Goal: Contribute content: Contribute content

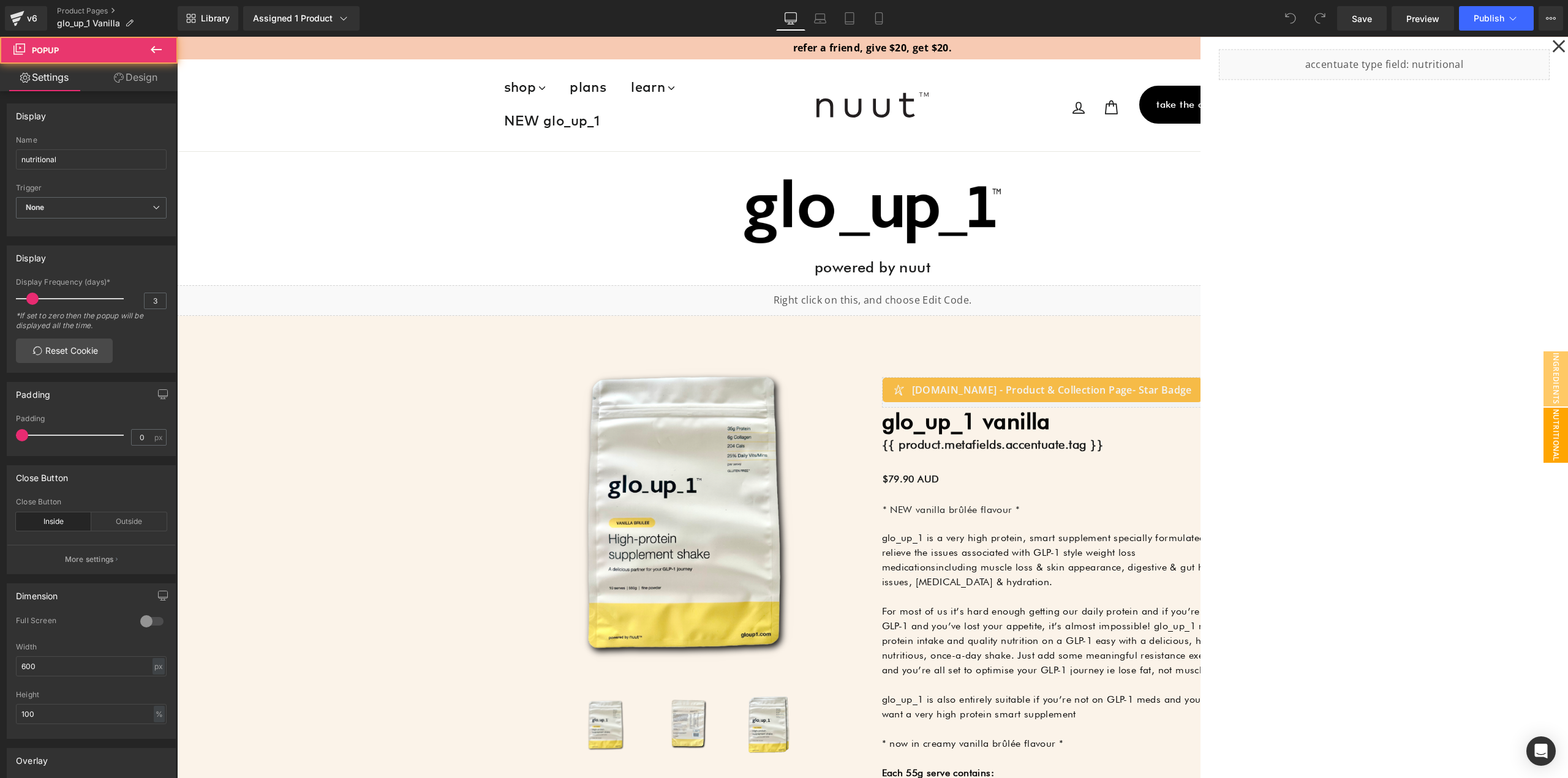
click at [1553, 46] on icon at bounding box center [1559, 46] width 13 height 13
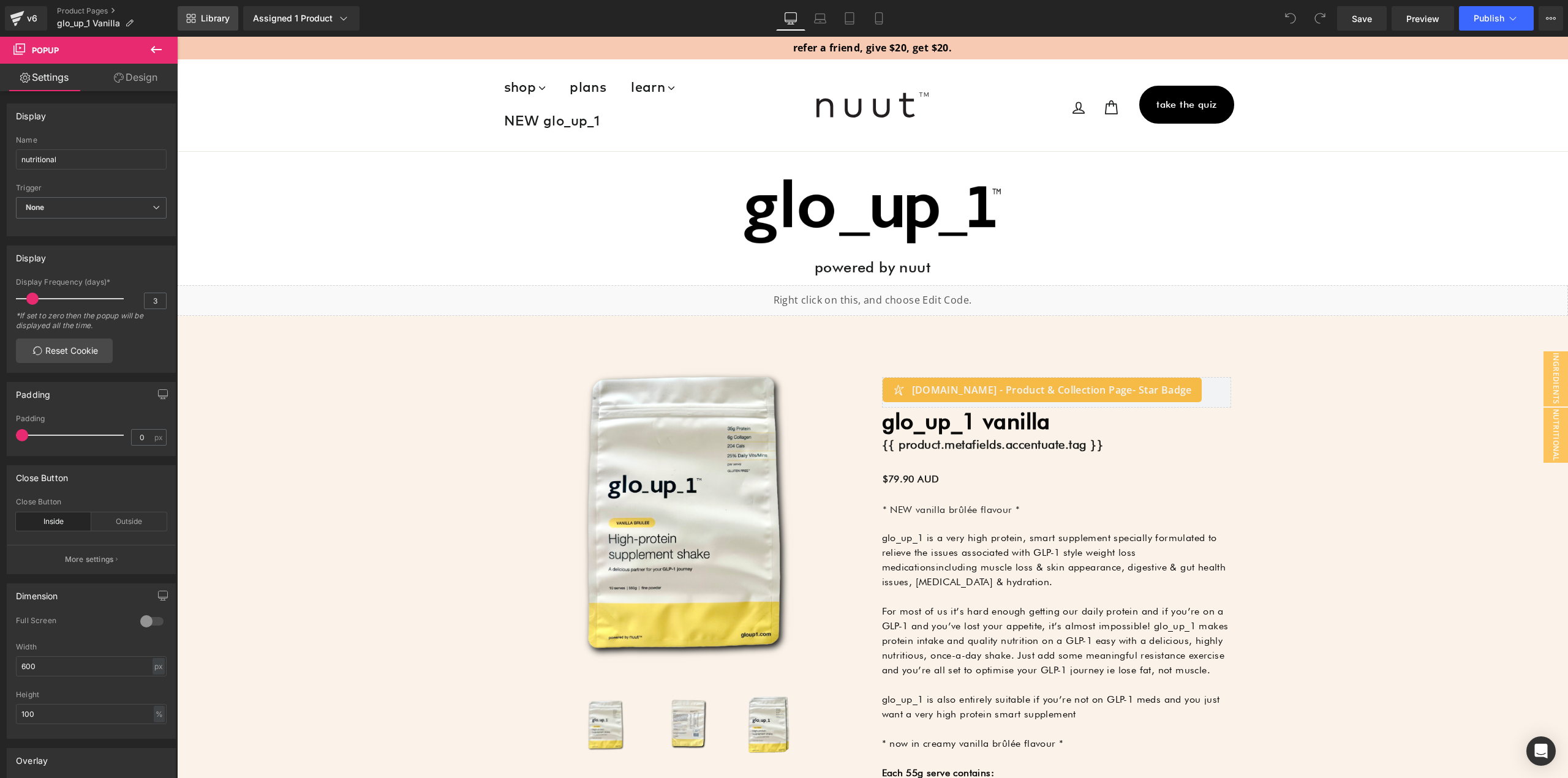
click at [184, 13] on link "Library" at bounding box center [208, 19] width 61 height 24
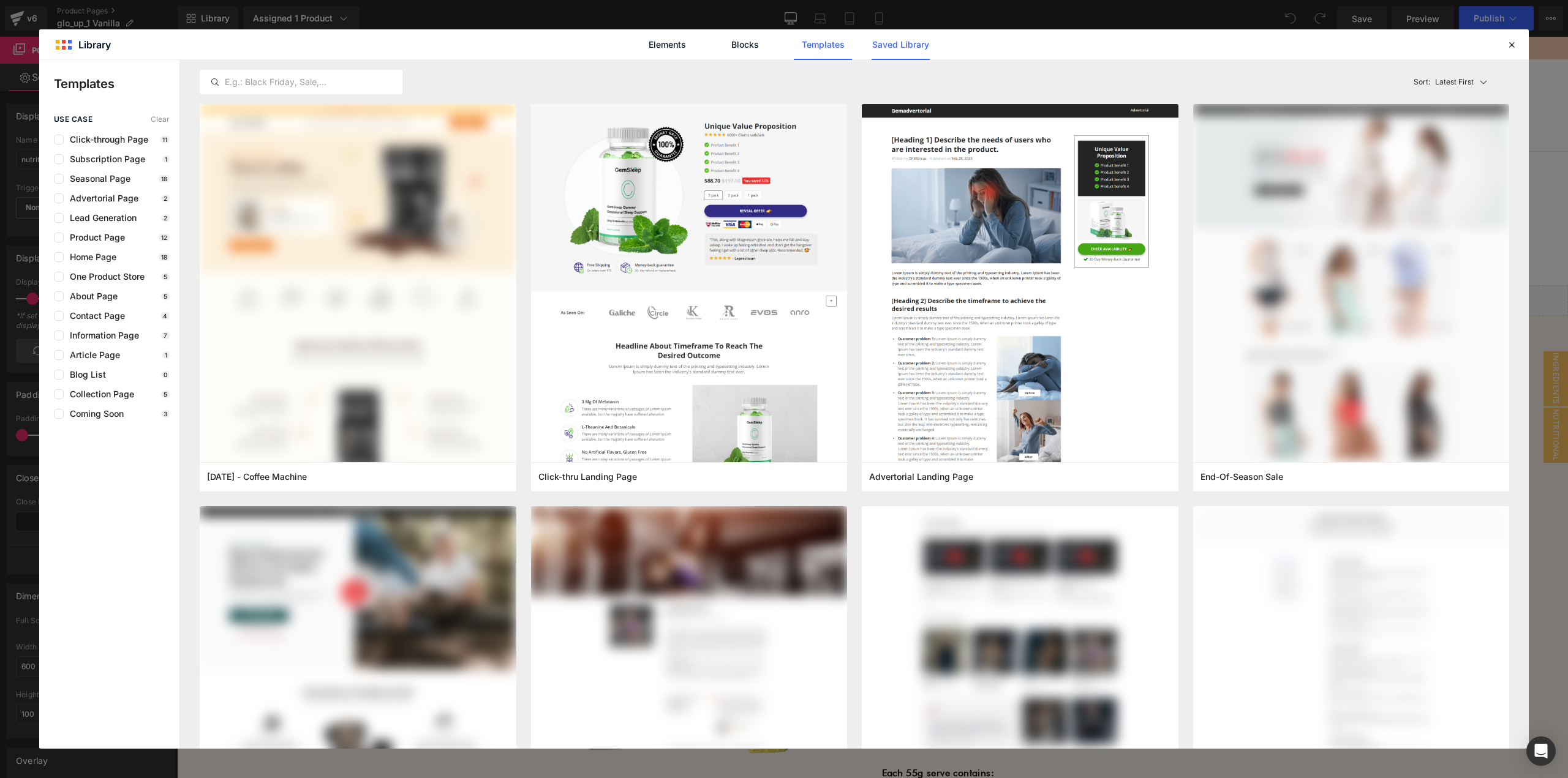
click at [891, 45] on link "Saved Library" at bounding box center [901, 45] width 58 height 31
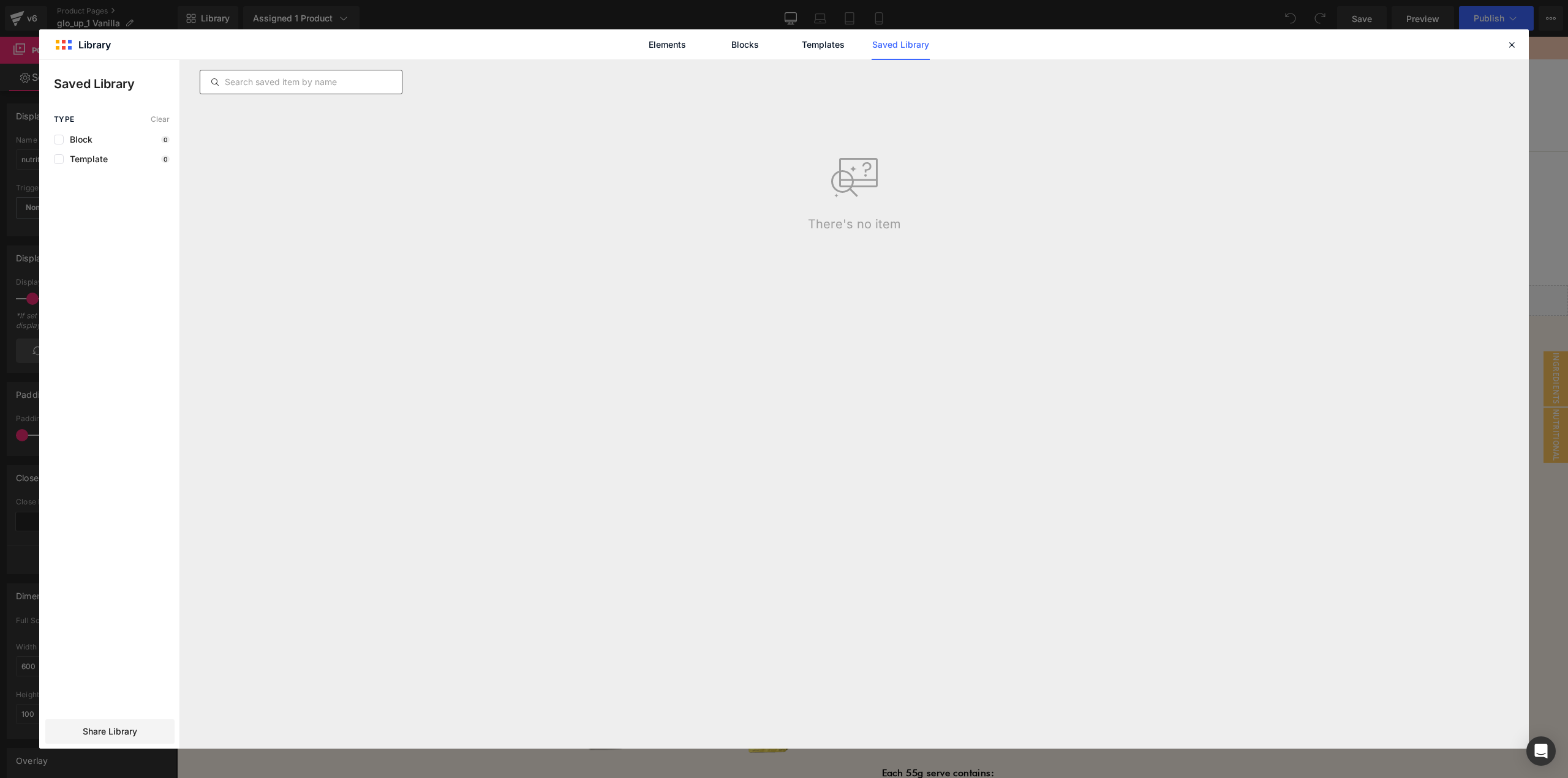
click at [339, 77] on input "text" at bounding box center [301, 82] width 202 height 15
type input "pop"
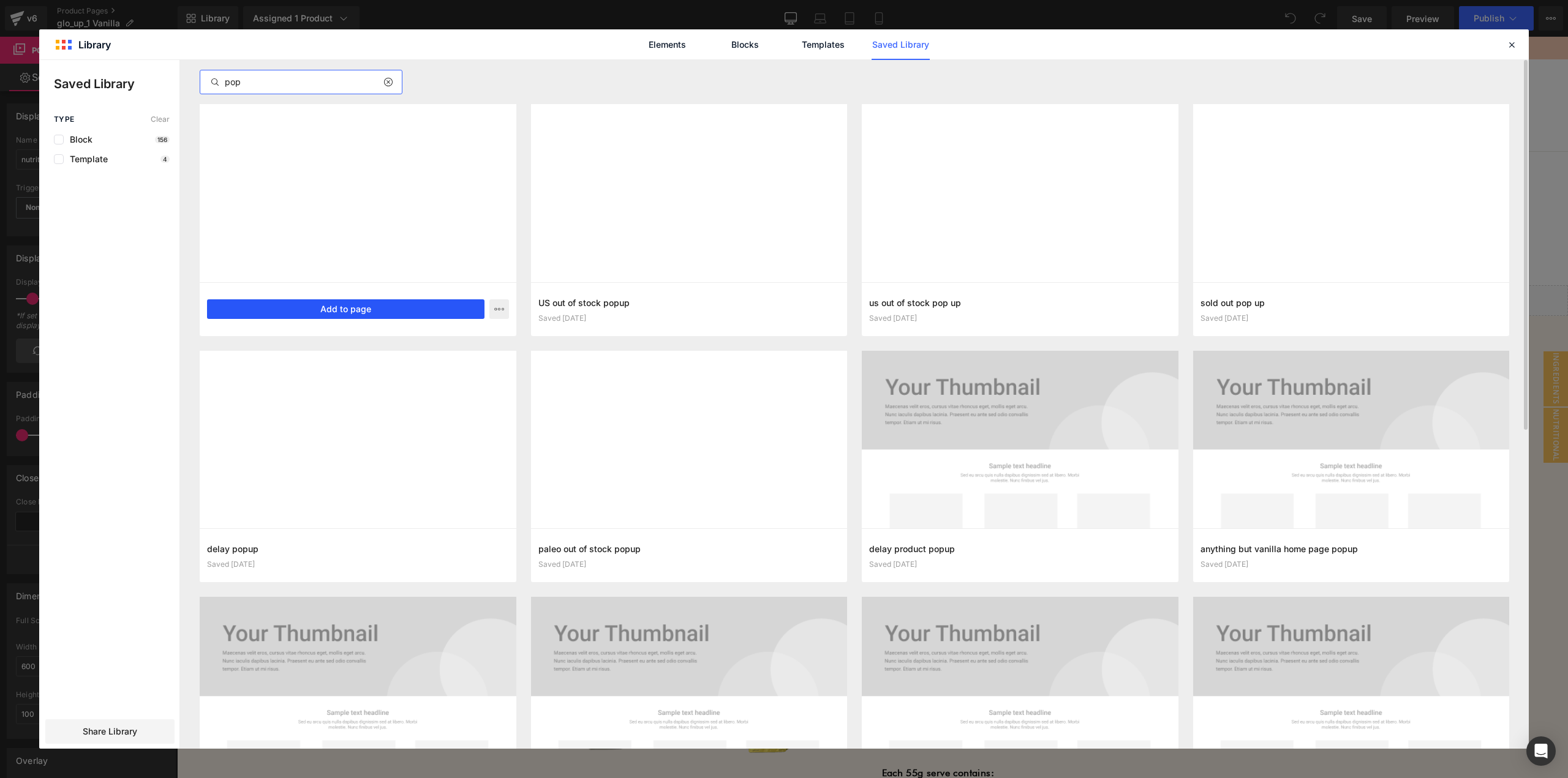
click at [336, 304] on button "Add to page" at bounding box center [345, 309] width 277 height 20
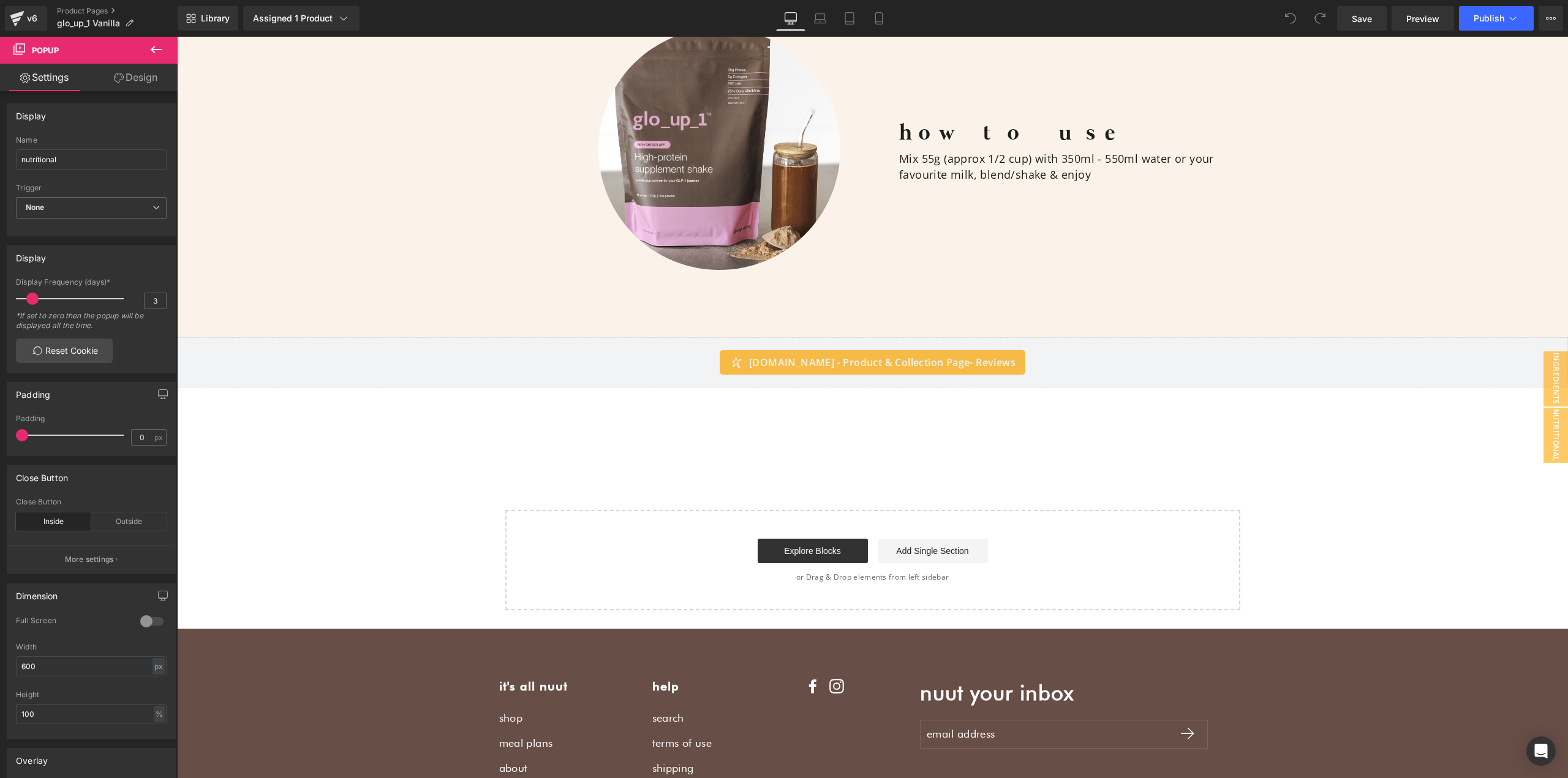
scroll to position [1895, 0]
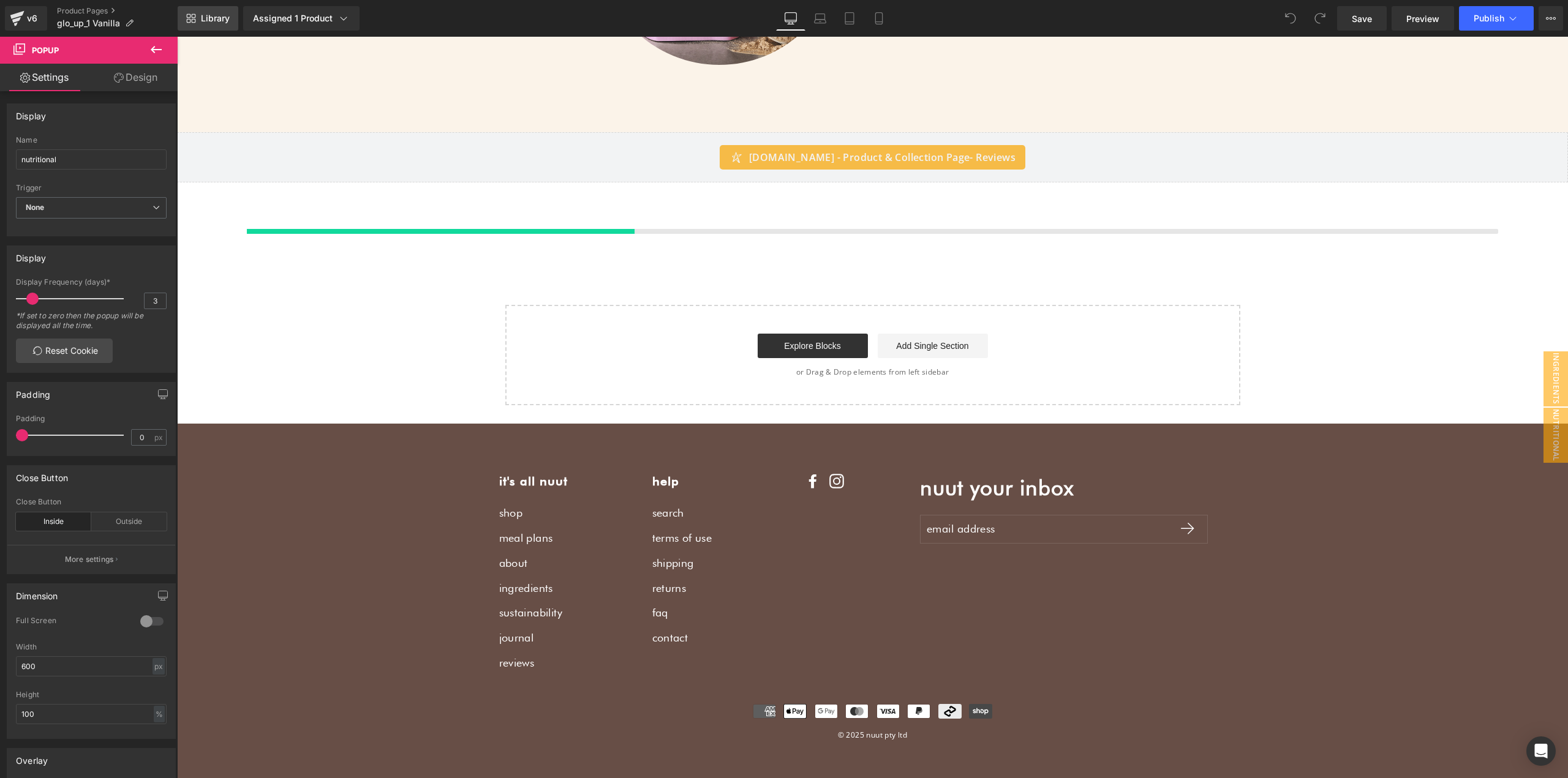
click at [222, 15] on span "Library" at bounding box center [215, 18] width 29 height 11
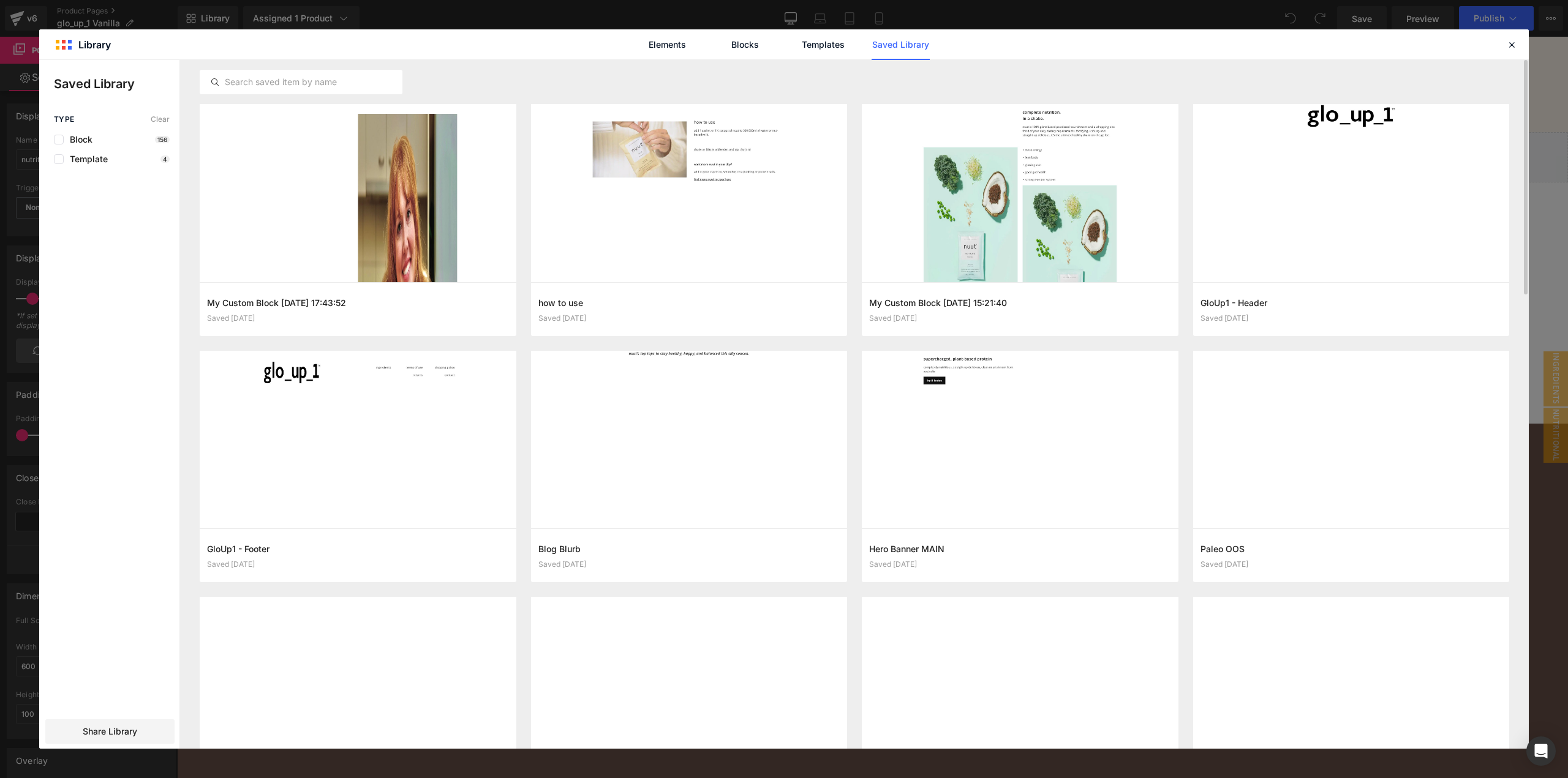
scroll to position [1834, 0]
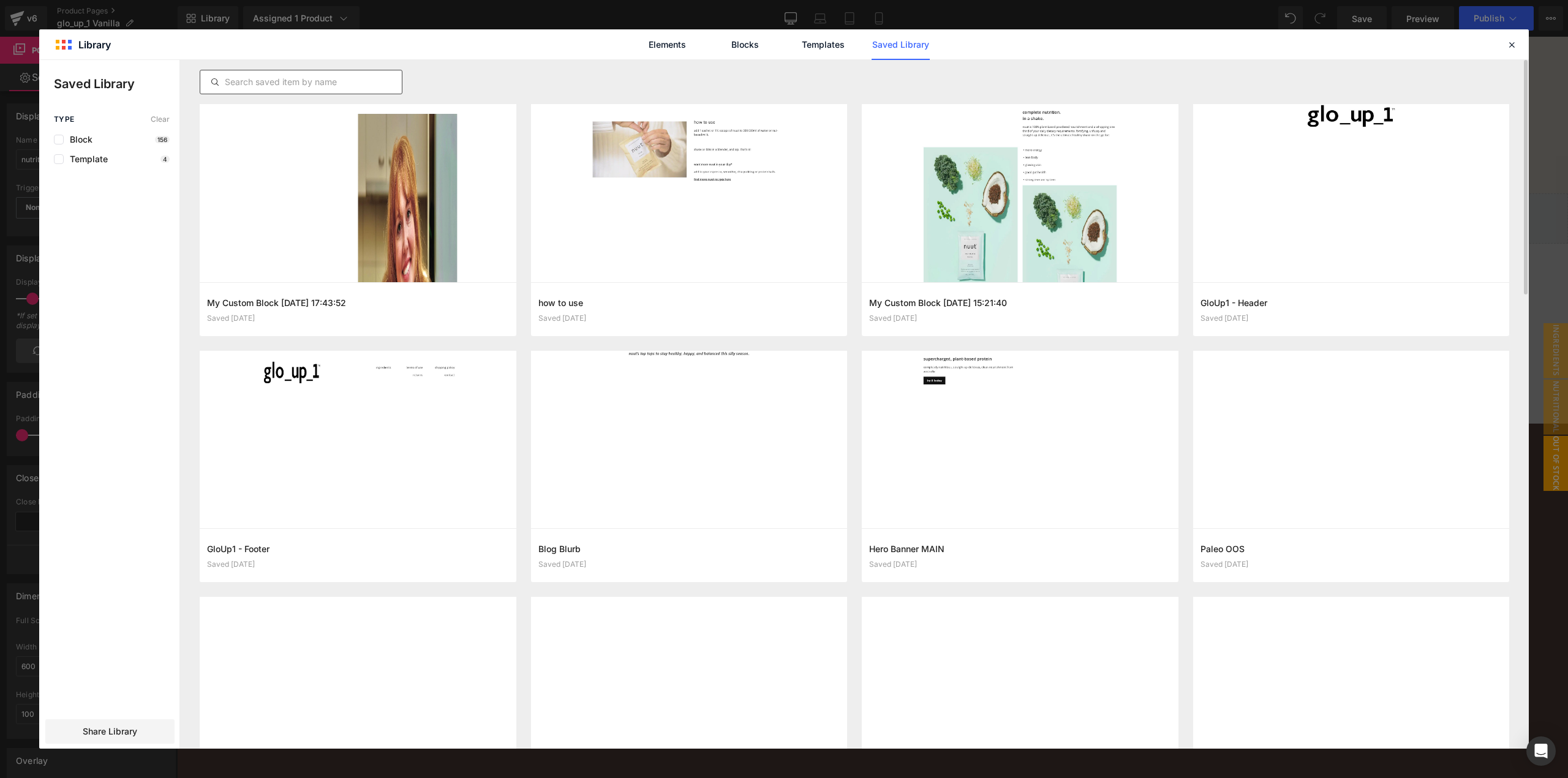
click at [310, 78] on input "text" at bounding box center [301, 82] width 202 height 15
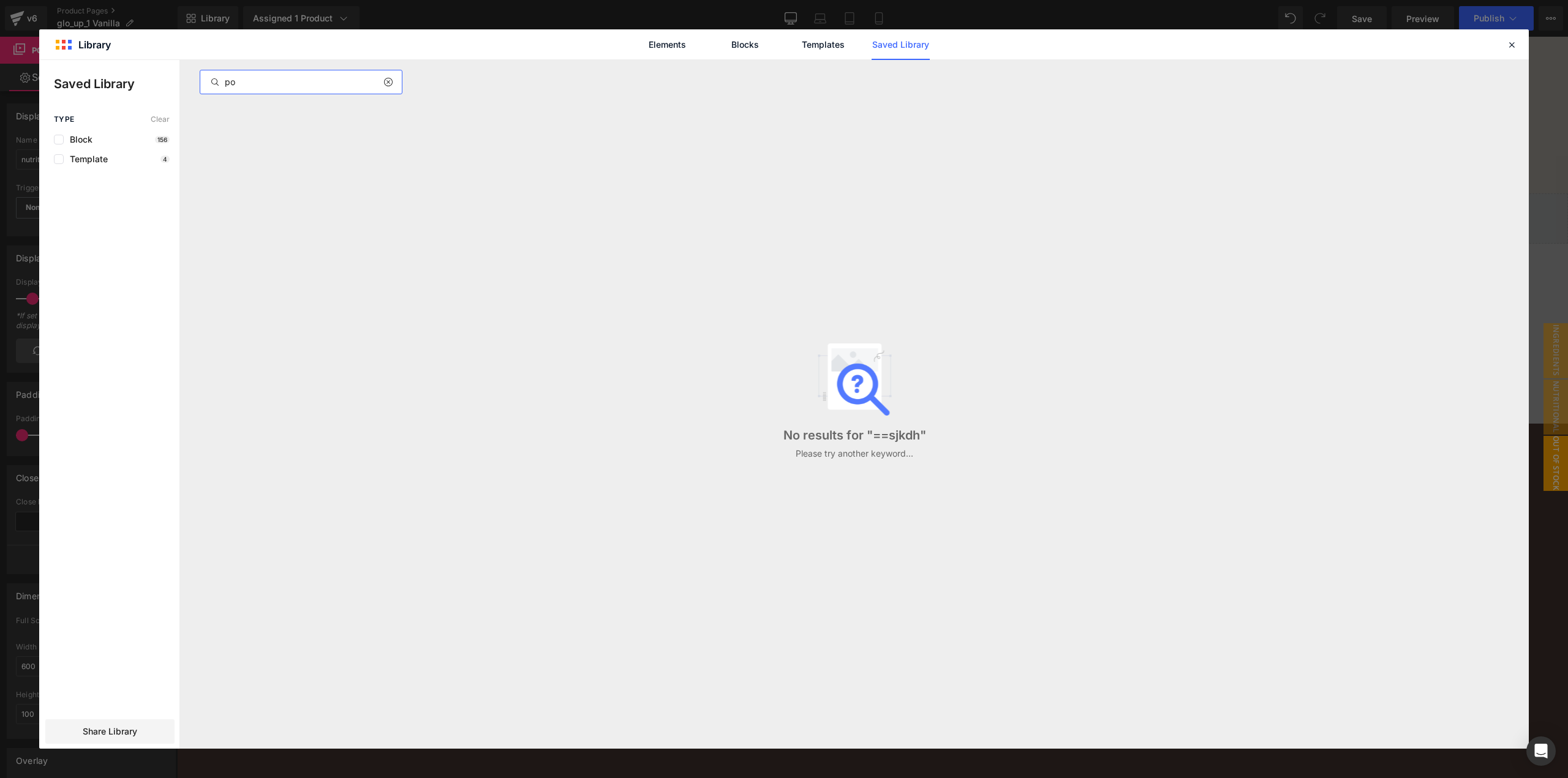
type input "pop"
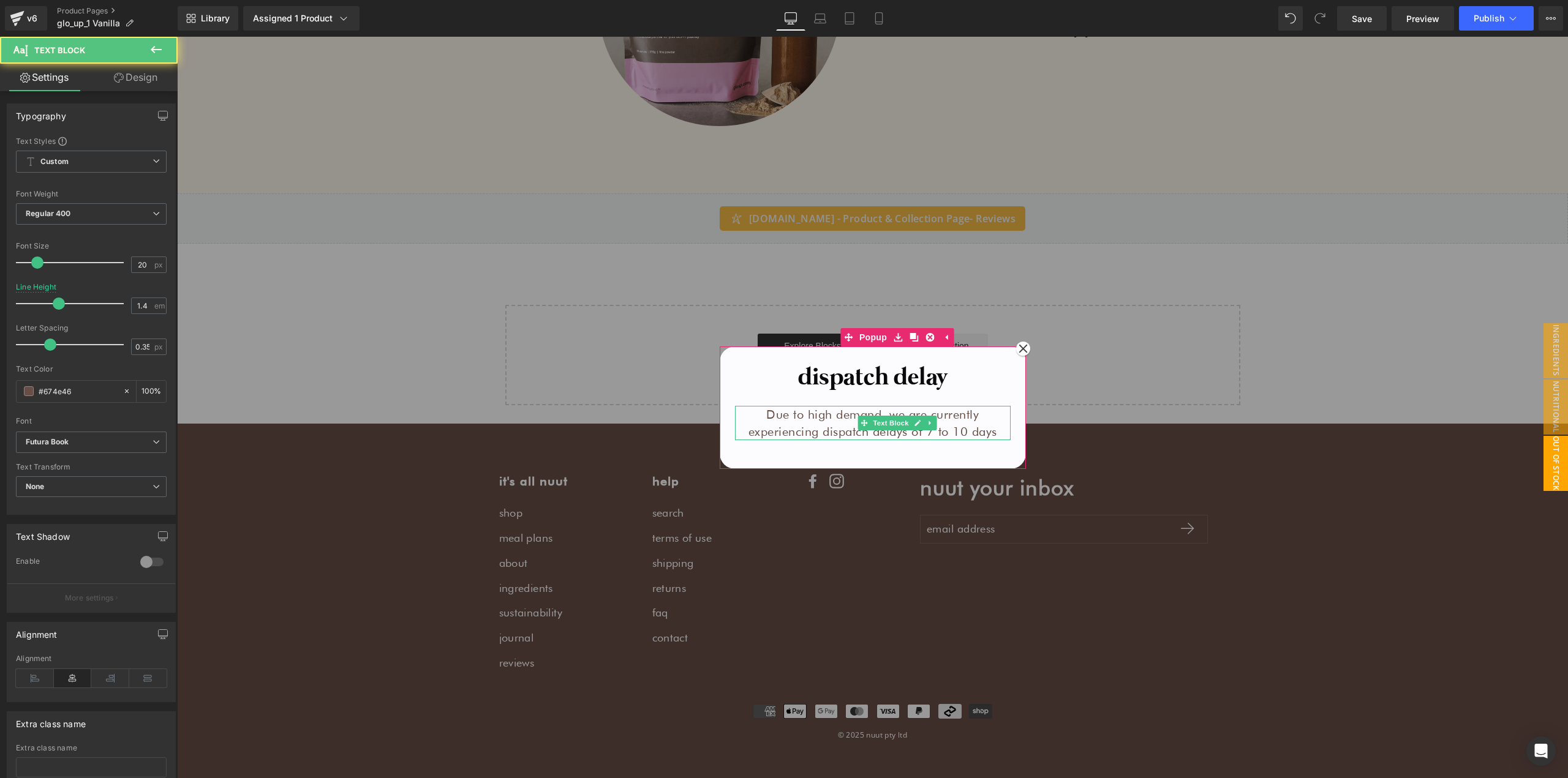
click at [839, 424] on p "Due to high demand, we are currently experiencing dispatch delays of 7 to 10 da…" at bounding box center [872, 423] width 275 height 35
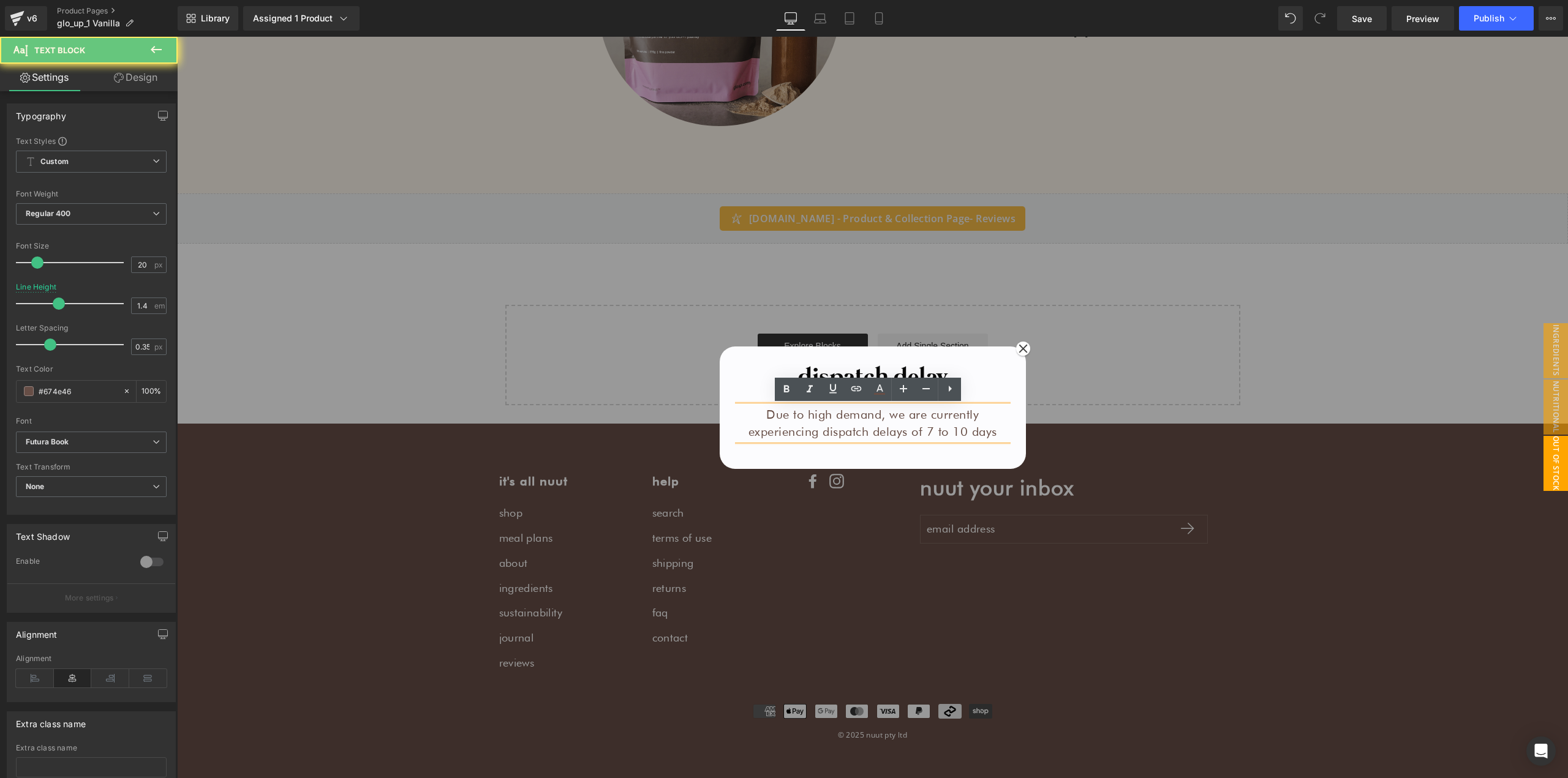
click at [863, 432] on p "Due to high demand, we are currently experiencing dispatch delays of 7 to 10 da…" at bounding box center [872, 423] width 275 height 35
click at [856, 412] on p "Due to high demand, we are currently experiencing dispatch delays of 7 to 10 da…" at bounding box center [872, 423] width 275 height 35
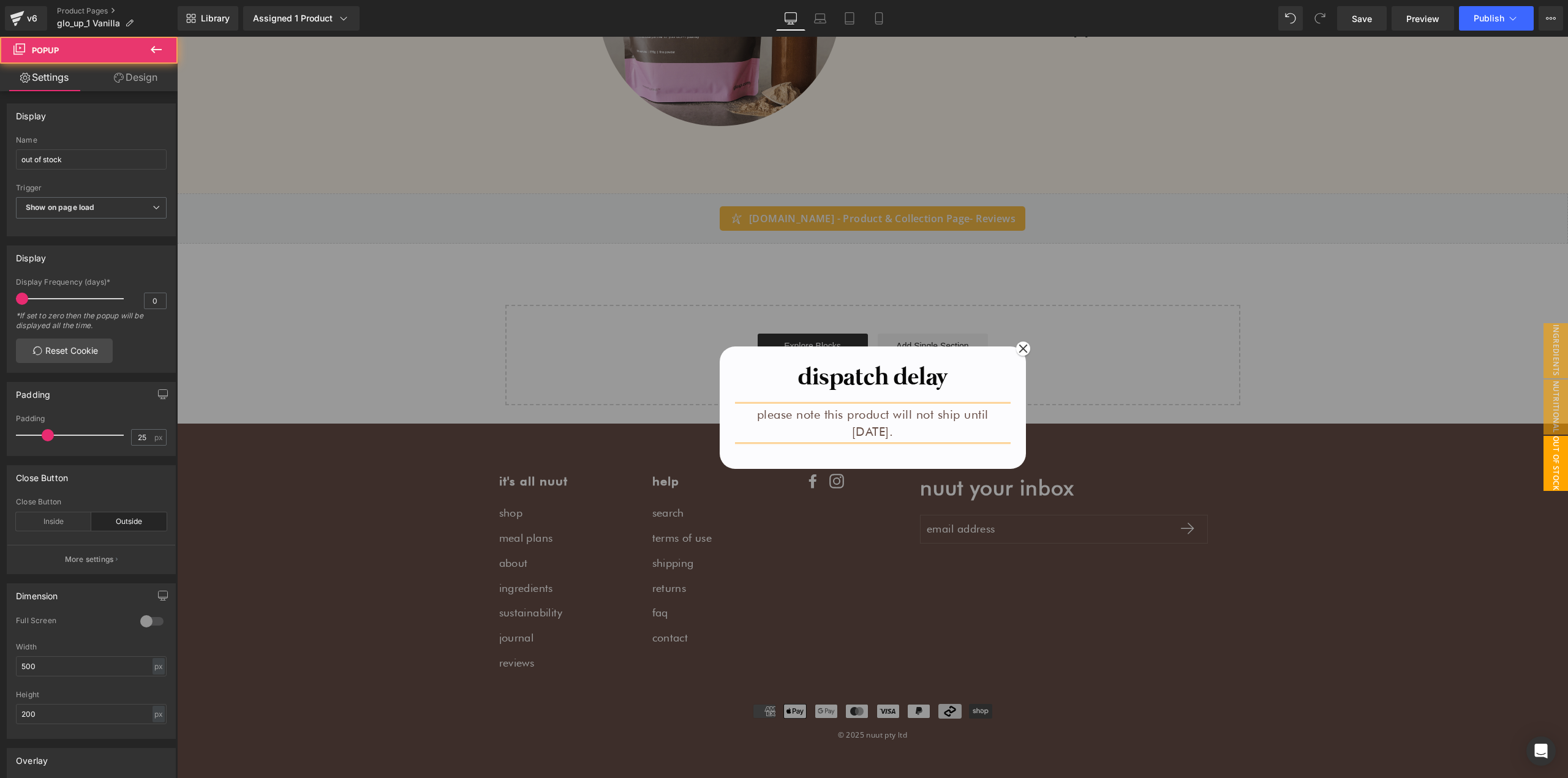
click at [951, 357] on div "dispatch delay Heading please note this product will not ship until [DATE]. Tex…" at bounding box center [872, 407] width 306 height 122
click at [865, 337] on span "Popup" at bounding box center [873, 337] width 34 height 19
click at [93, 161] on input "out of stock" at bounding box center [91, 159] width 151 height 20
type input "dispatch delay"
click at [816, 17] on icon at bounding box center [820, 17] width 9 height 6
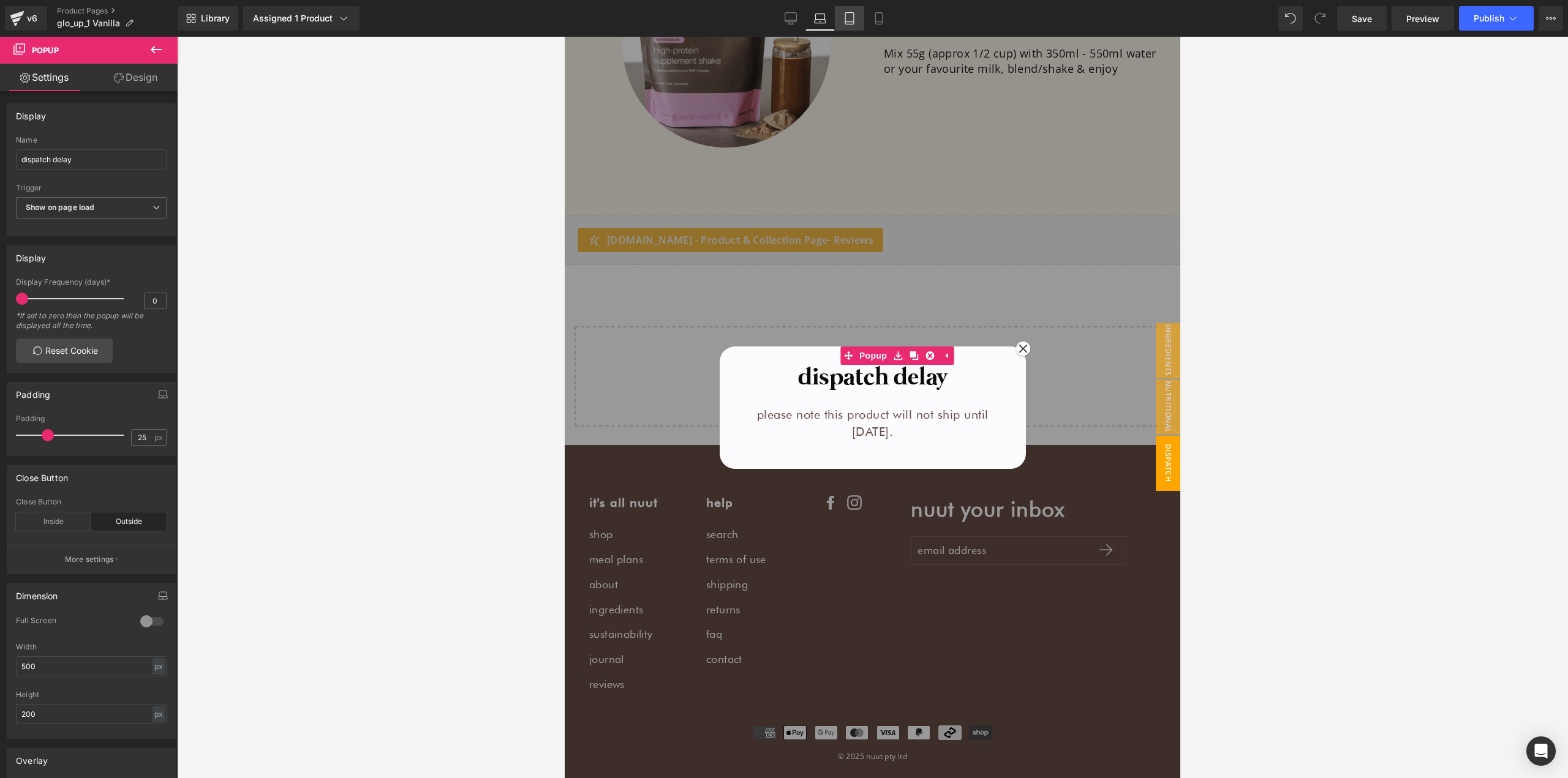
click at [861, 19] on link "Tablet" at bounding box center [849, 19] width 29 height 24
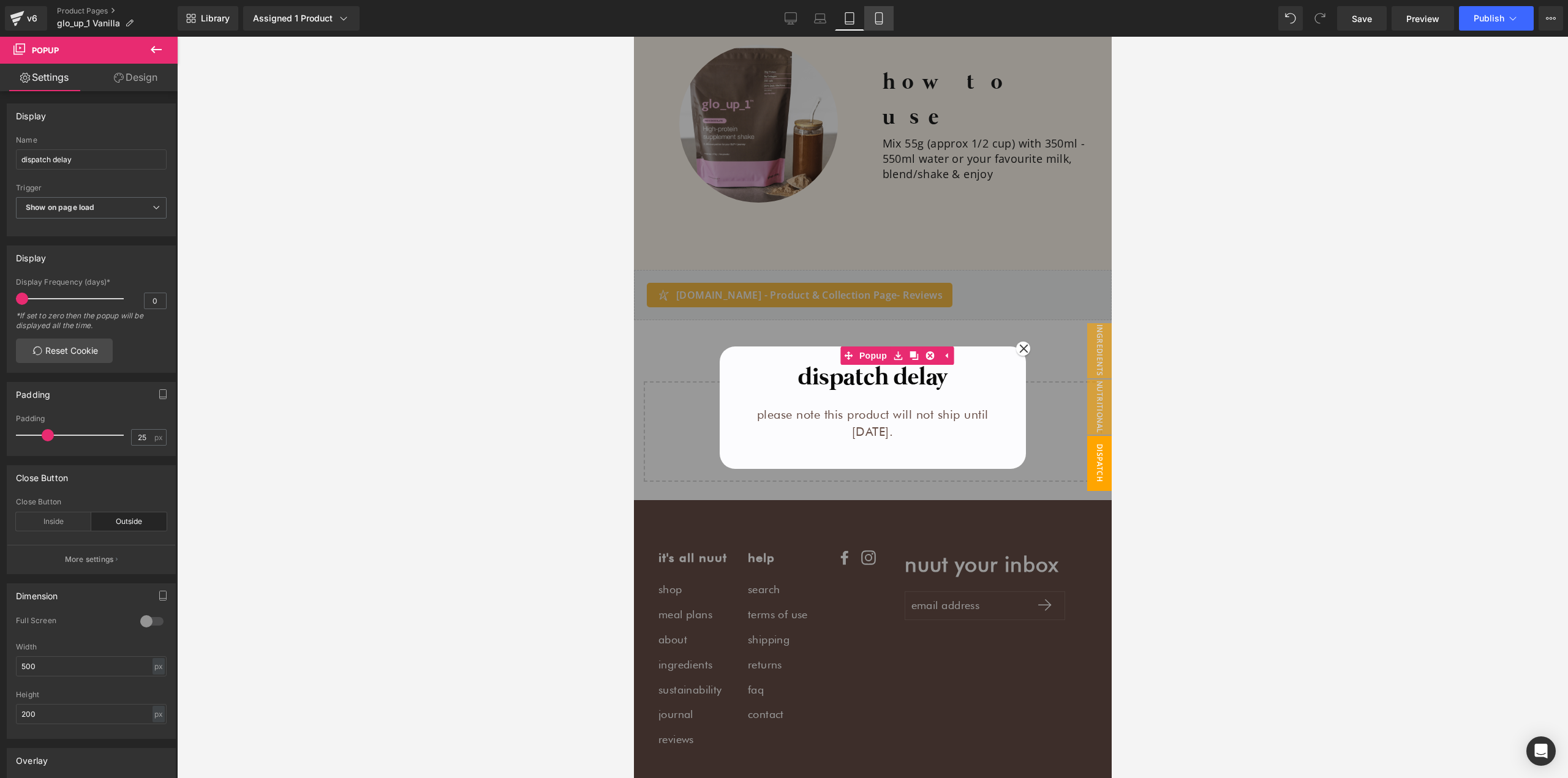
click at [877, 19] on icon at bounding box center [878, 18] width 12 height 12
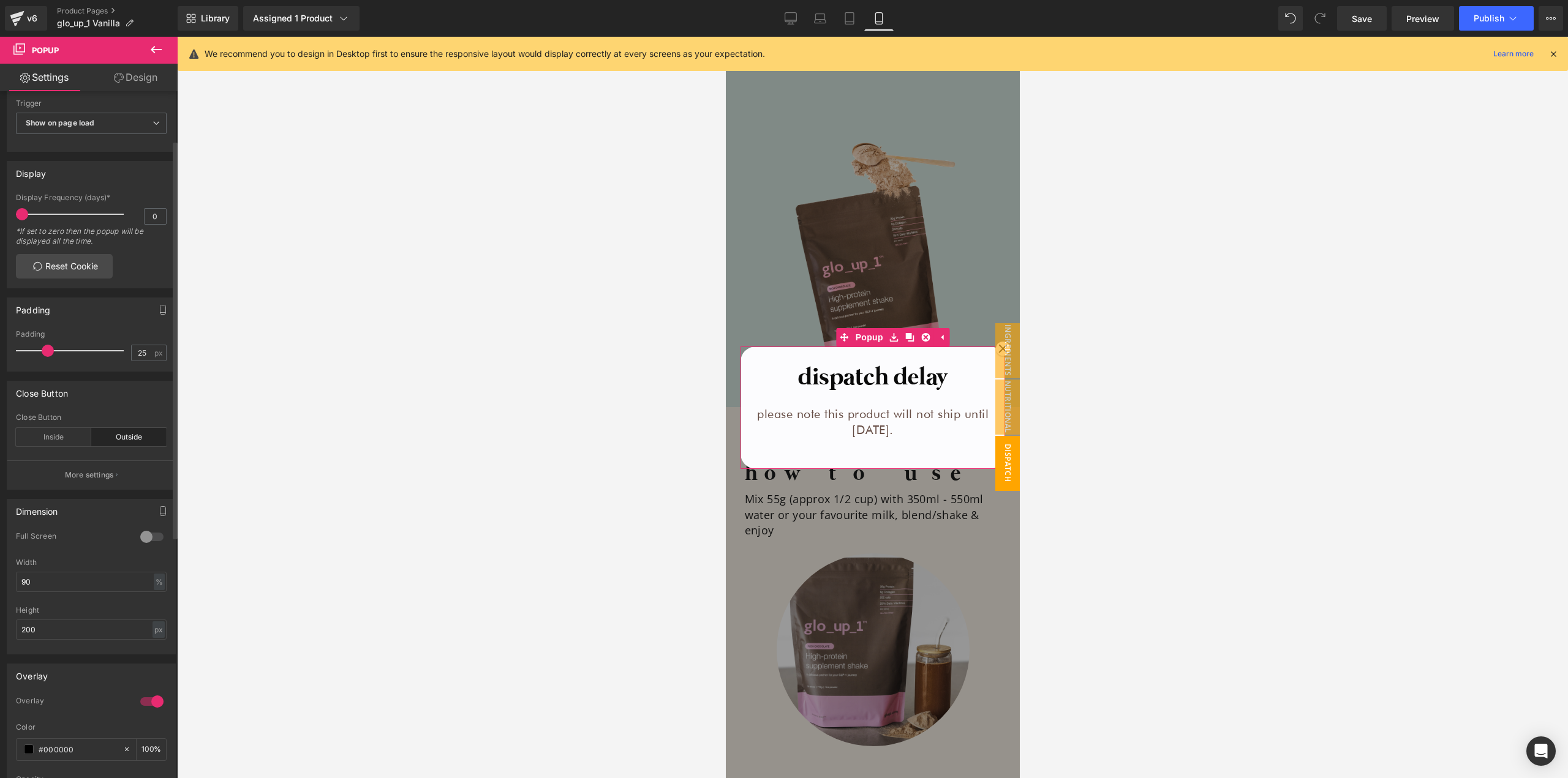
scroll to position [122, 0]
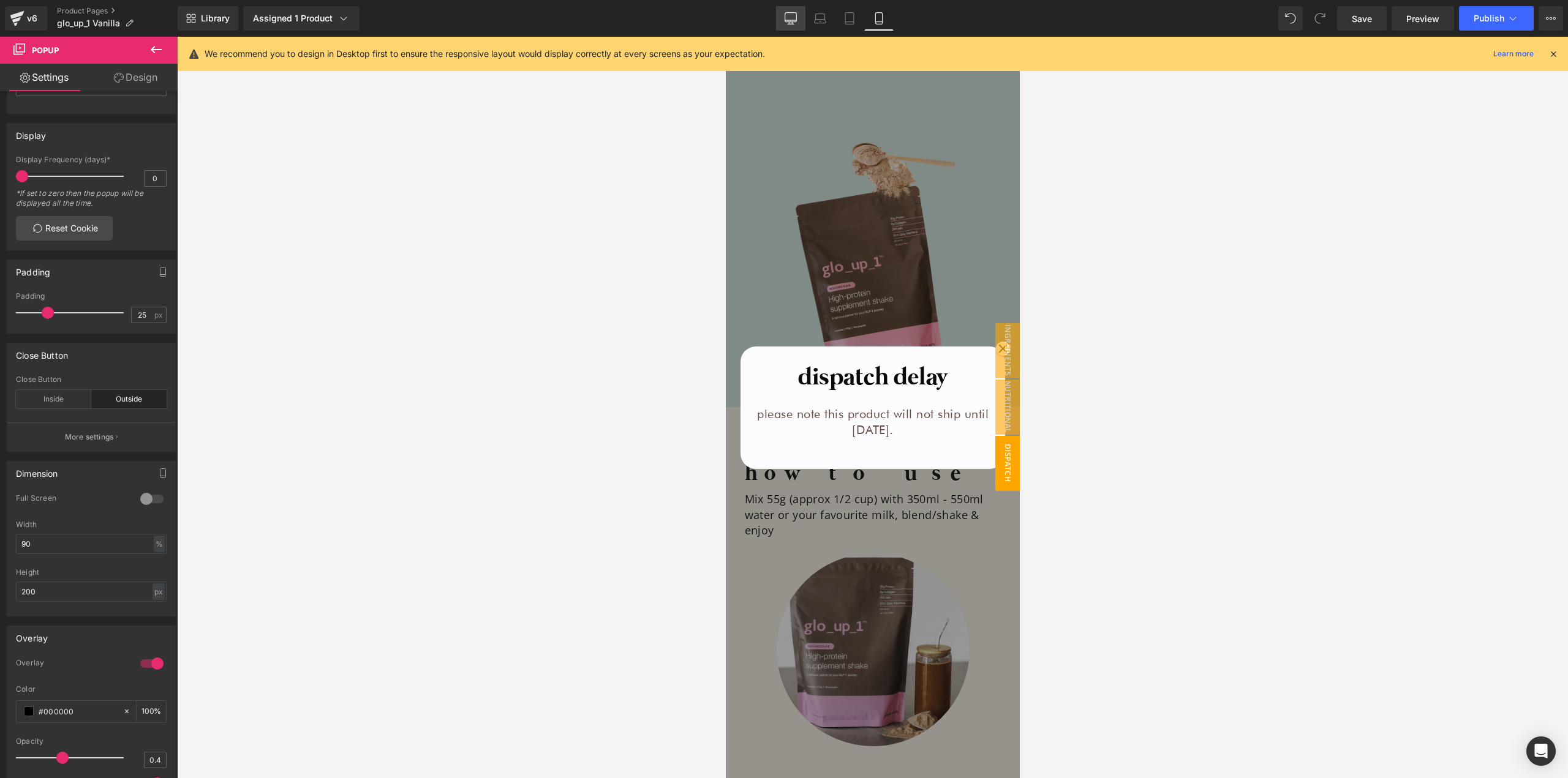
drag, startPoint x: 788, startPoint y: 20, endPoint x: 430, endPoint y: 74, distance: 362.0
click at [788, 20] on icon at bounding box center [790, 18] width 12 height 12
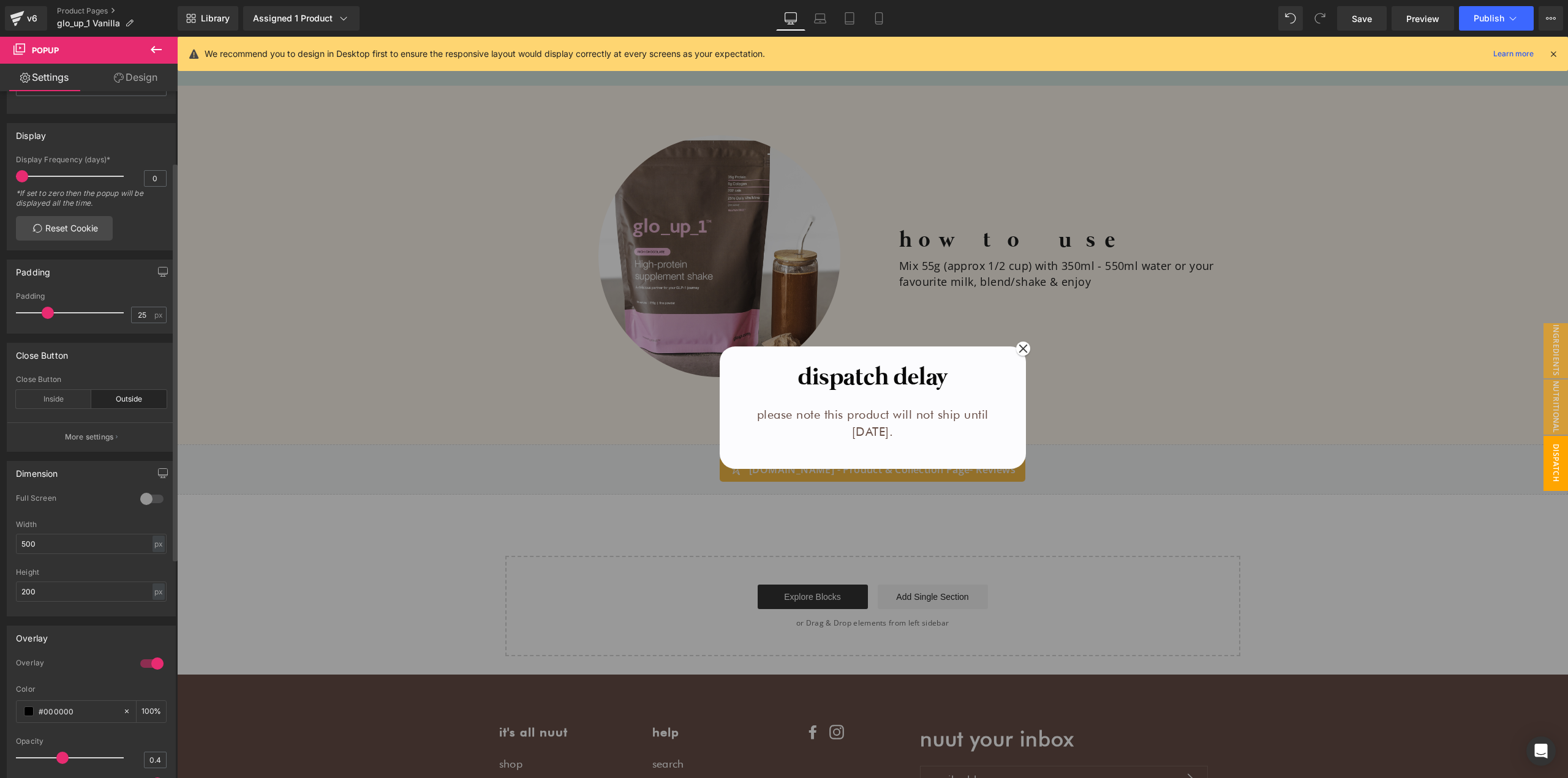
scroll to position [1581, 0]
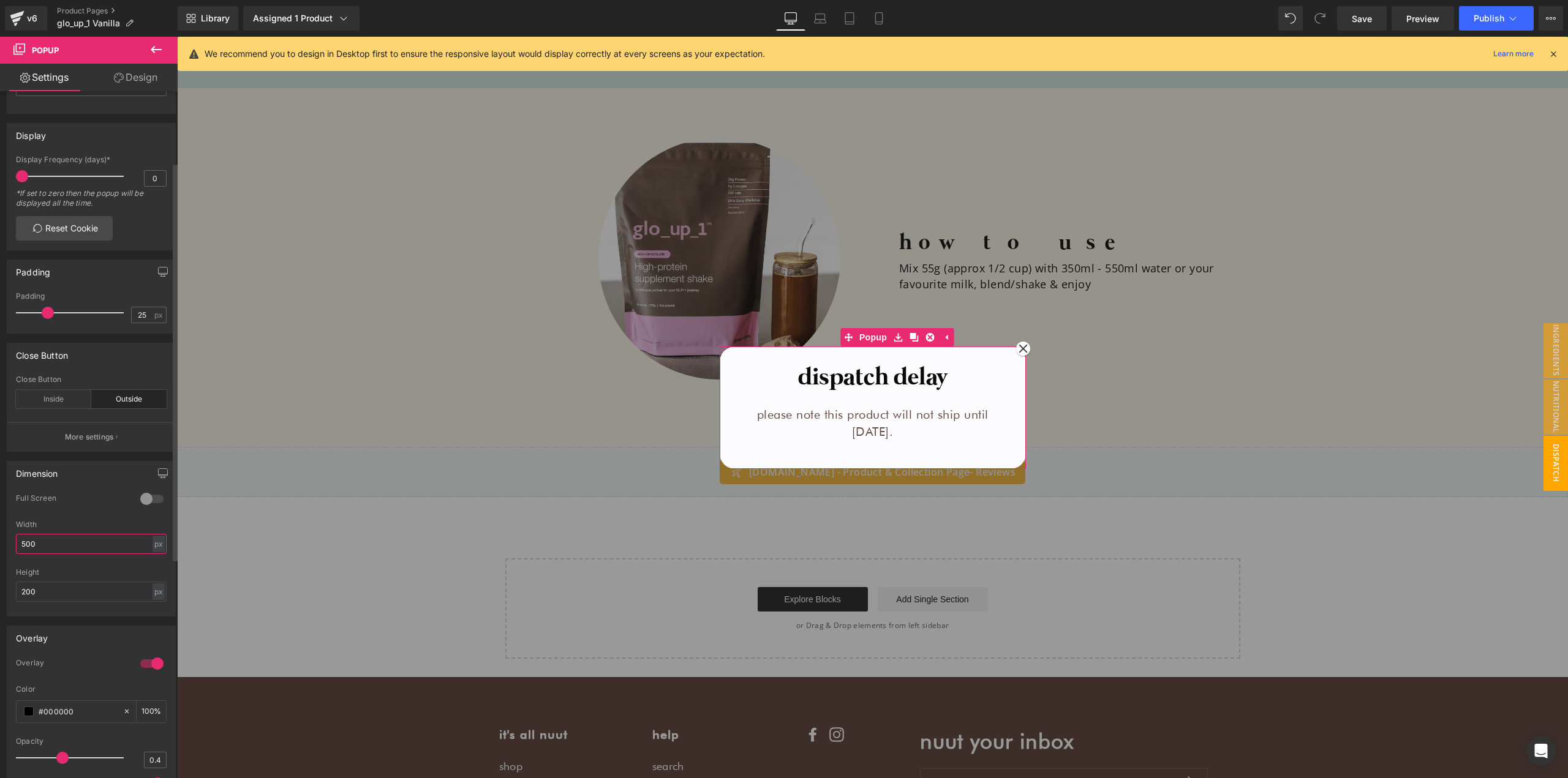
click at [63, 541] on input "500" at bounding box center [91, 544] width 151 height 20
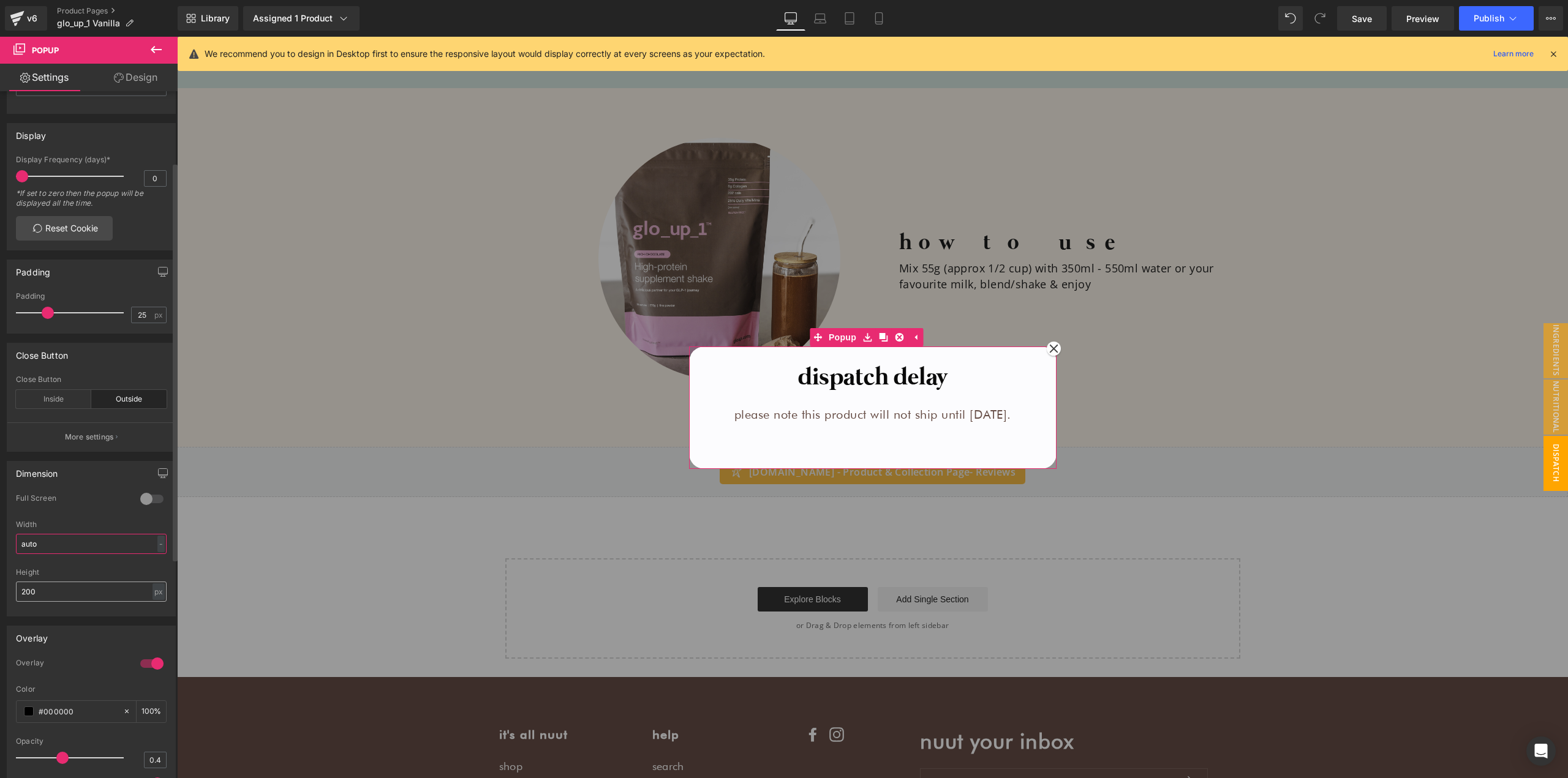
type input "auto"
click at [62, 588] on input "200" at bounding box center [91, 592] width 151 height 20
type input "auto"
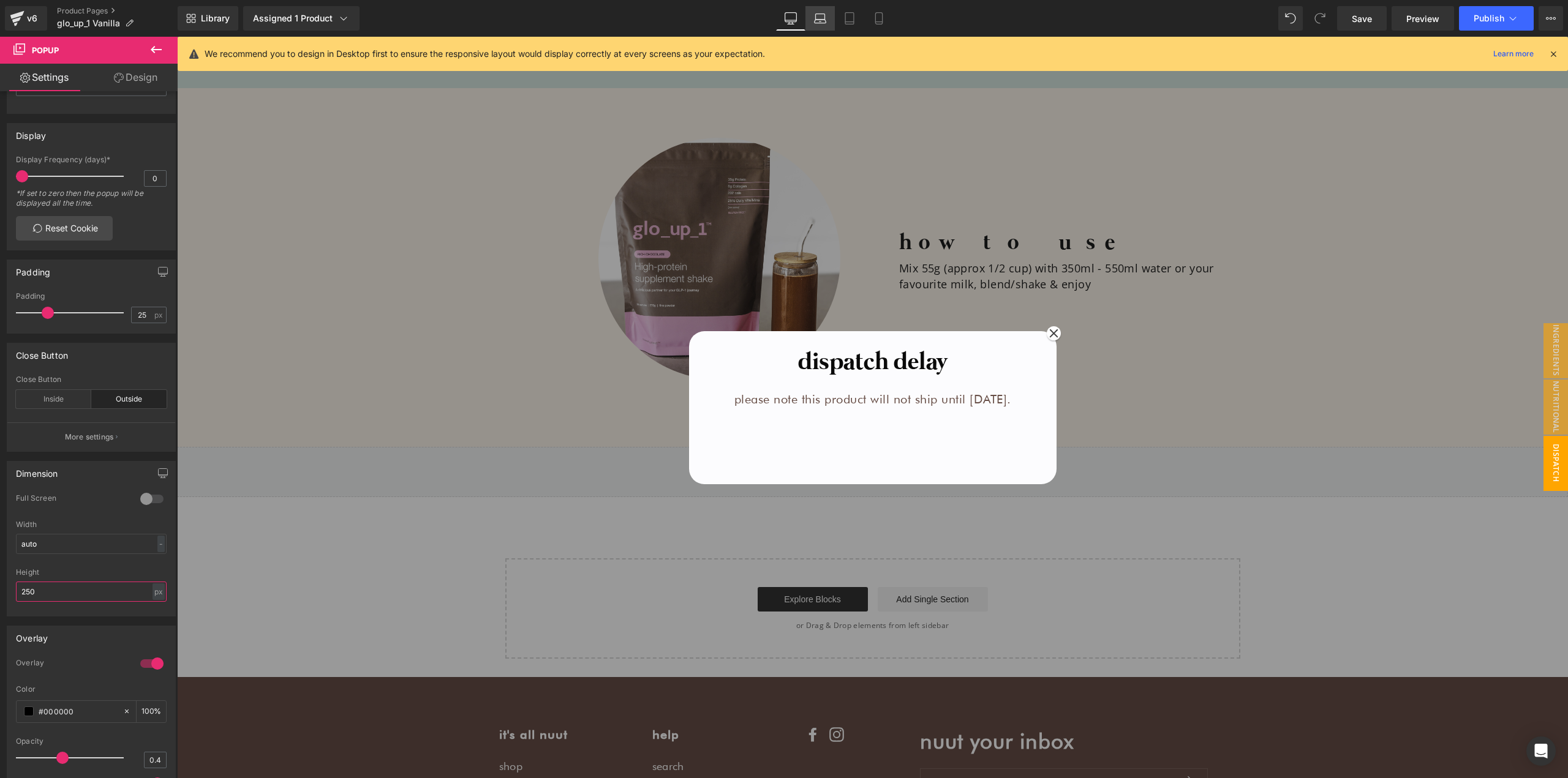
type input "250"
click at [824, 21] on icon at bounding box center [820, 18] width 12 height 12
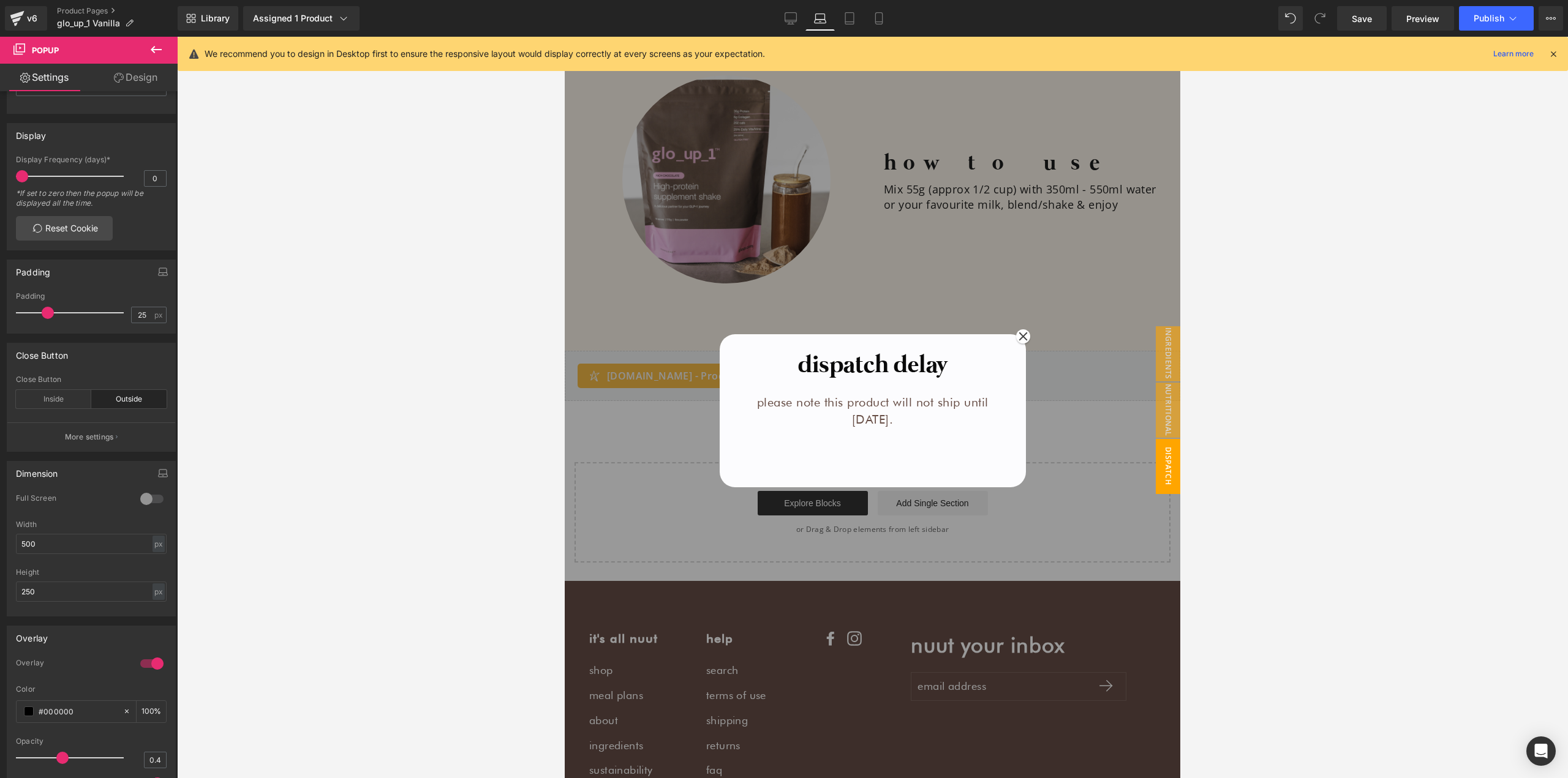
scroll to position [1616, 0]
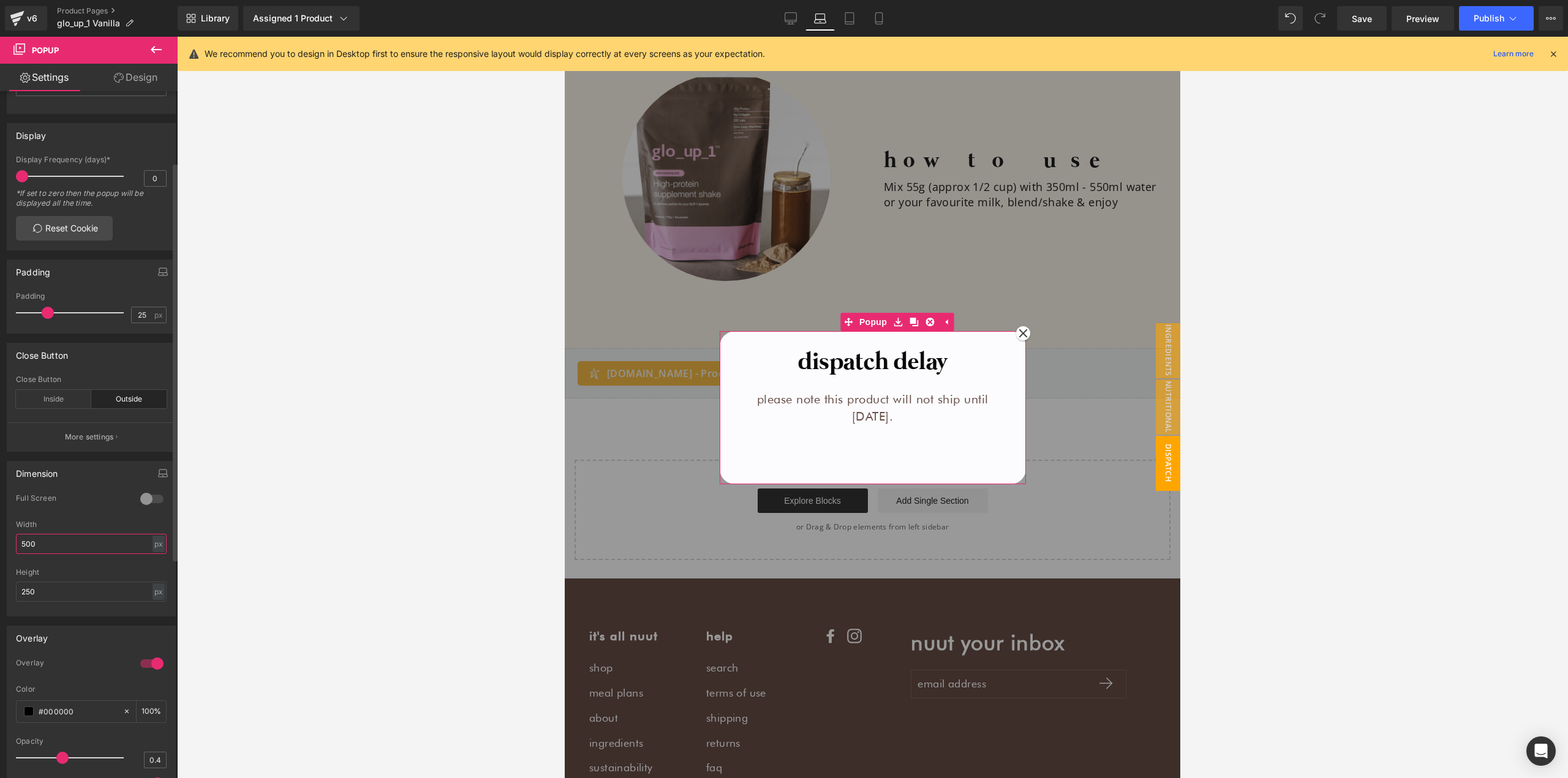
click at [87, 545] on input "500" at bounding box center [91, 544] width 151 height 20
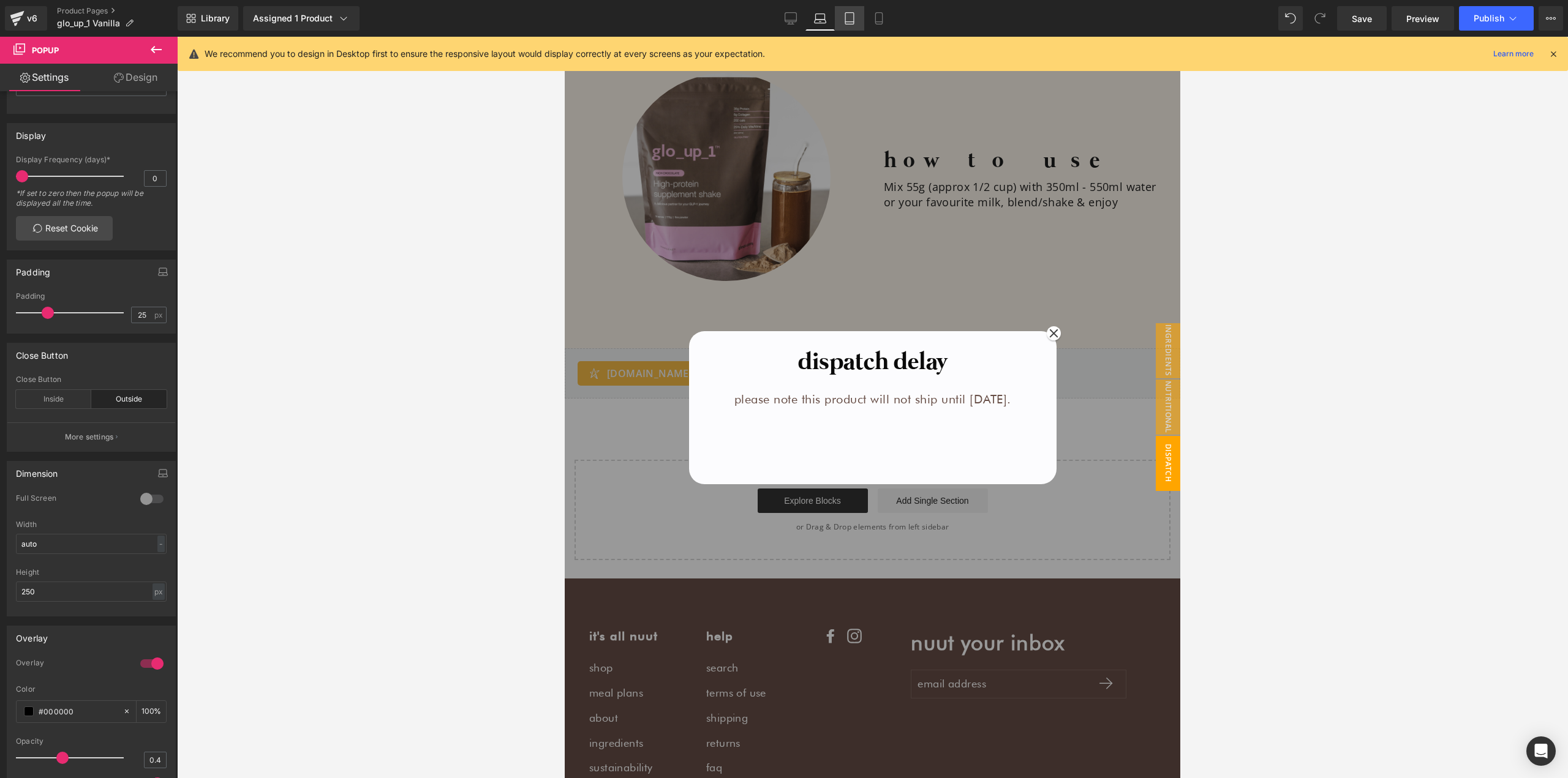
click at [851, 17] on icon at bounding box center [849, 18] width 12 height 12
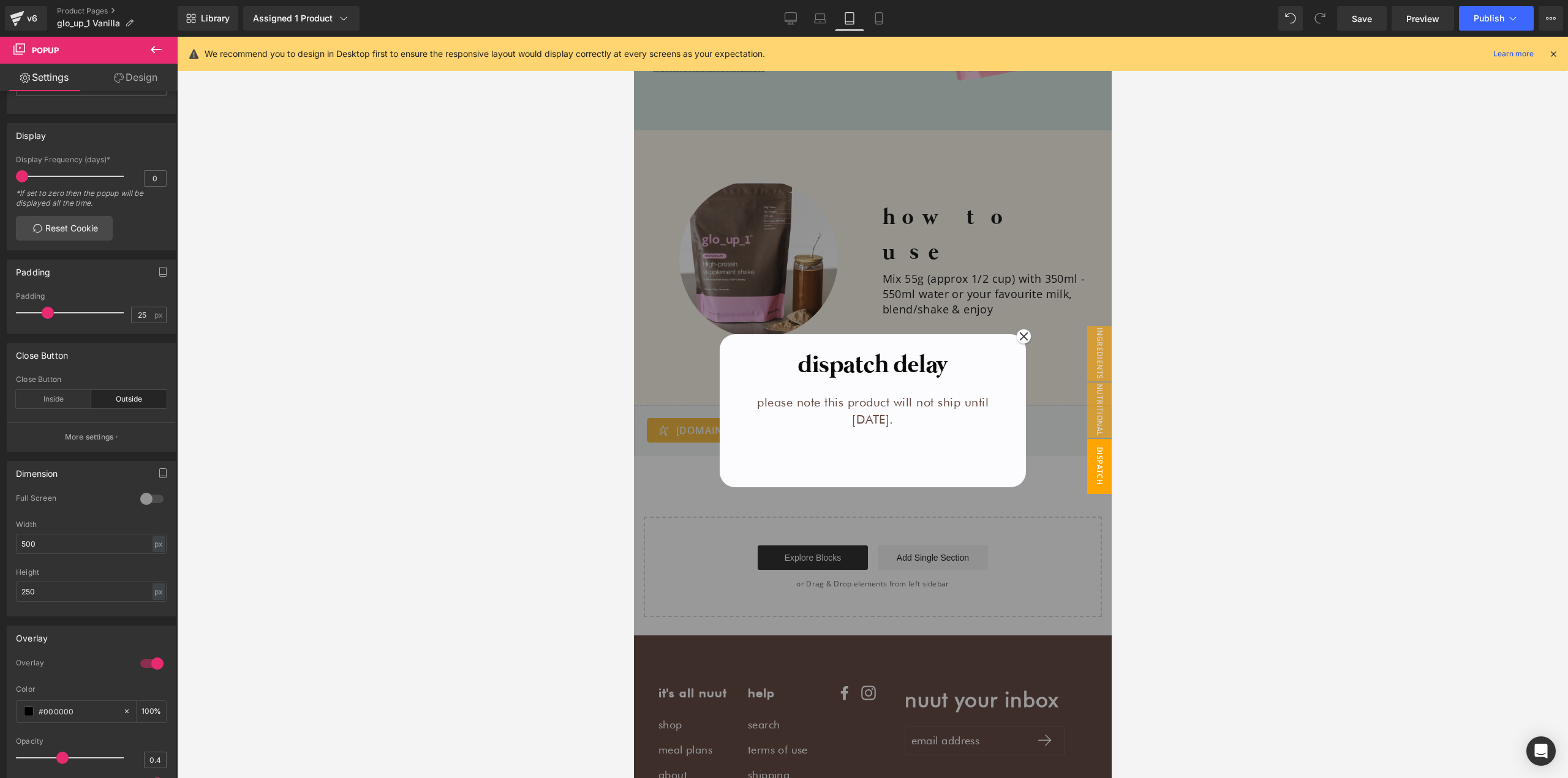
scroll to position [1630, 0]
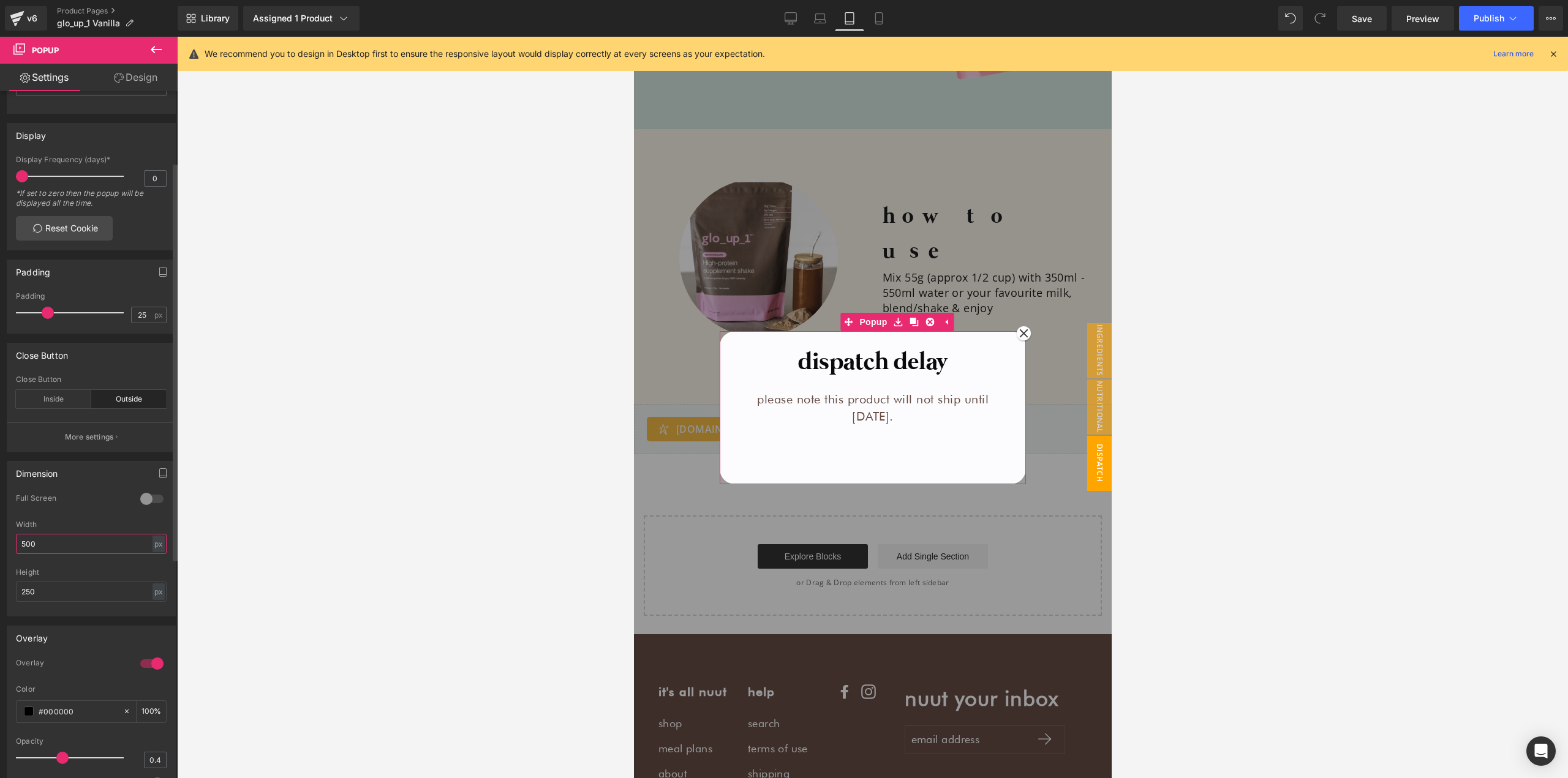
click at [52, 546] on input "500" at bounding box center [91, 544] width 151 height 20
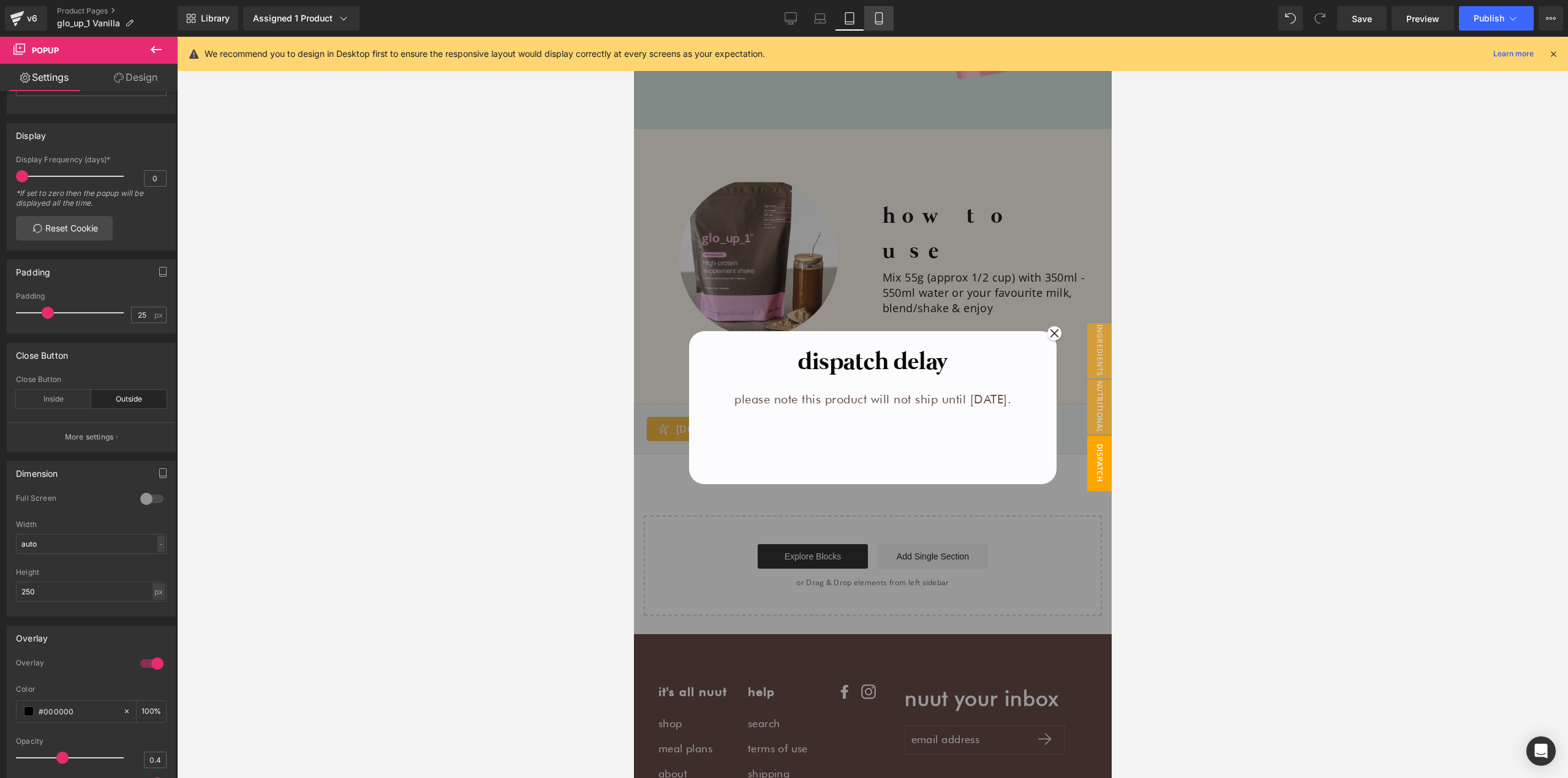
click at [866, 11] on link "Mobile" at bounding box center [879, 19] width 29 height 24
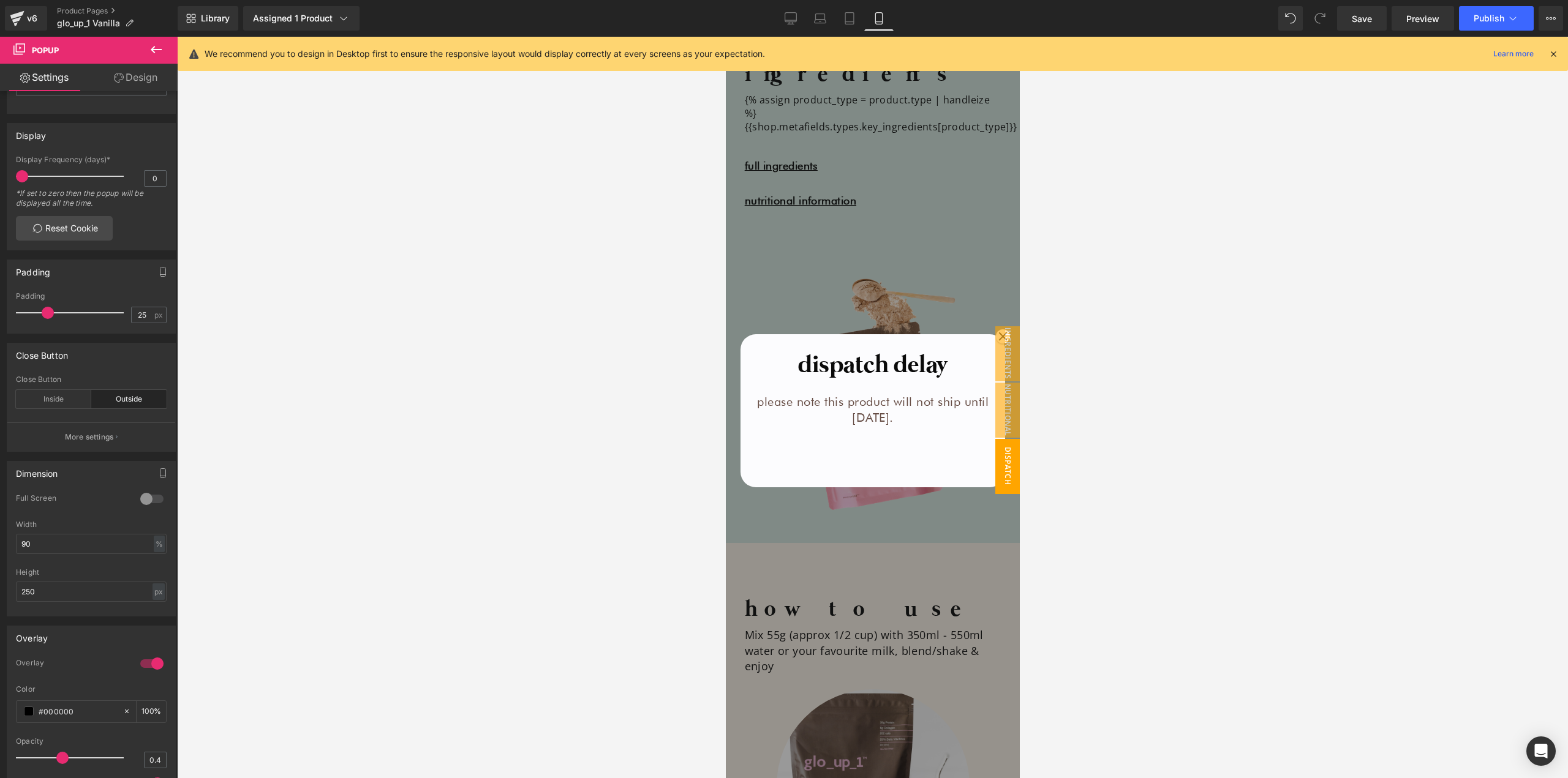
scroll to position [1665, 0]
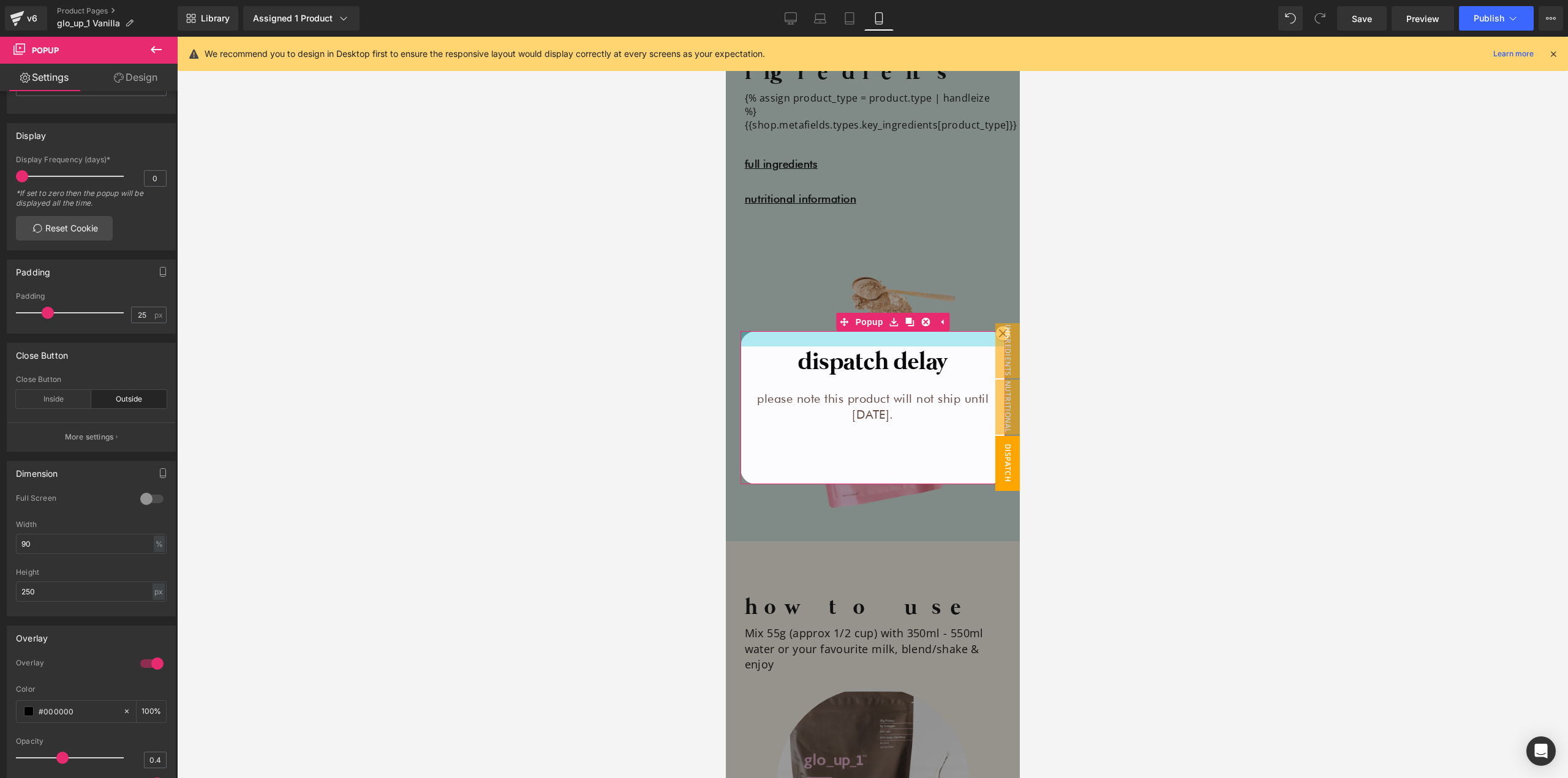
click at [844, 341] on div at bounding box center [872, 339] width 265 height 15
click at [93, 544] on input "90" at bounding box center [91, 544] width 151 height 20
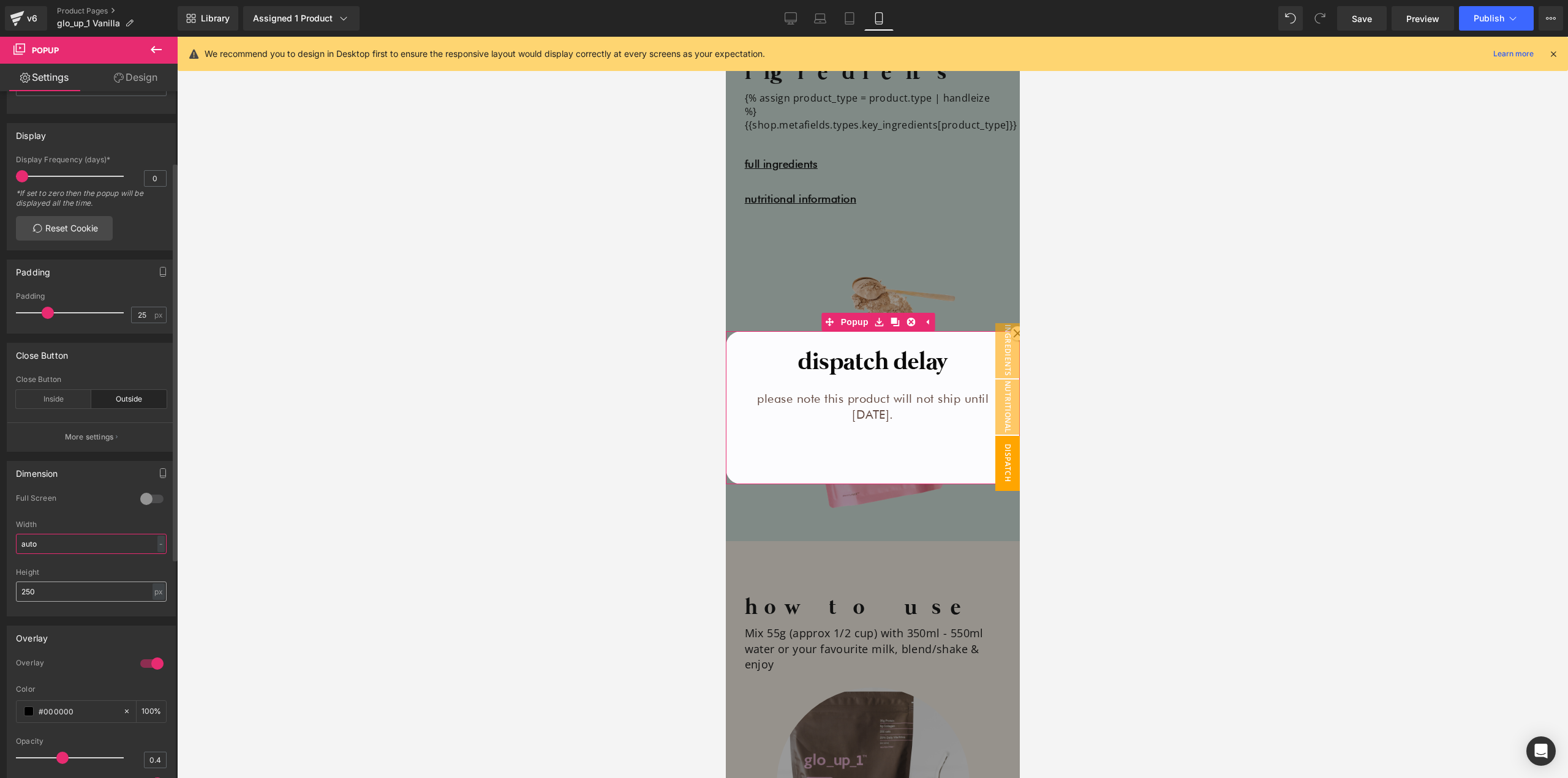
type input "auto"
click at [66, 590] on input "250" at bounding box center [91, 592] width 151 height 20
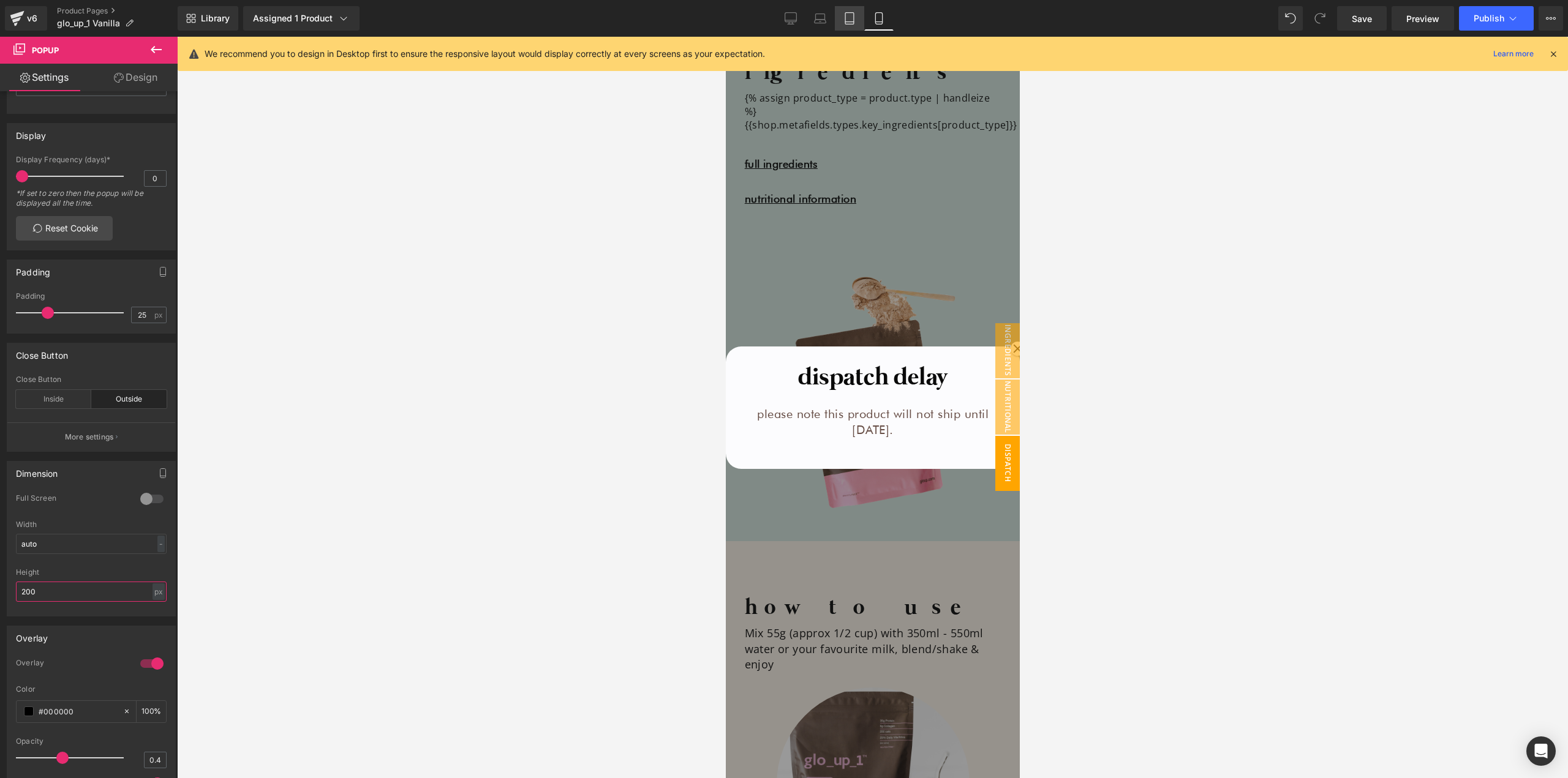
type input "200"
click at [853, 7] on link "Tablet" at bounding box center [849, 19] width 29 height 24
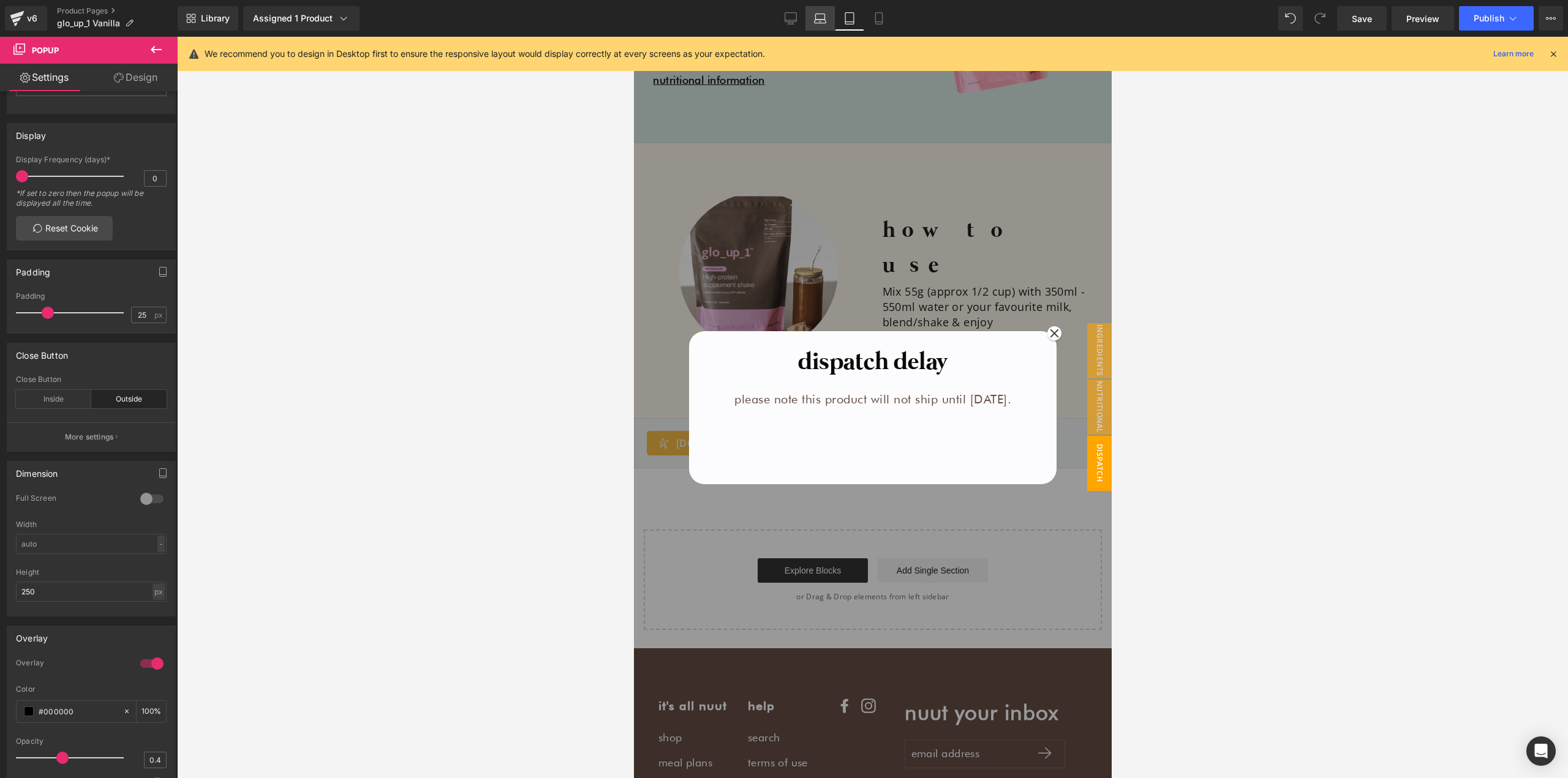
click at [828, 20] on link "Laptop" at bounding box center [820, 19] width 29 height 24
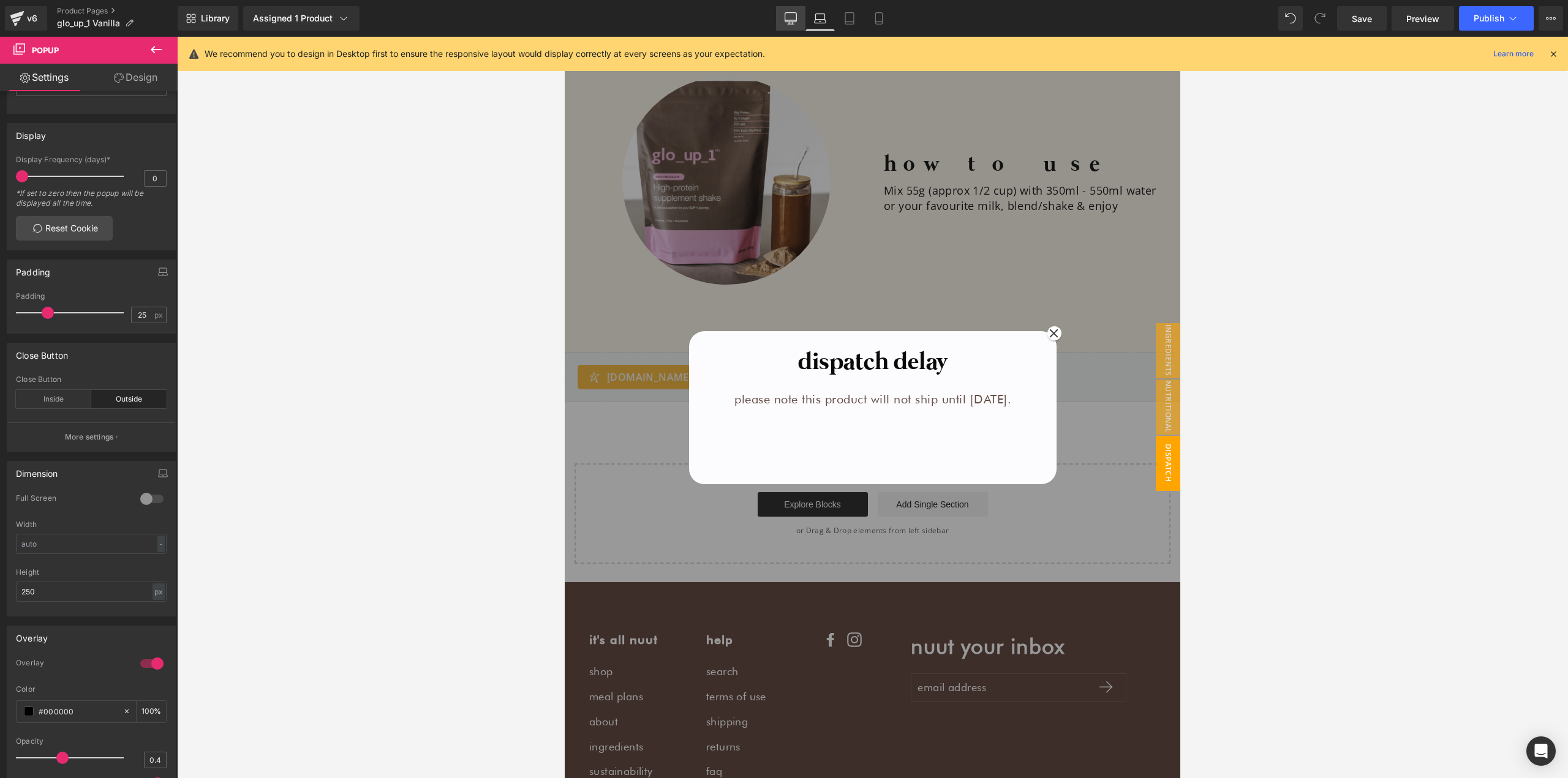
click at [797, 22] on icon at bounding box center [790, 18] width 12 height 12
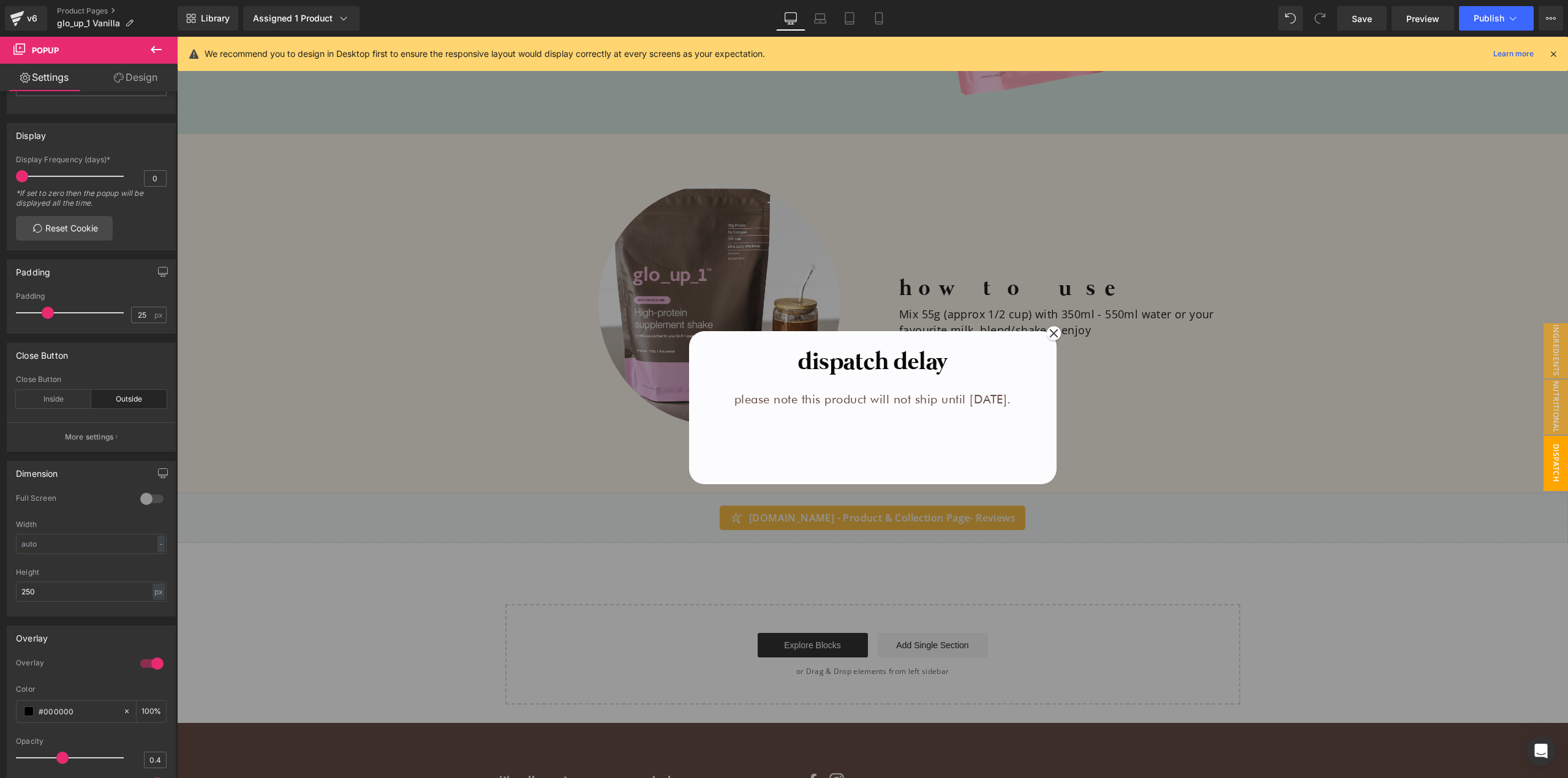
scroll to position [1533, 0]
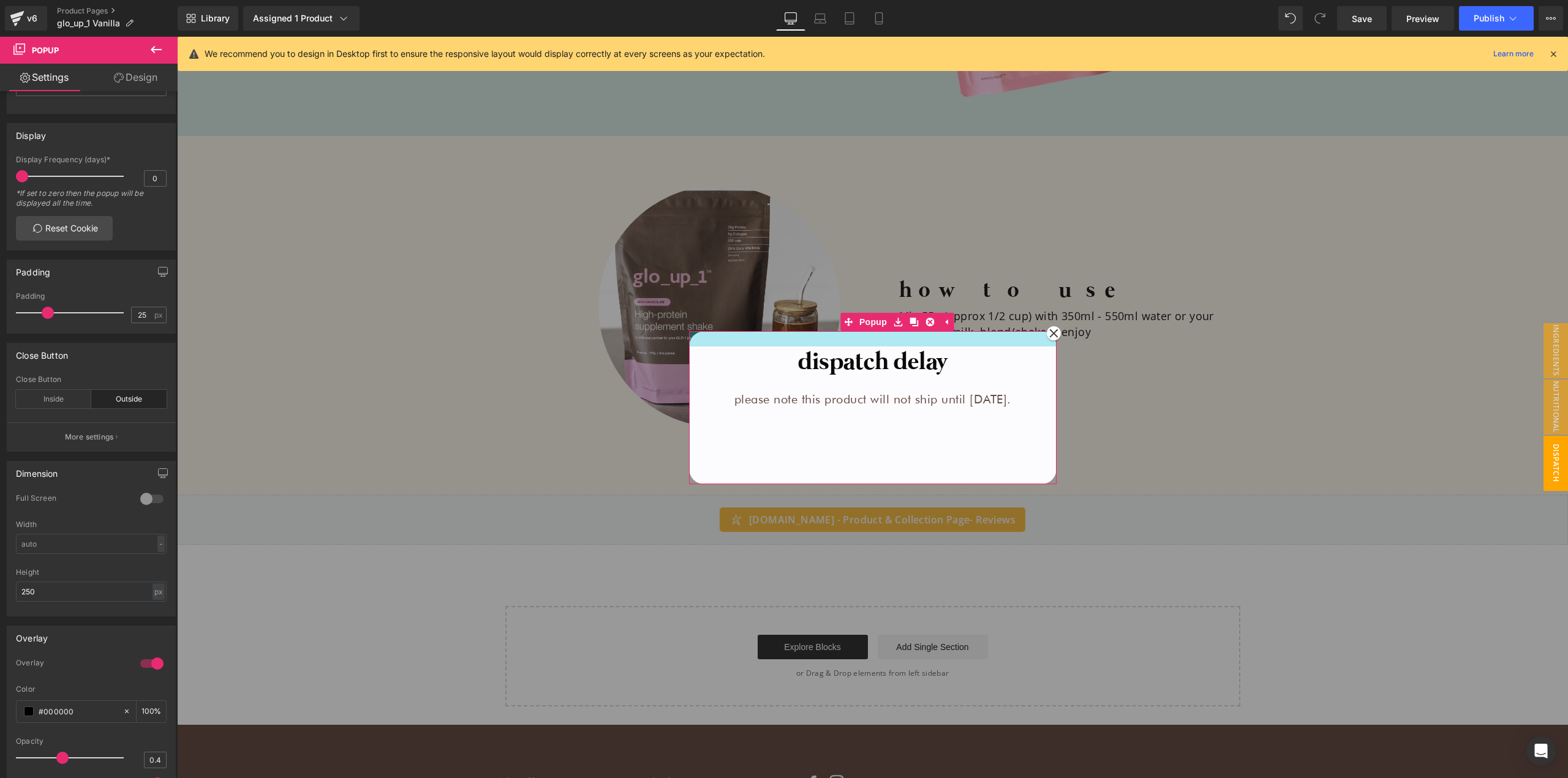
click at [869, 333] on div at bounding box center [873, 339] width 368 height 15
click at [77, 590] on input "250" at bounding box center [91, 592] width 151 height 20
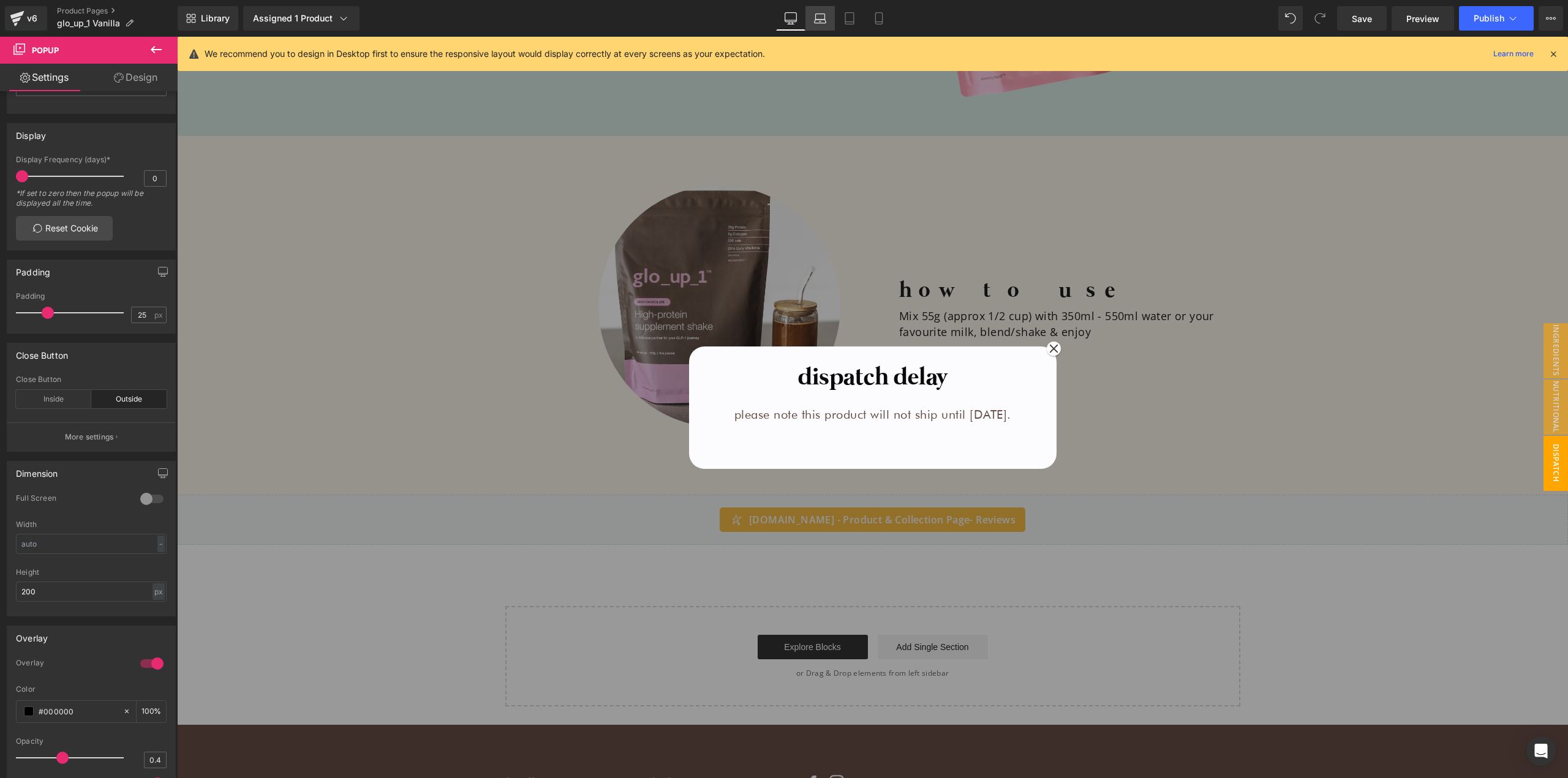
click at [822, 16] on icon at bounding box center [820, 18] width 12 height 12
type input "250"
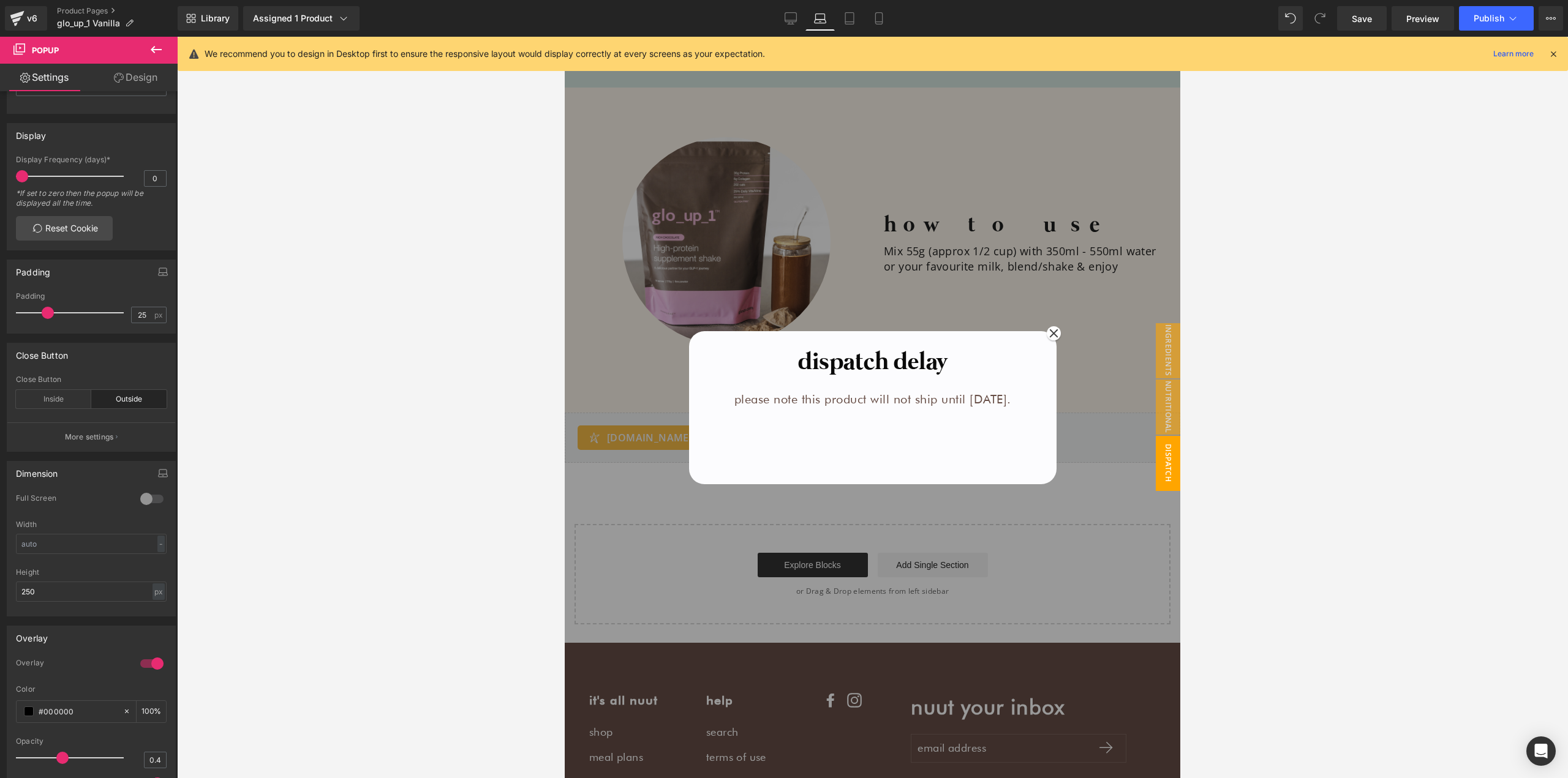
scroll to position [1553, 0]
click at [70, 602] on div "Height 250 px px %" at bounding box center [91, 592] width 151 height 48
click at [83, 592] on input "250" at bounding box center [91, 592] width 151 height 20
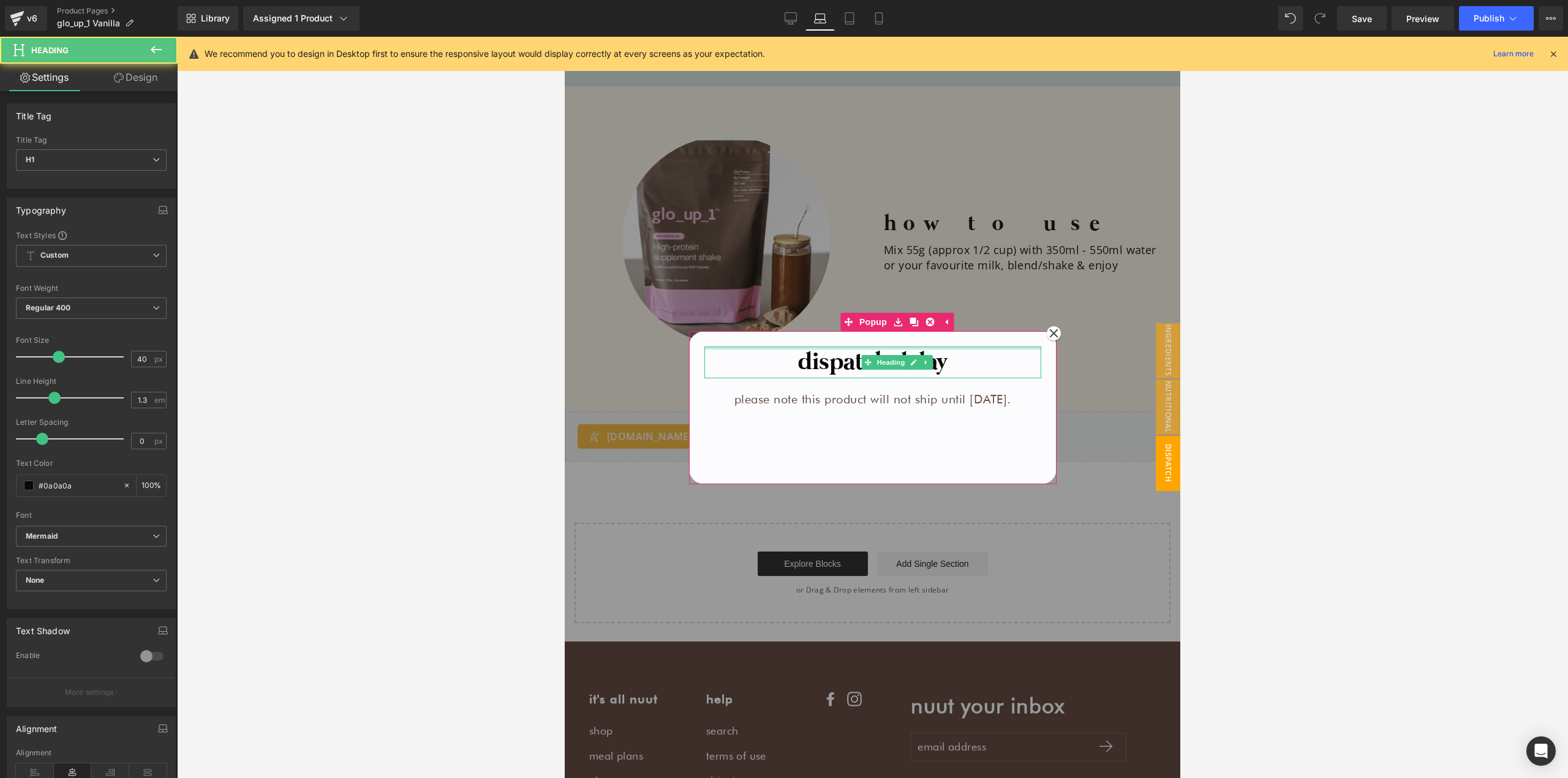
click at [743, 346] on div at bounding box center [872, 348] width 337 height 3
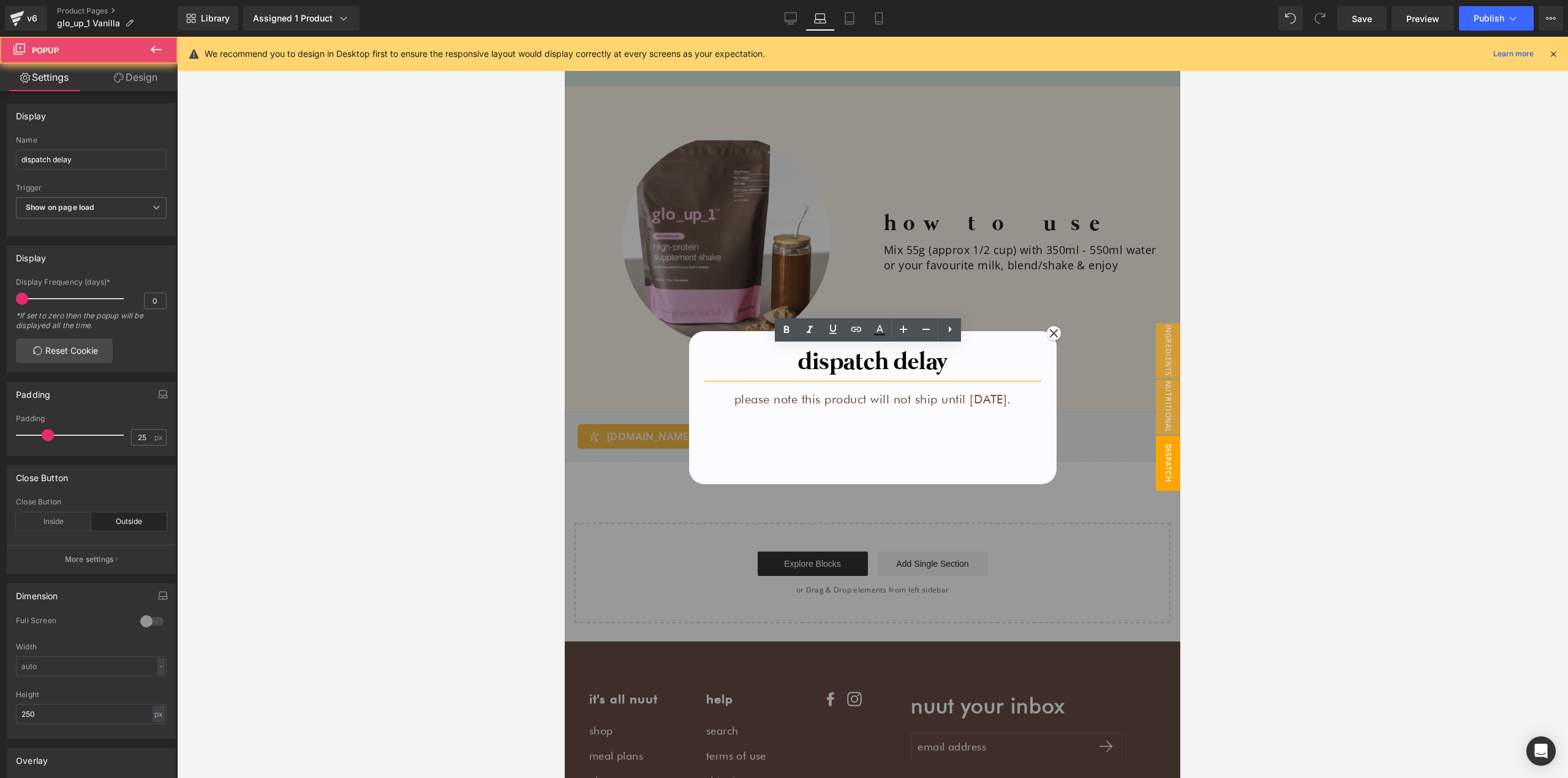
click at [744, 339] on div "dispatch delay Heading please note this product will not ship until [DATE]. Tex…" at bounding box center [873, 407] width 368 height 153
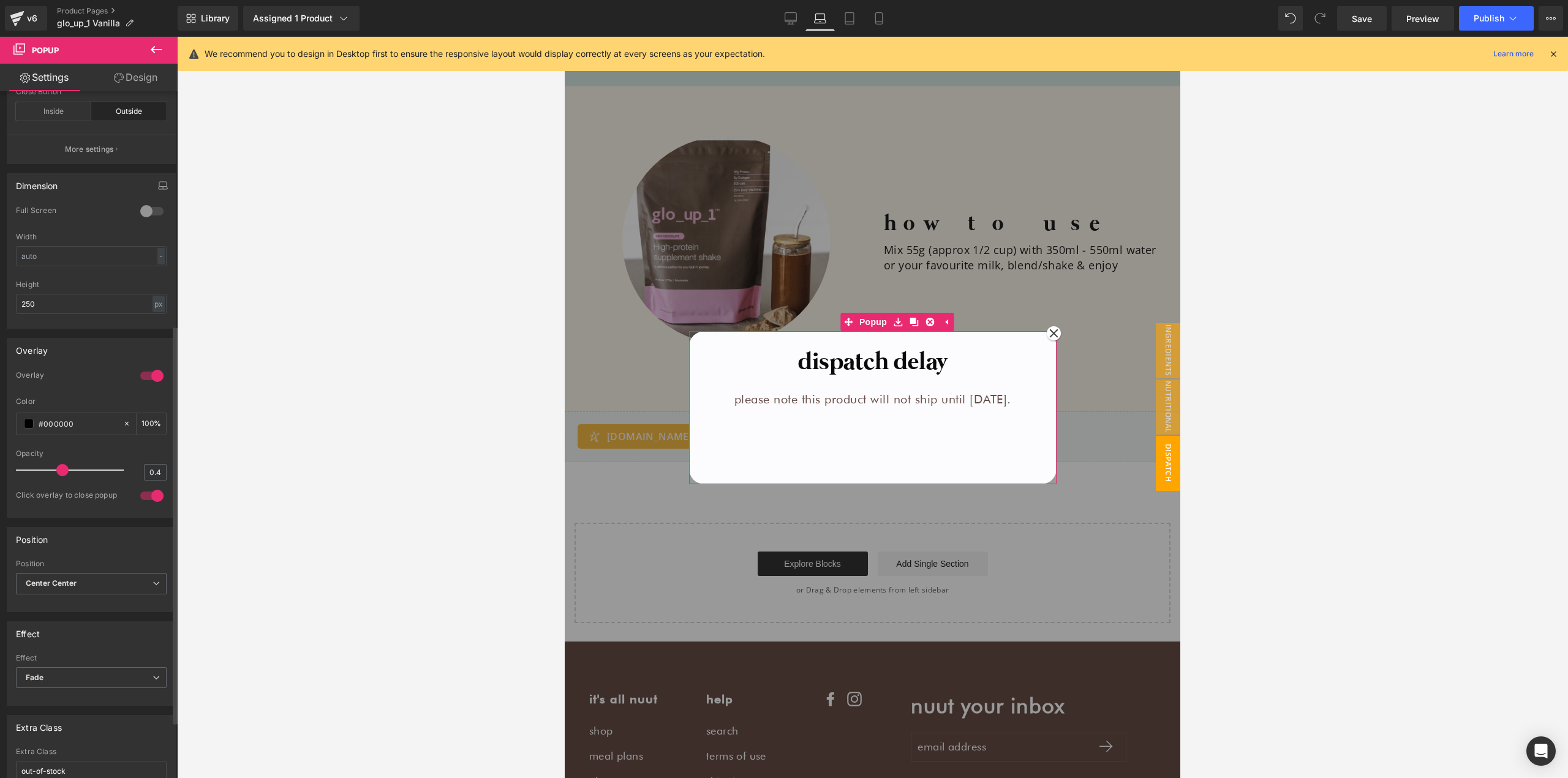
scroll to position [501, 0]
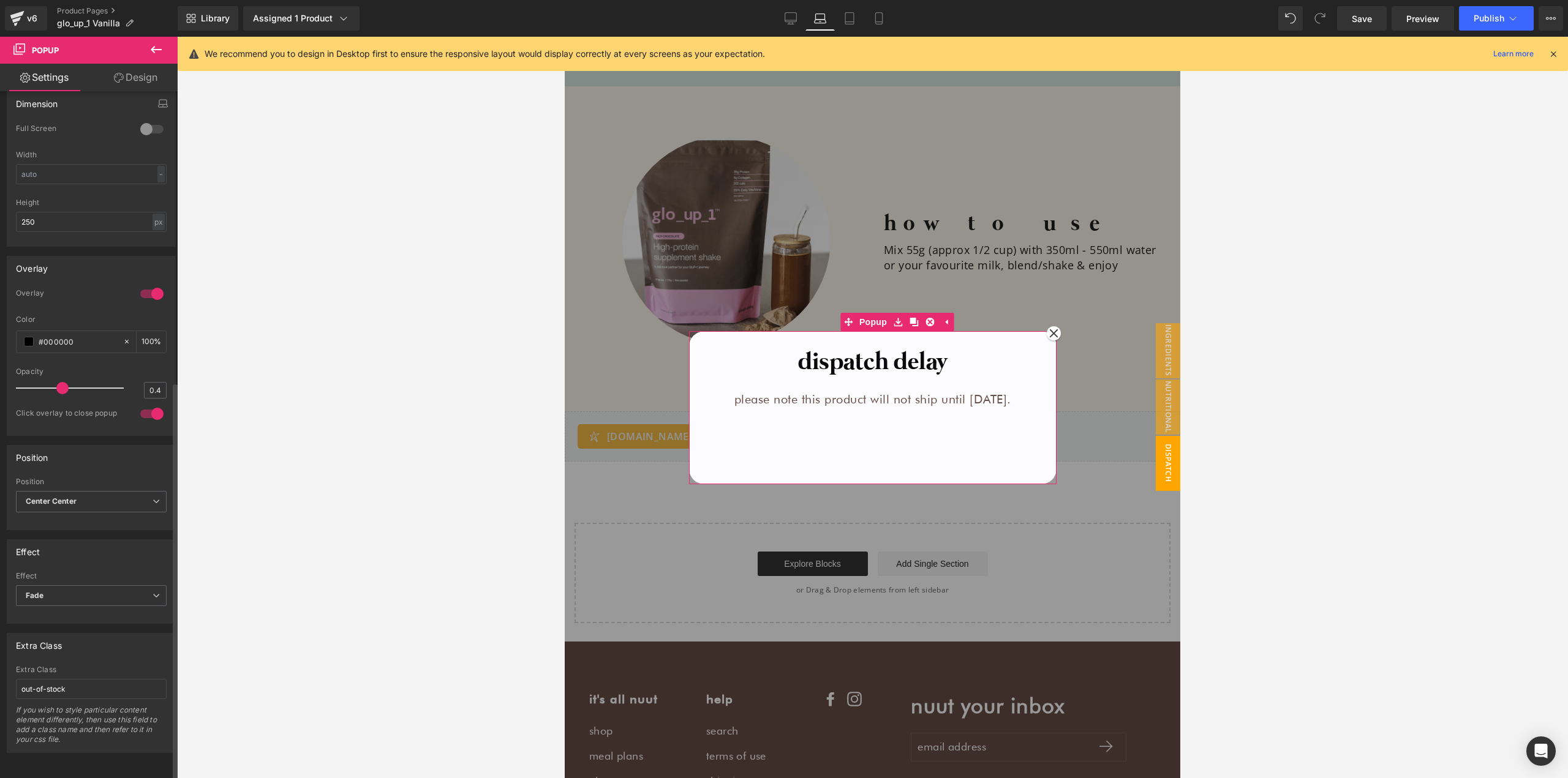
click at [62, 498] on span "Center Center" at bounding box center [91, 501] width 151 height 21
click at [61, 496] on b "Center Center" at bounding box center [51, 501] width 51 height 9
click at [53, 587] on span "Fade" at bounding box center [91, 596] width 151 height 21
click at [53, 587] on span "Fade" at bounding box center [89, 596] width 146 height 21
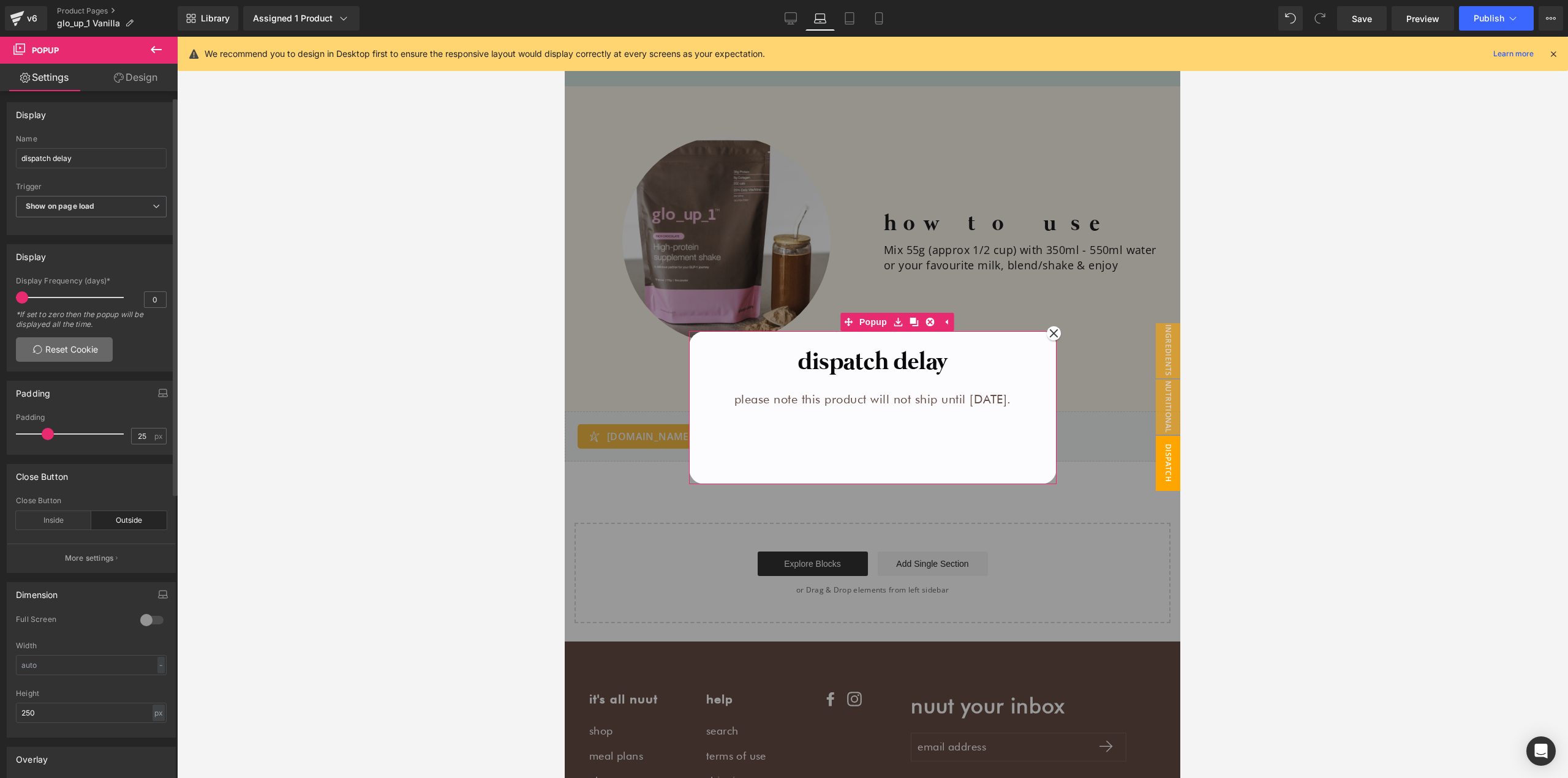
scroll to position [0, 0]
click at [872, 321] on span "Popup" at bounding box center [873, 323] width 34 height 19
click at [168, 52] on button at bounding box center [156, 50] width 43 height 27
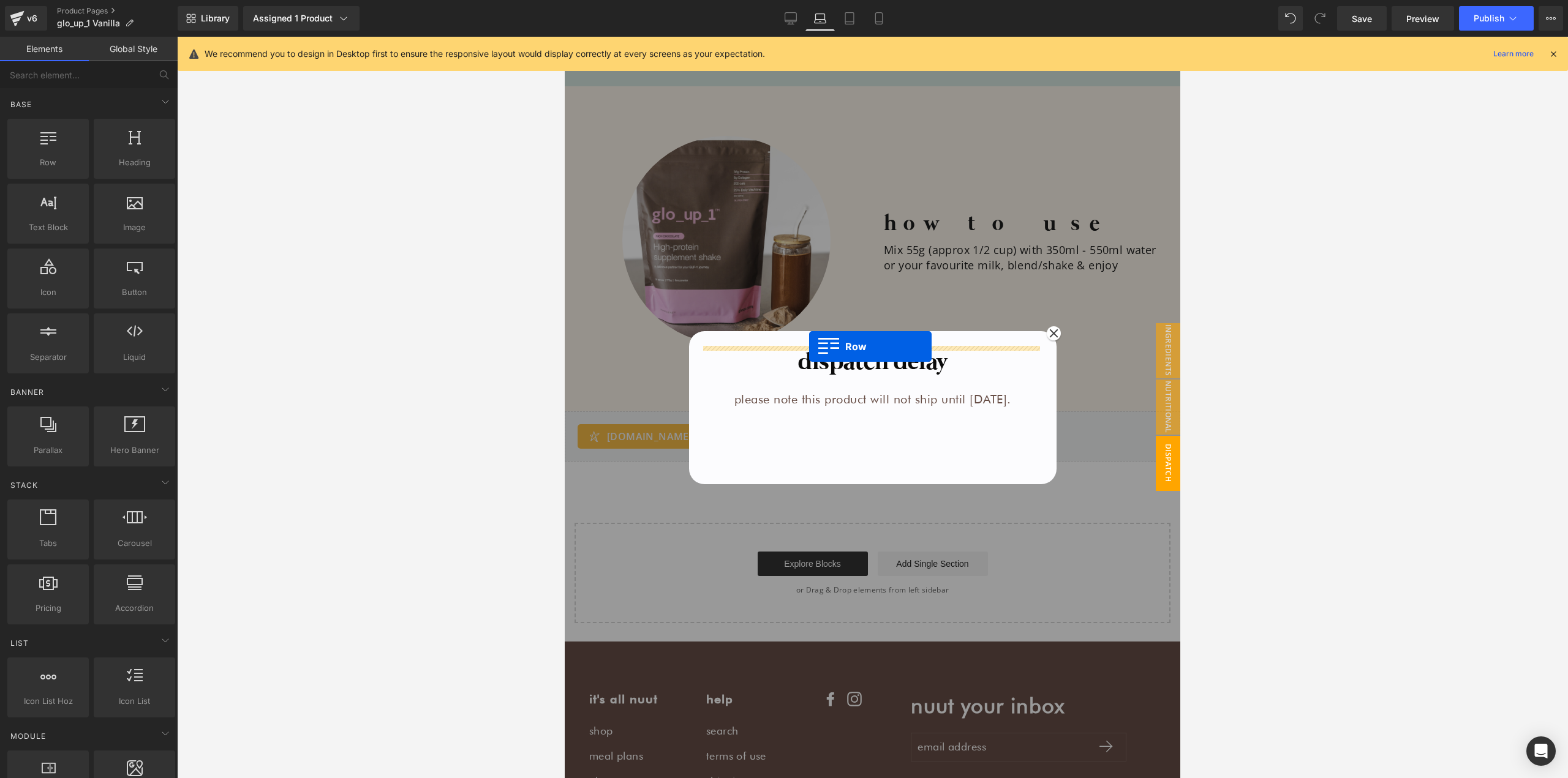
drag, startPoint x: 618, startPoint y: 186, endPoint x: 810, endPoint y: 346, distance: 249.9
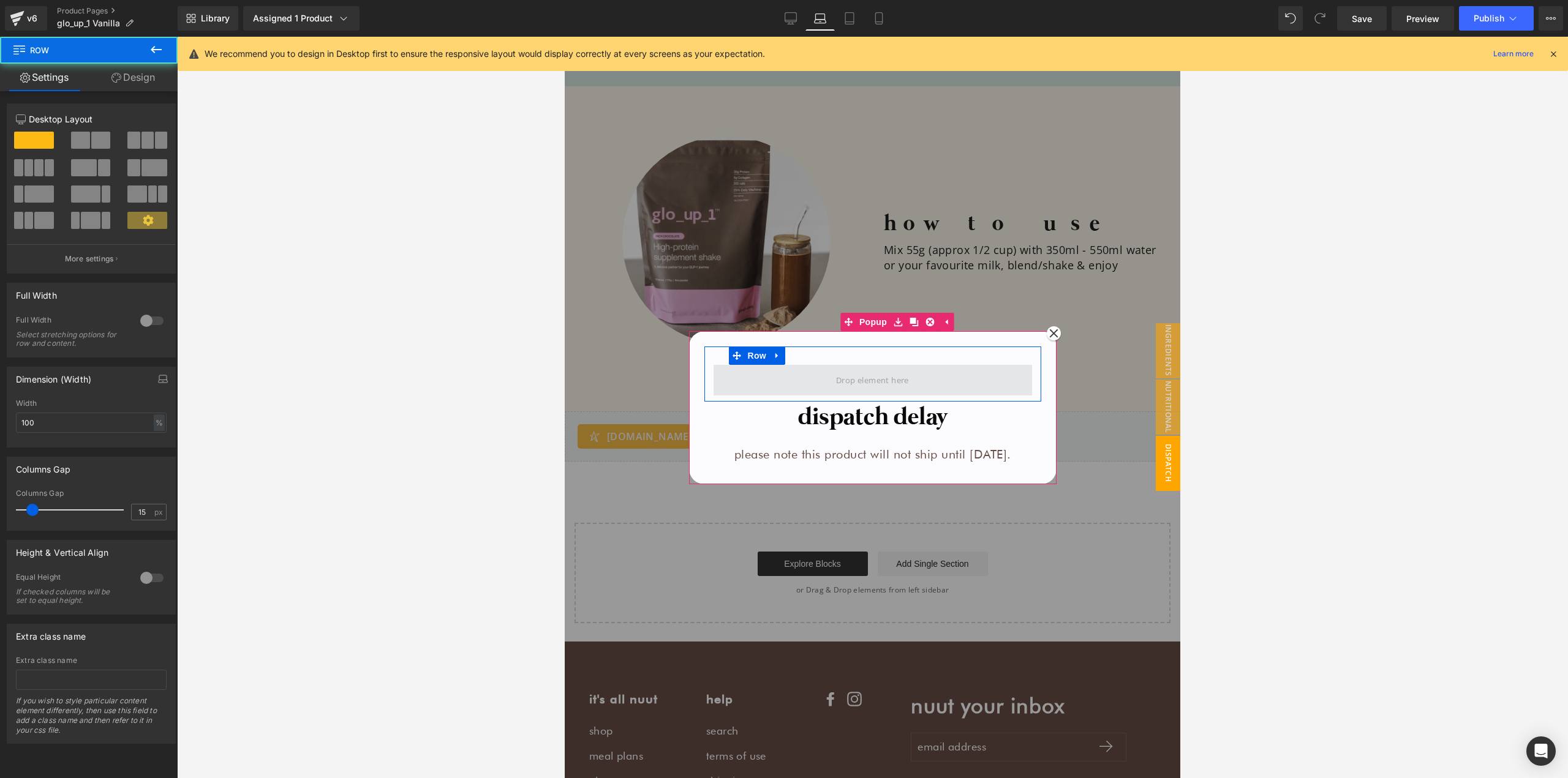
click at [736, 371] on span at bounding box center [872, 380] width 318 height 31
click at [747, 356] on span "Row" at bounding box center [757, 356] width 24 height 19
click at [147, 576] on div at bounding box center [152, 578] width 29 height 20
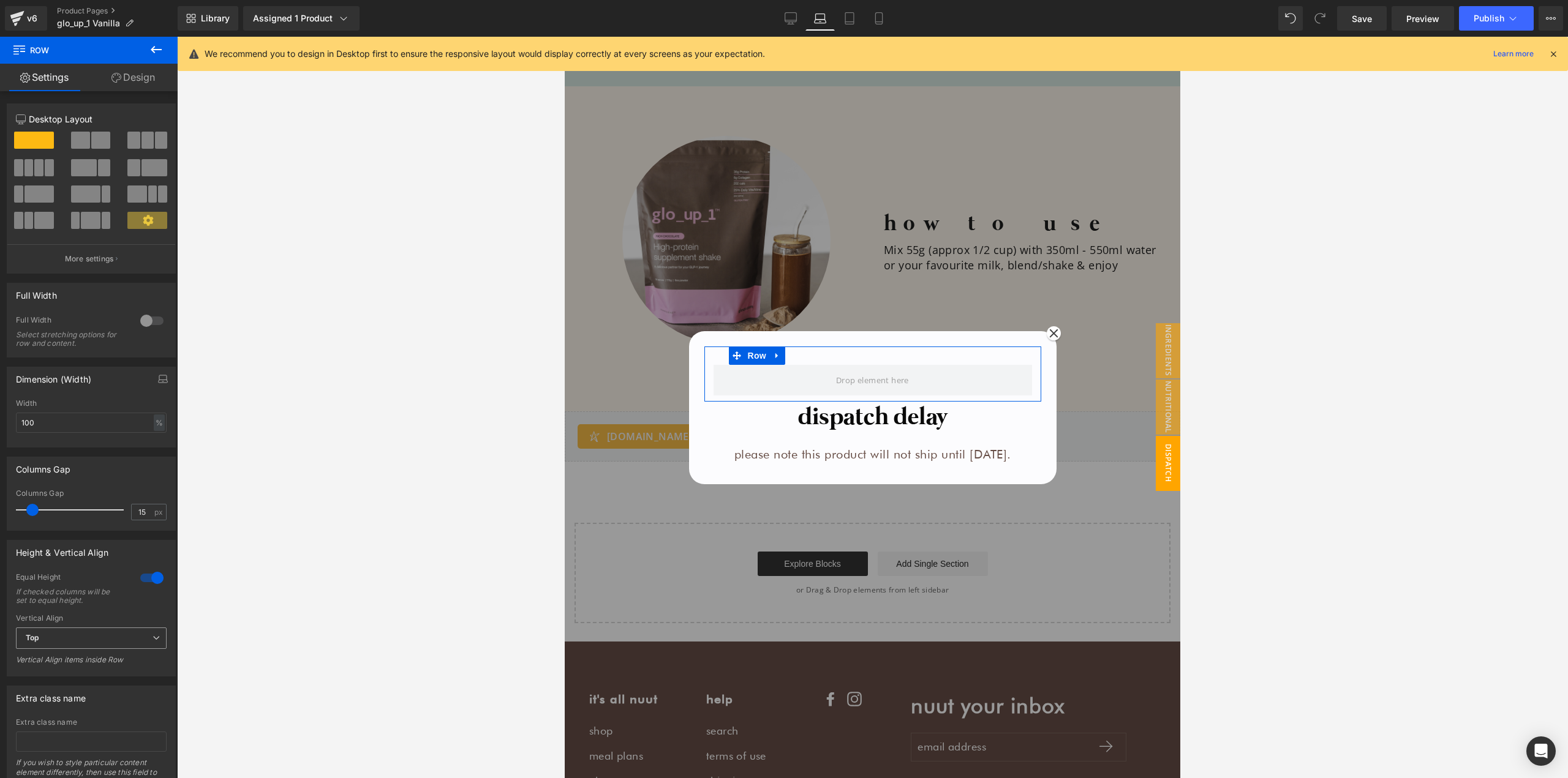
click at [118, 638] on span "Top" at bounding box center [91, 638] width 151 height 21
click at [97, 673] on li "Middle" at bounding box center [89, 678] width 146 height 19
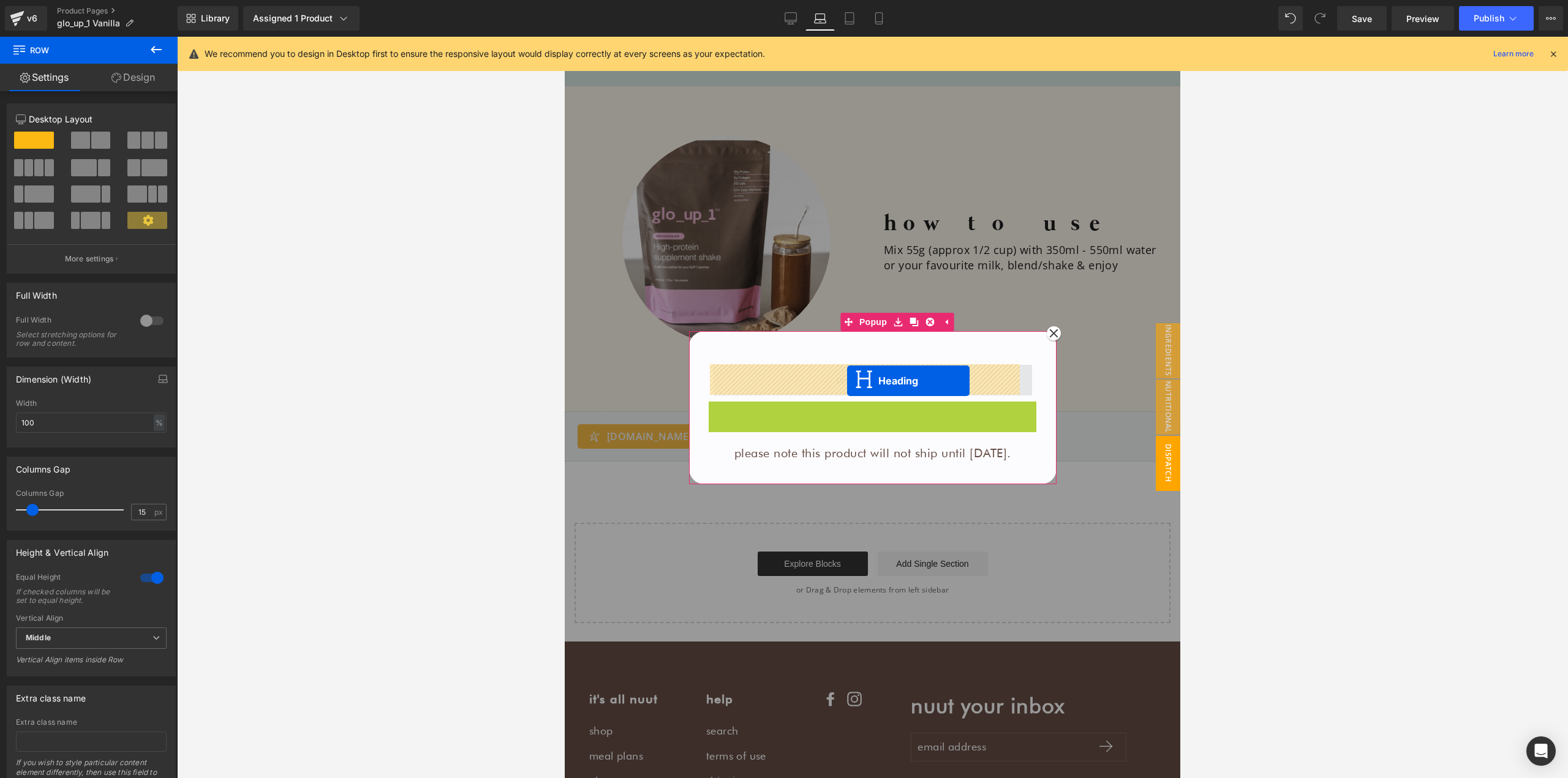
drag, startPoint x: 859, startPoint y: 416, endPoint x: 847, endPoint y: 381, distance: 37.0
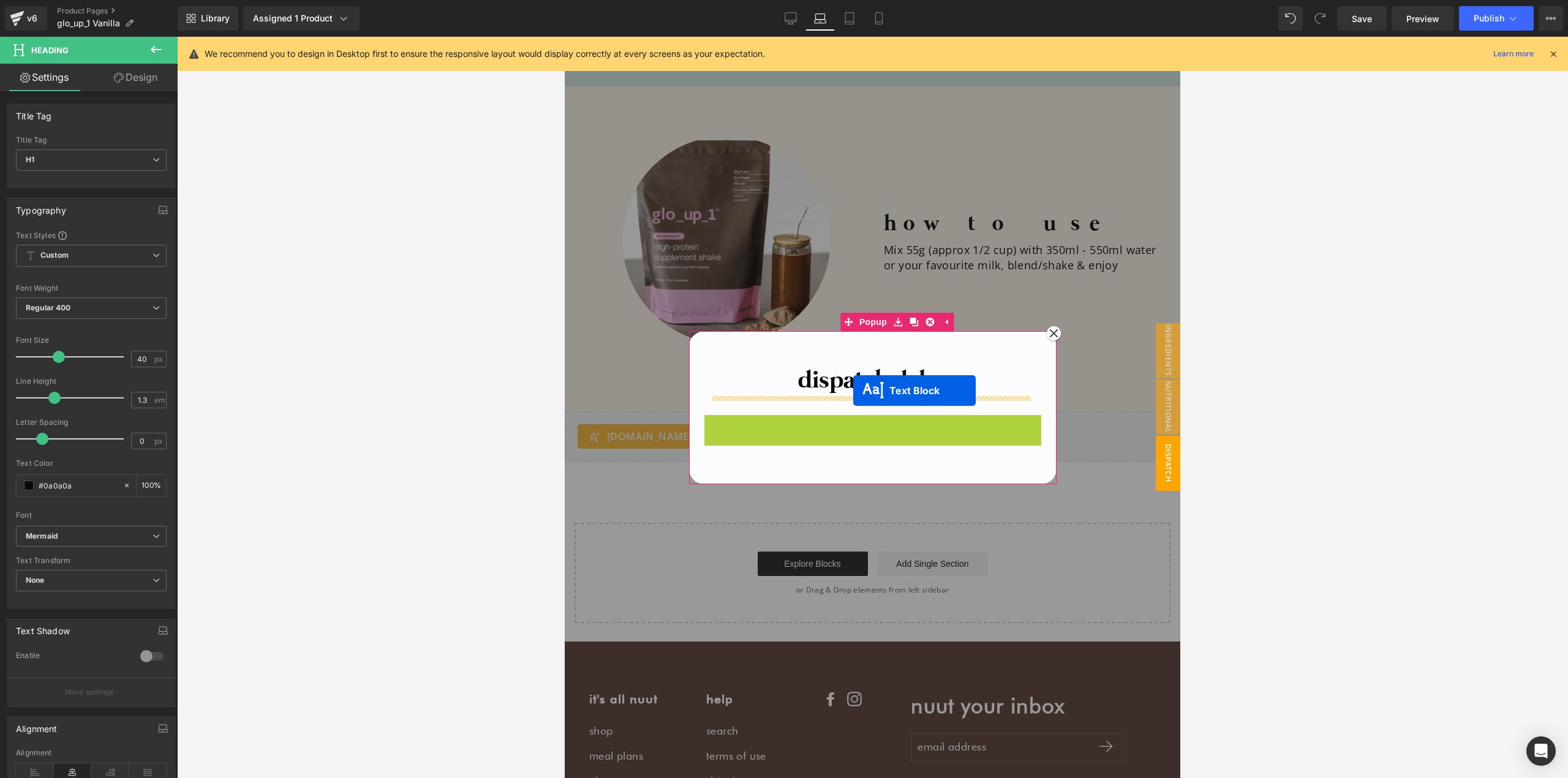
drag, startPoint x: 854, startPoint y: 432, endPoint x: 853, endPoint y: 391, distance: 41.0
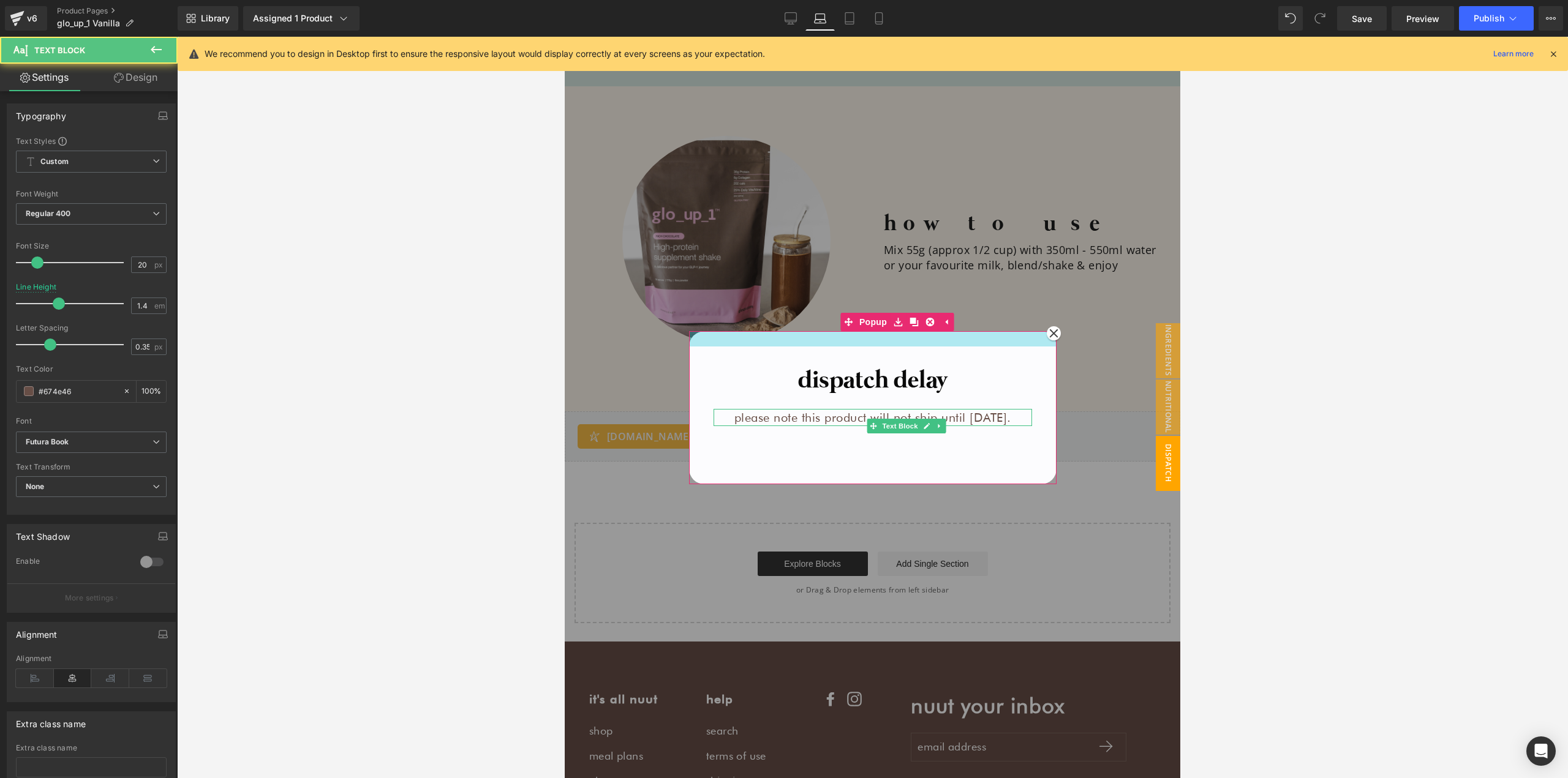
click at [943, 334] on div at bounding box center [873, 339] width 368 height 15
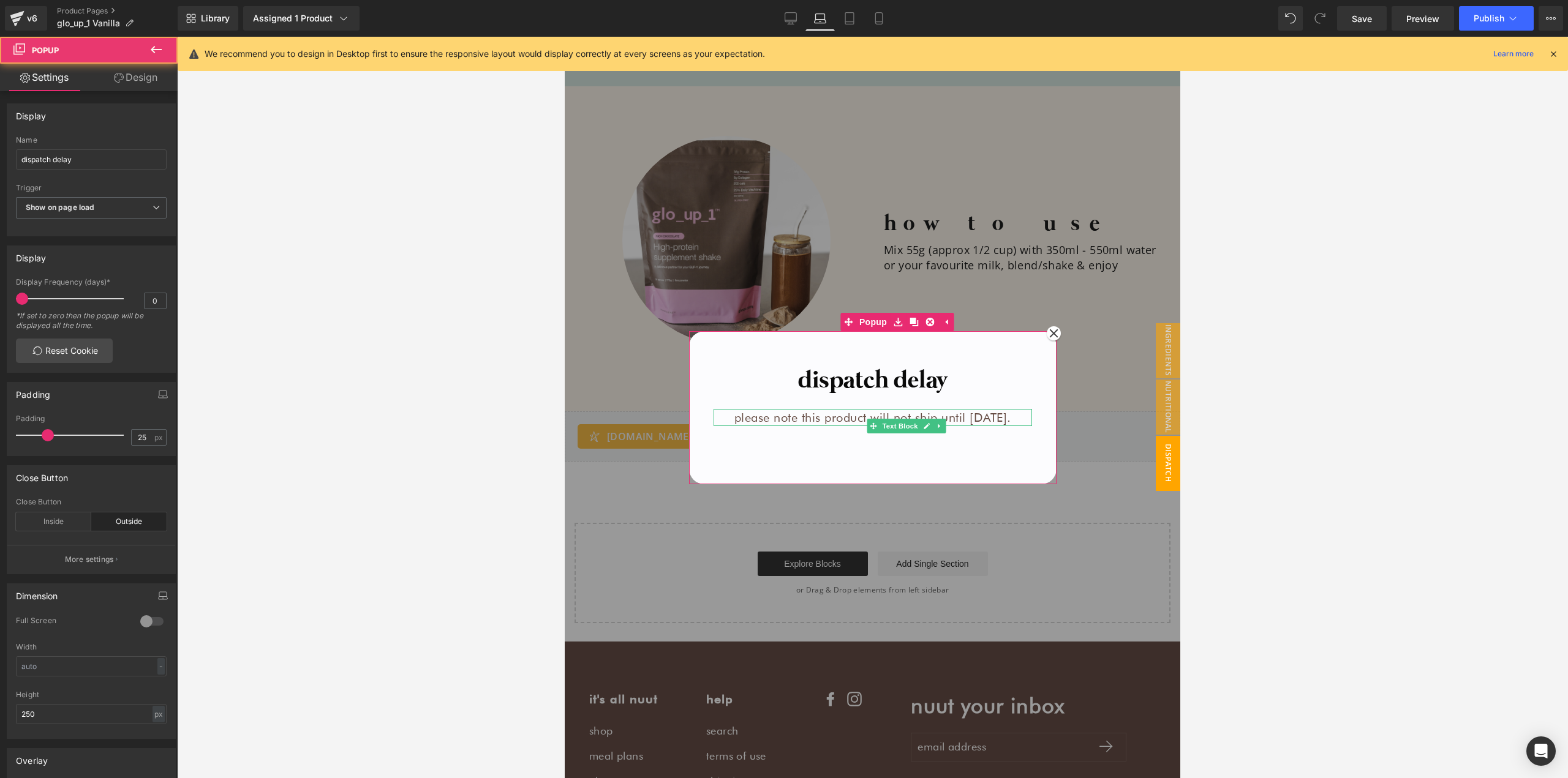
click at [942, 349] on div "dispatch delay Heading please note this product will not ship until [DATE]. Tex…" at bounding box center [872, 389] width 337 height 86
click at [1052, 288] on div at bounding box center [872, 407] width 616 height 742
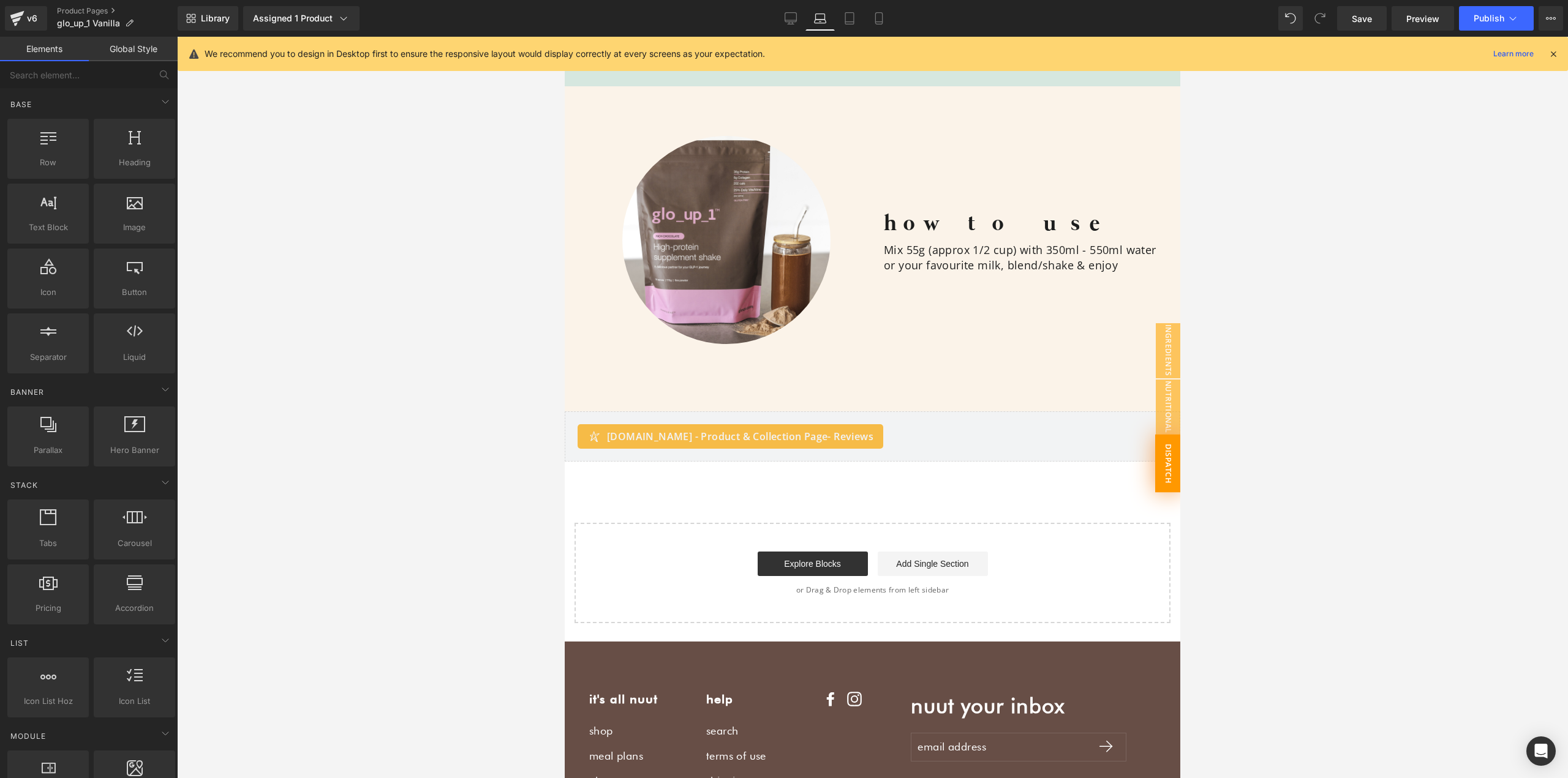
click at [1154, 444] on span "dispatch delay" at bounding box center [1155, 463] width 51 height 58
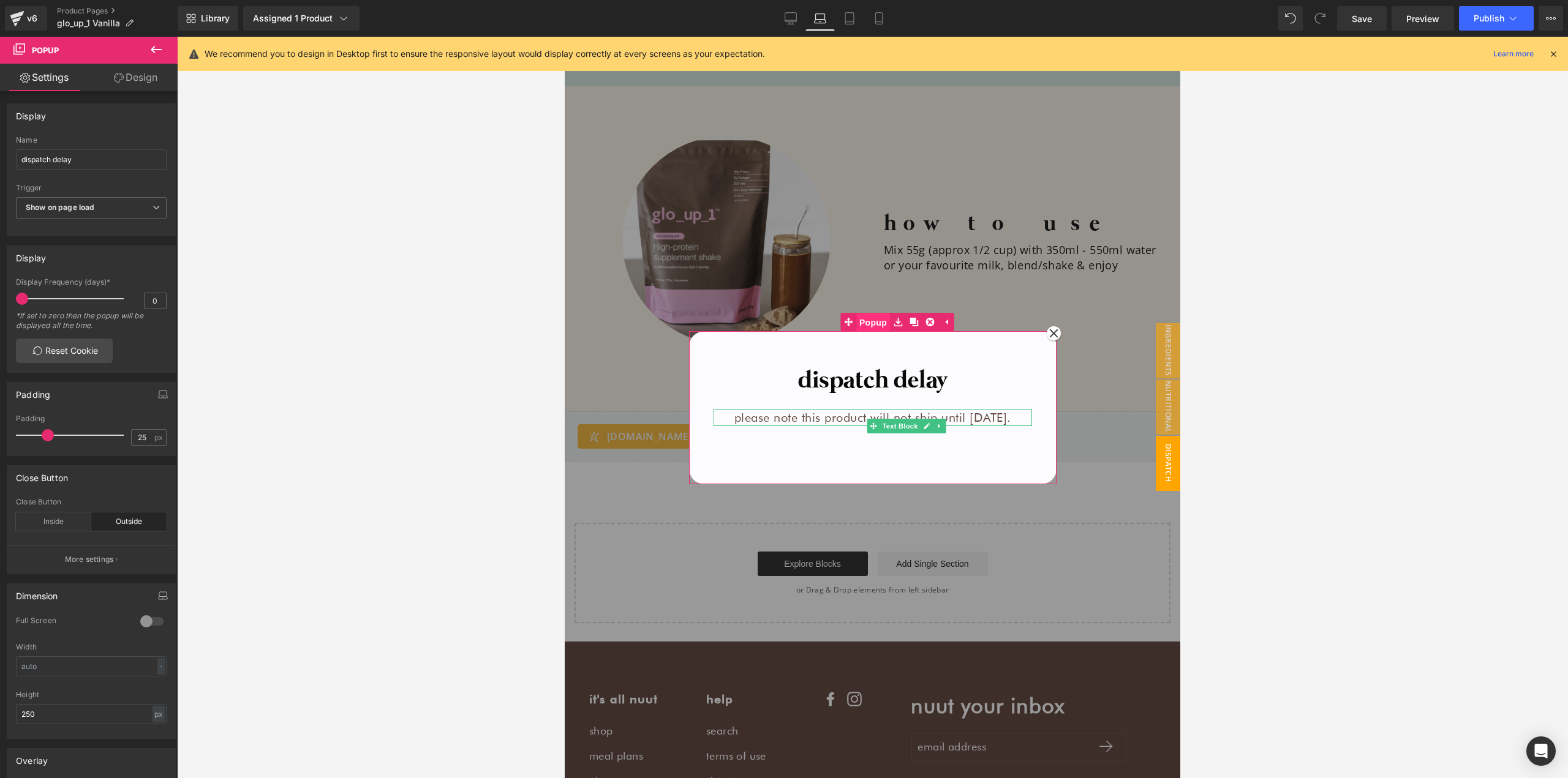
click at [872, 328] on span "Popup" at bounding box center [873, 323] width 34 height 19
click at [890, 424] on span "Text Block" at bounding box center [899, 426] width 40 height 15
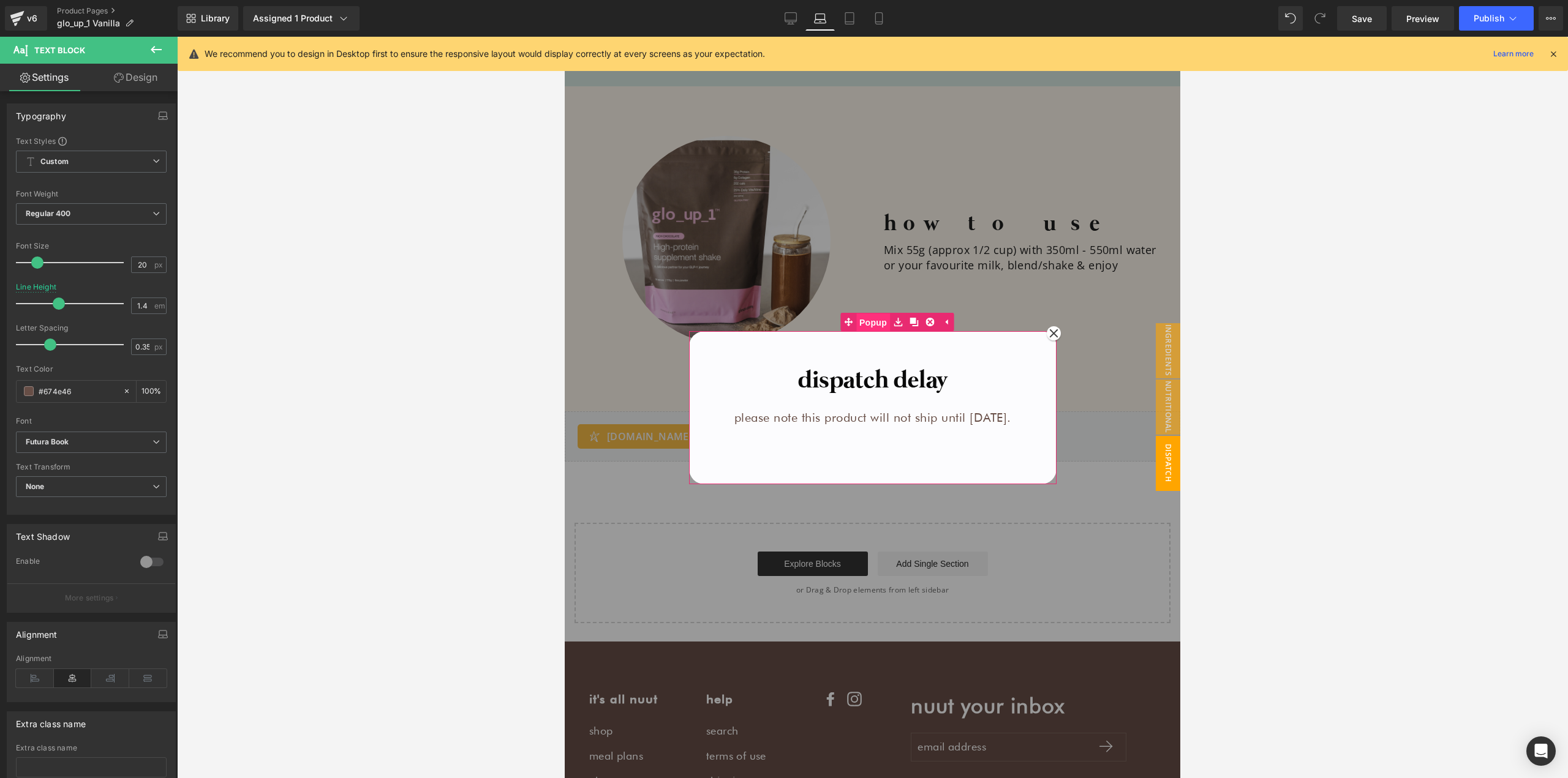
click at [857, 322] on span "Popup" at bounding box center [873, 323] width 34 height 19
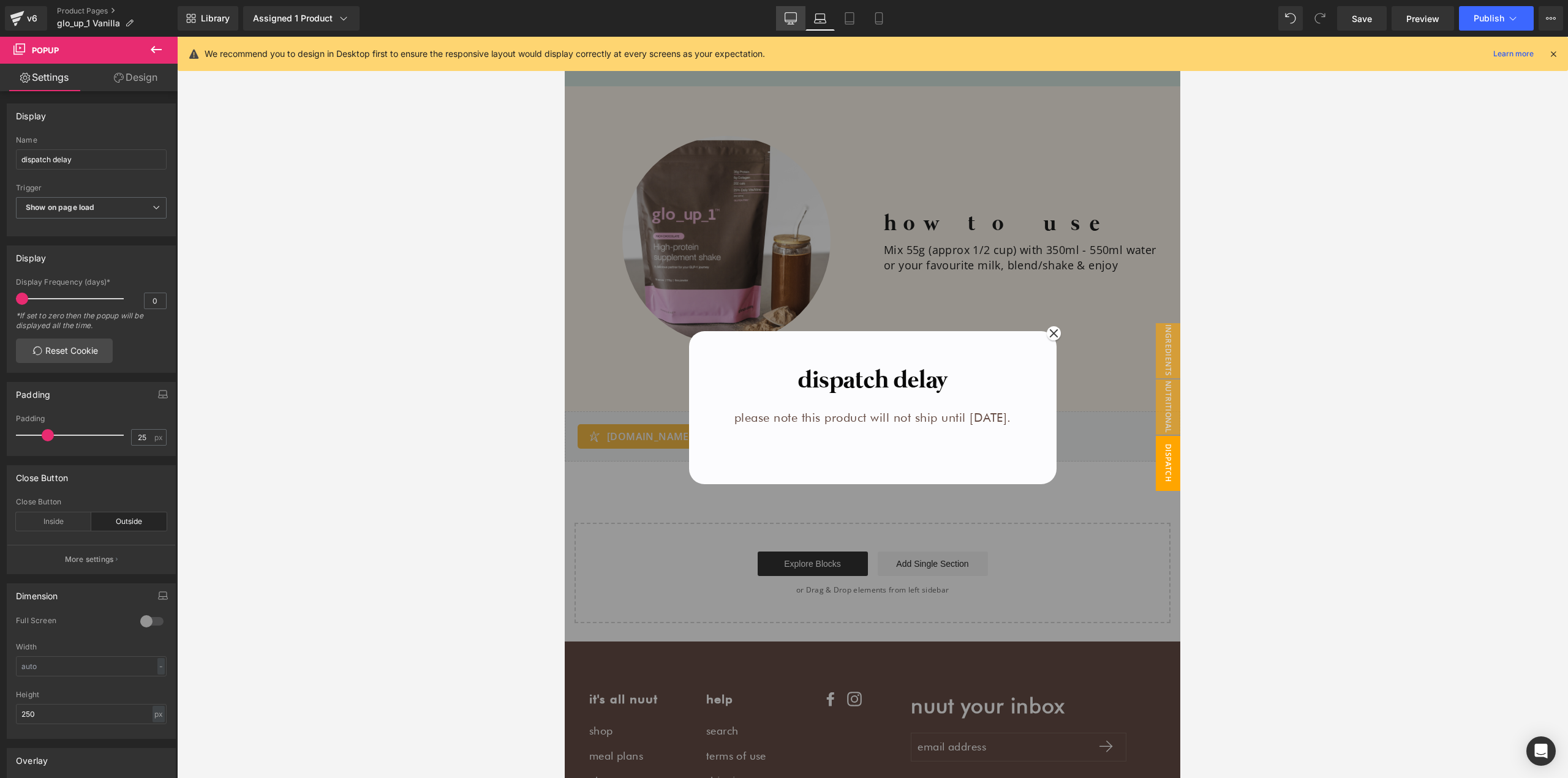
click at [796, 17] on icon at bounding box center [790, 18] width 12 height 12
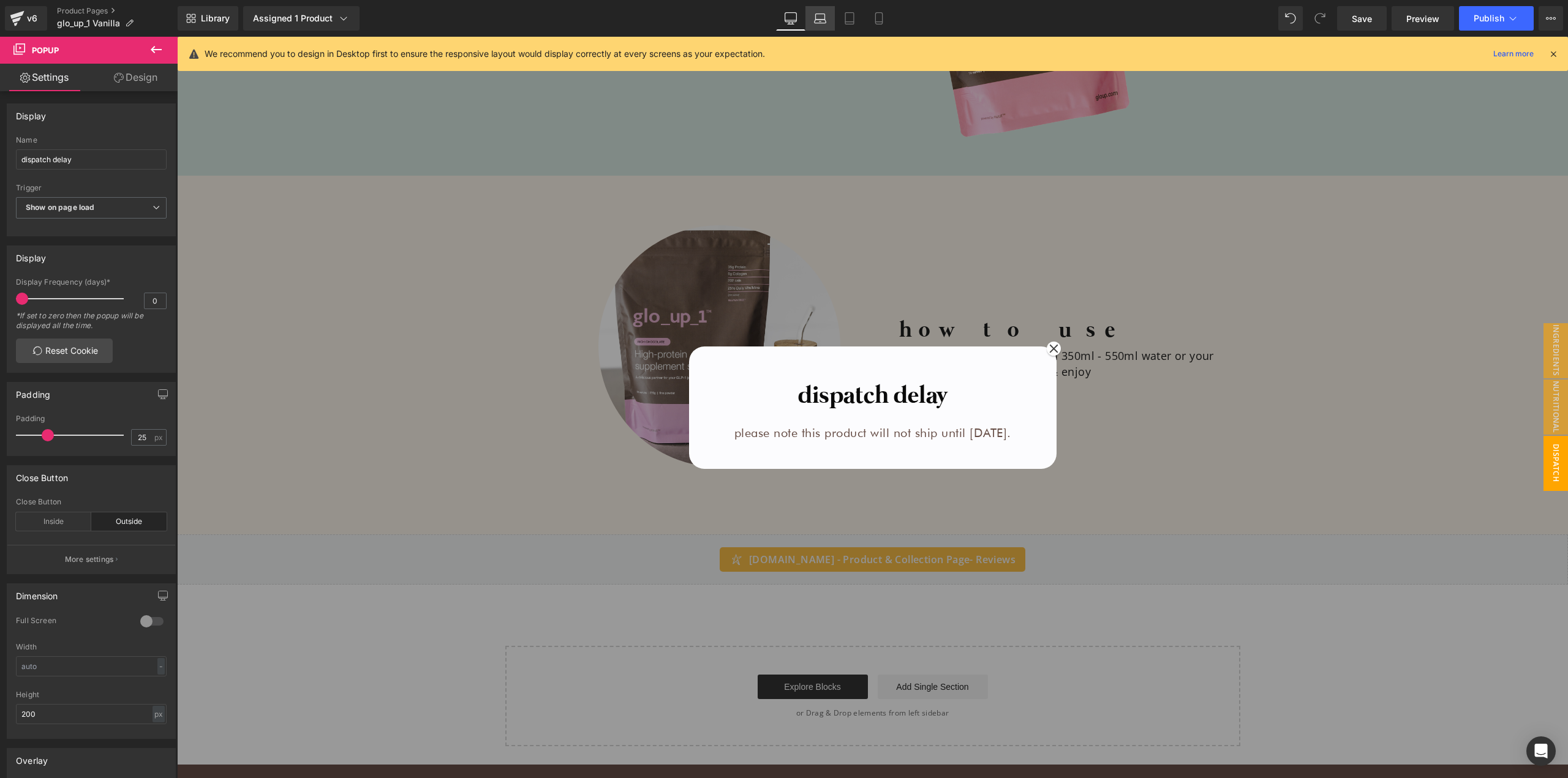
scroll to position [1489, 0]
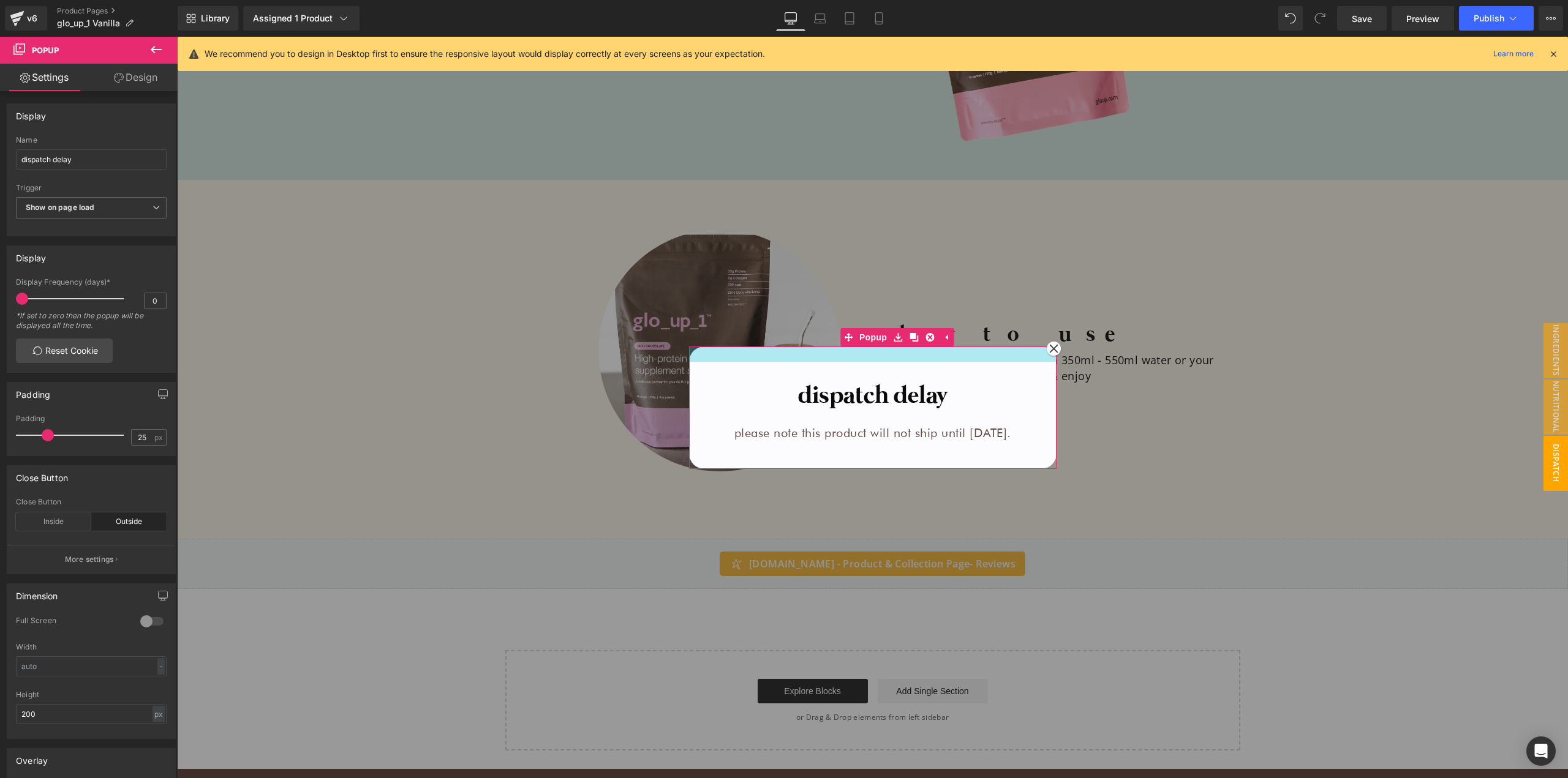
click at [862, 350] on div at bounding box center [873, 354] width 368 height 15
click at [86, 720] on input "200" at bounding box center [91, 714] width 151 height 20
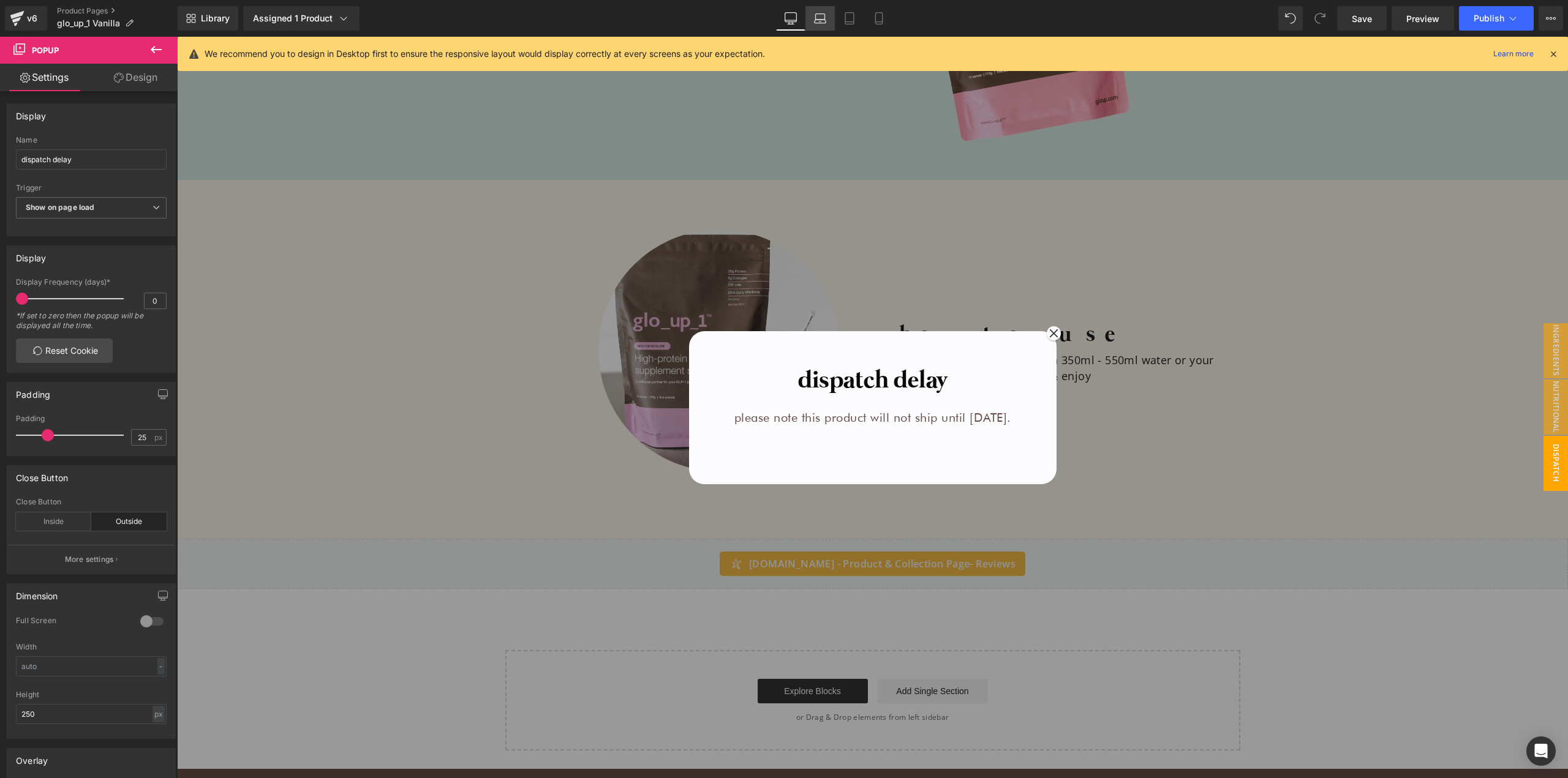
click at [815, 19] on icon at bounding box center [820, 18] width 12 height 12
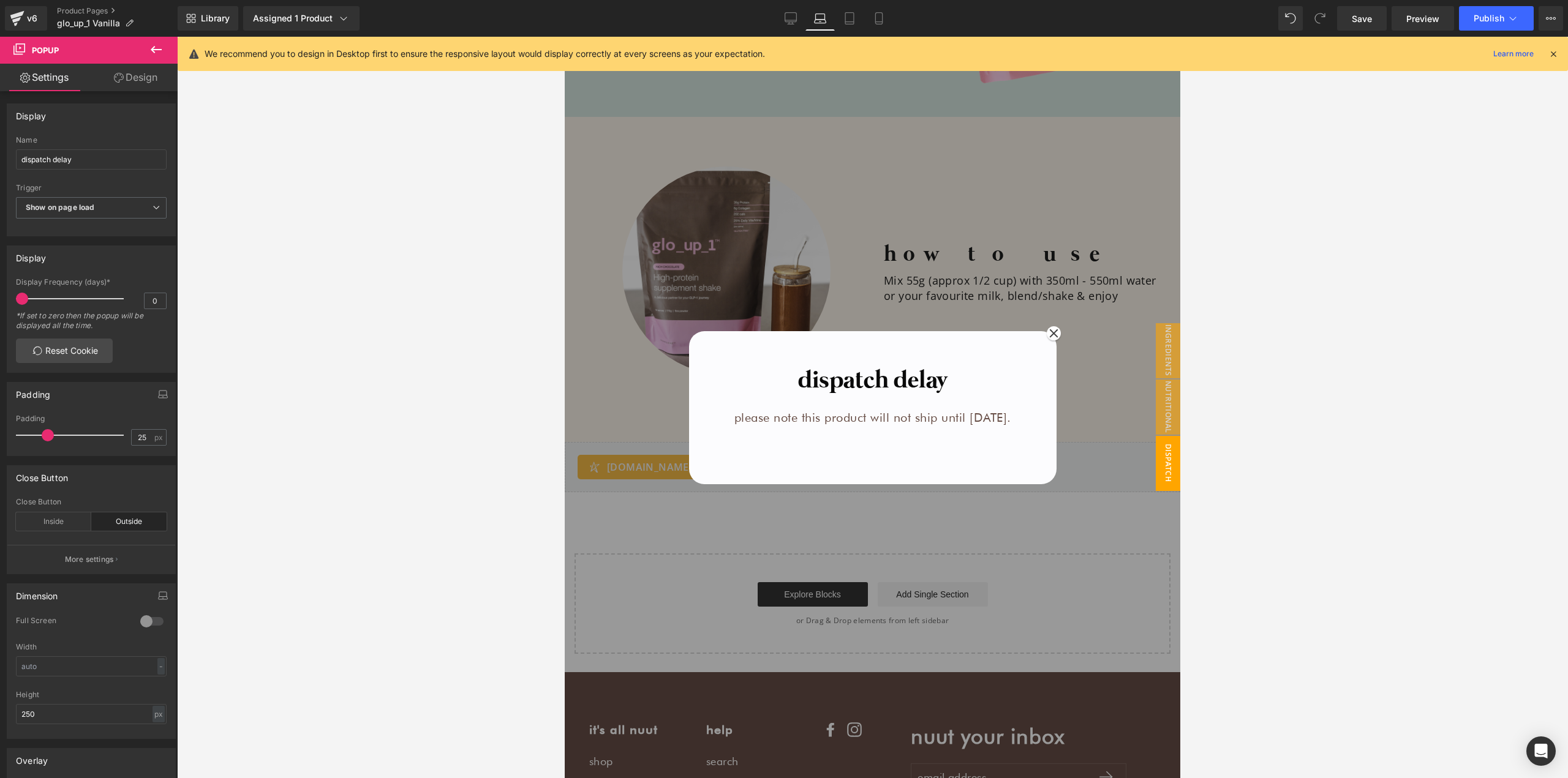
scroll to position [1524, 0]
click at [844, 17] on icon at bounding box center [849, 18] width 12 height 12
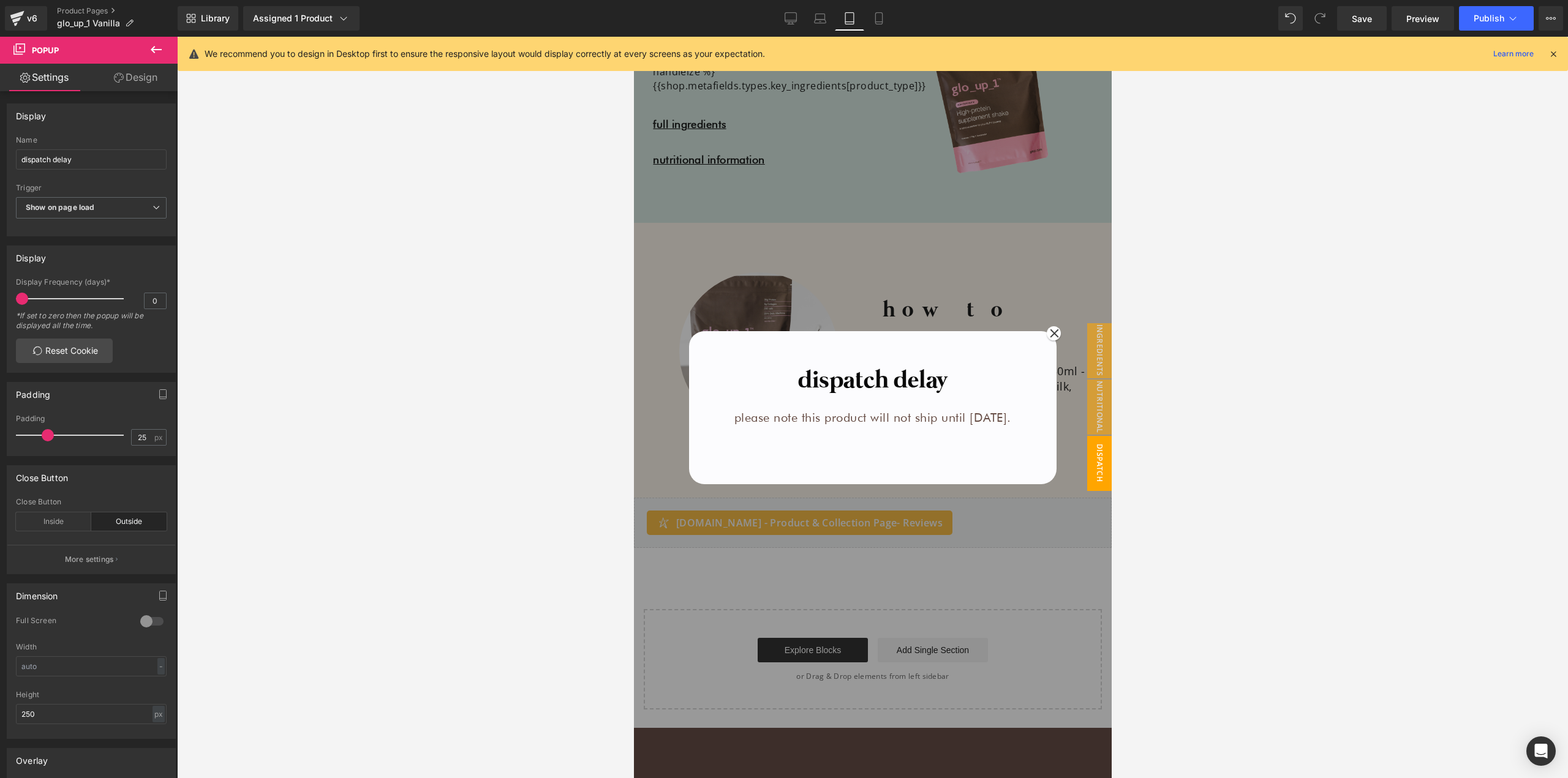
scroll to position [1537, 0]
click at [882, 13] on icon at bounding box center [878, 19] width 7 height 12
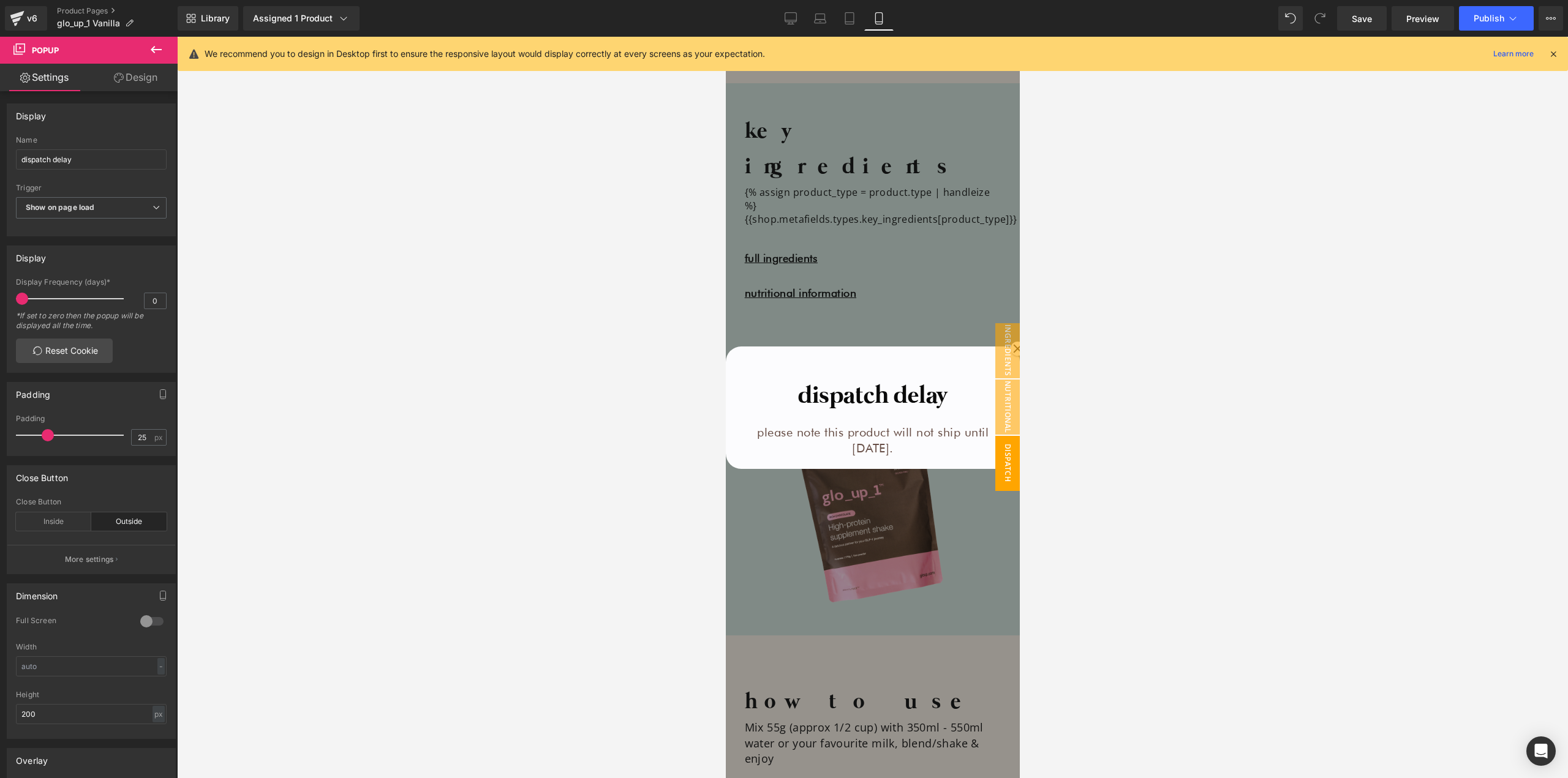
scroll to position [1573, 0]
click at [862, 356] on div at bounding box center [872, 354] width 294 height 15
click at [94, 711] on input "200" at bounding box center [91, 714] width 151 height 20
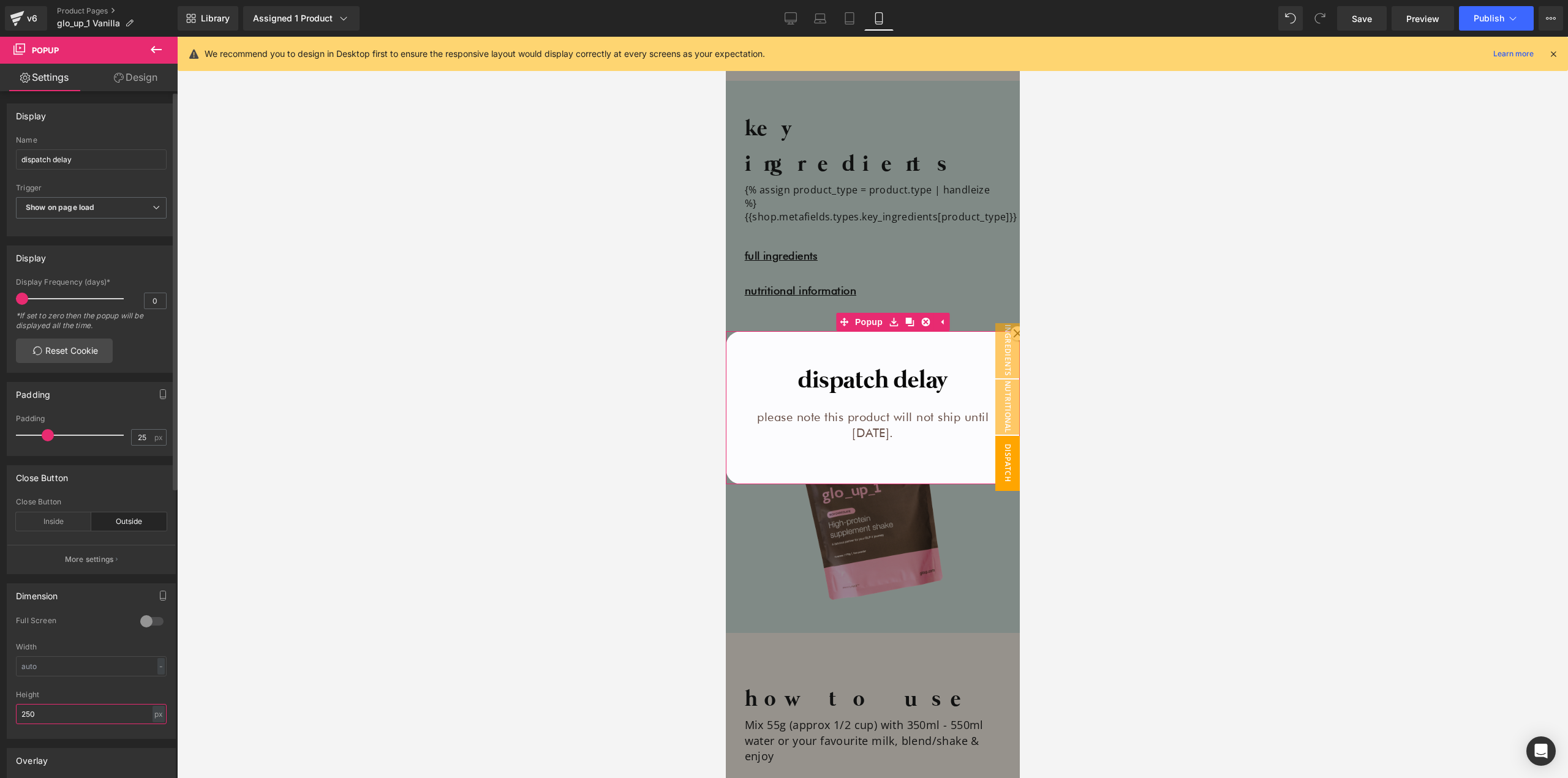
type input "250"
drag, startPoint x: 792, startPoint y: 14, endPoint x: 649, endPoint y: 63, distance: 151.2
click at [792, 14] on icon at bounding box center [790, 18] width 12 height 12
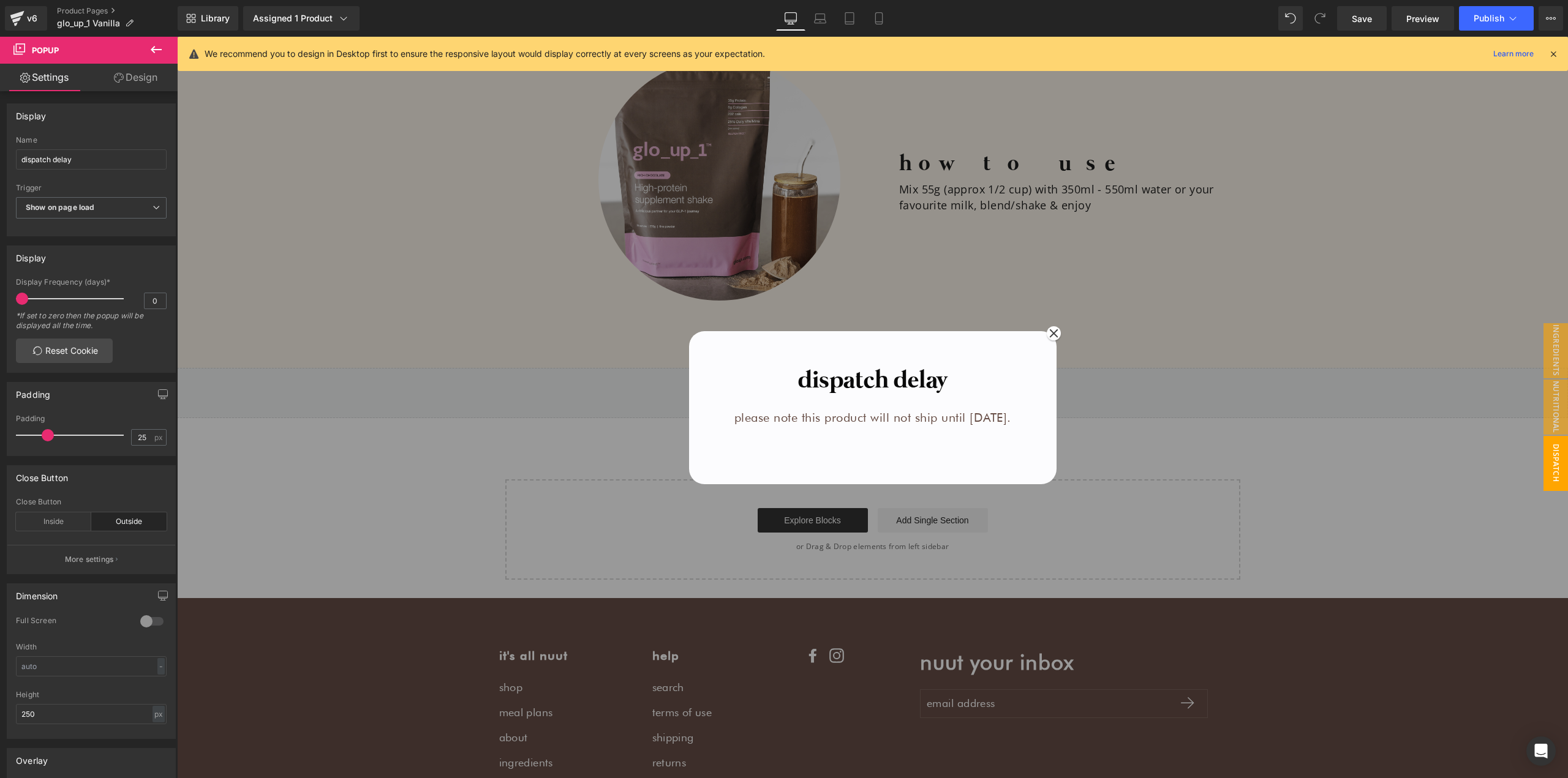
scroll to position [1645, 0]
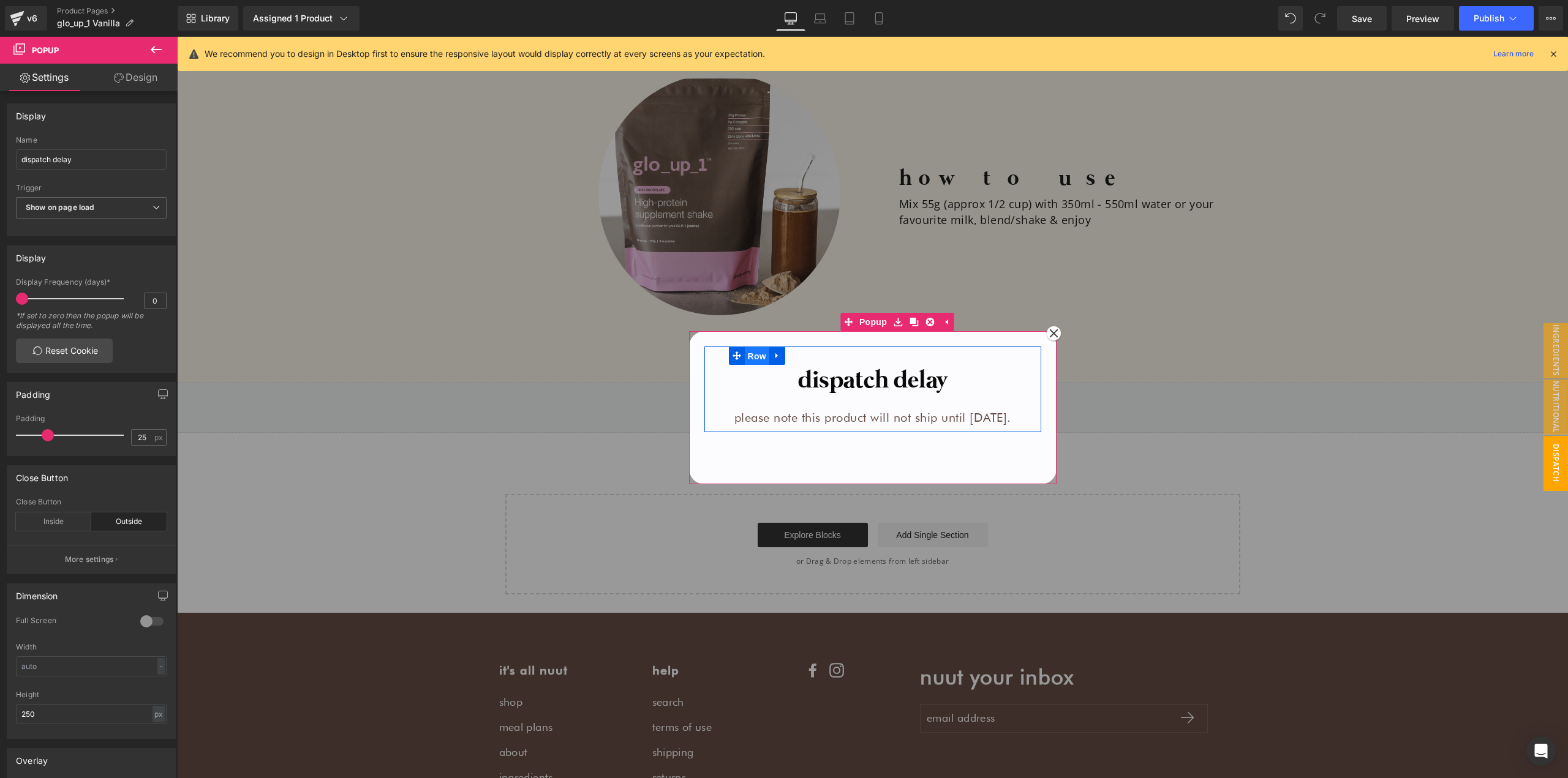
click at [745, 358] on span "Row" at bounding box center [757, 356] width 24 height 19
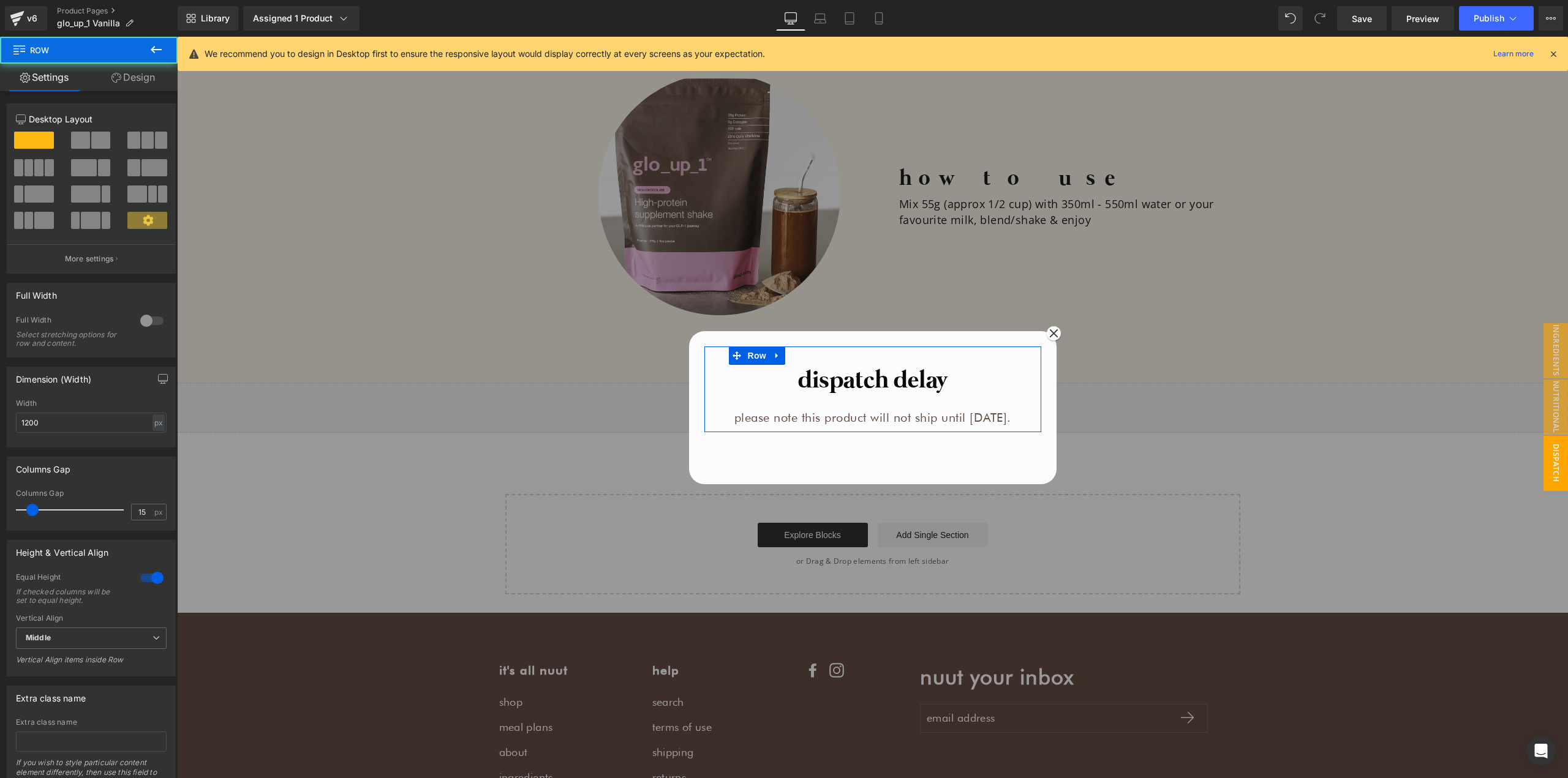
click at [121, 73] on link "Design" at bounding box center [133, 77] width 89 height 28
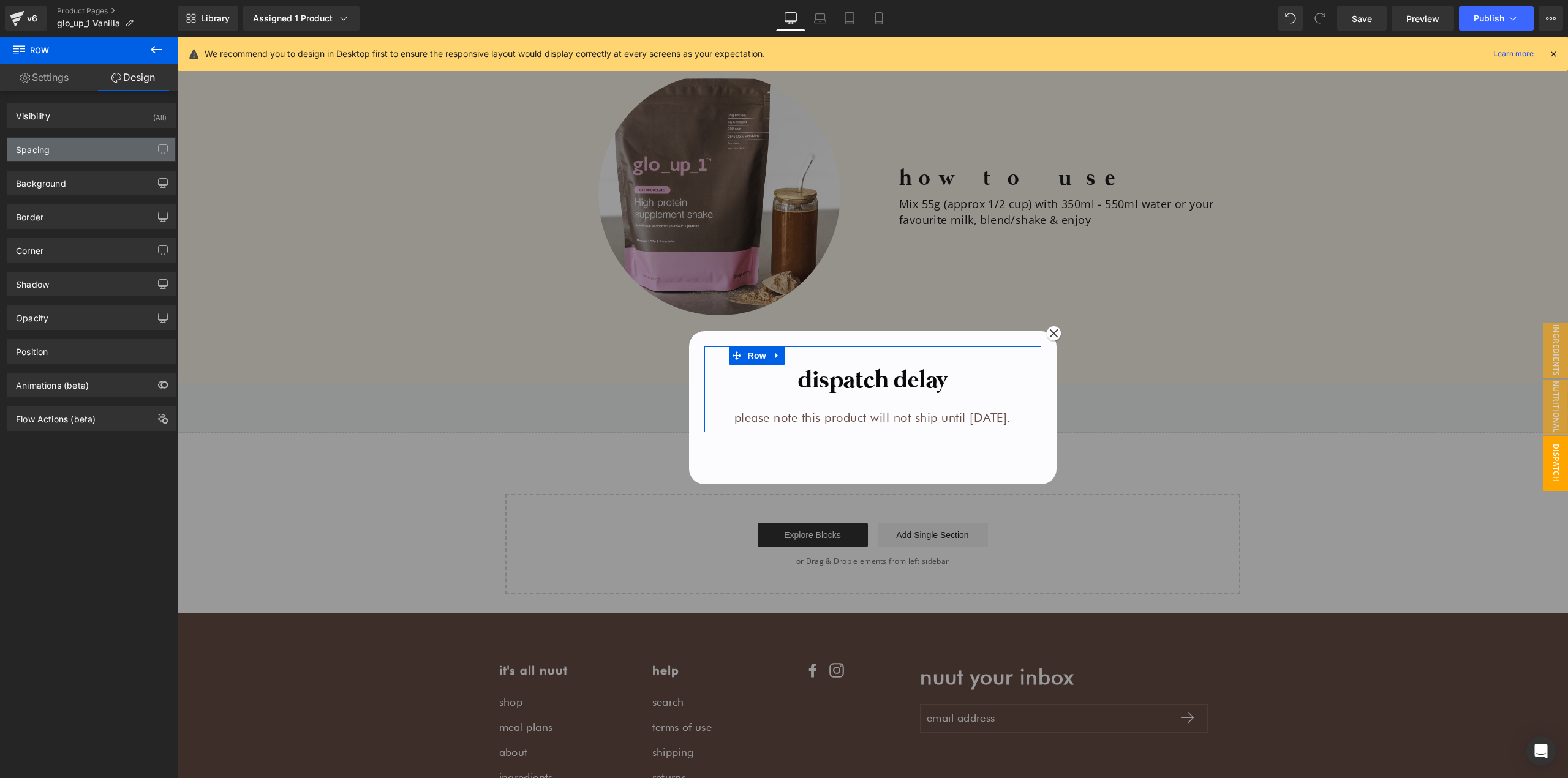
click at [69, 151] on div "Spacing" at bounding box center [91, 149] width 168 height 23
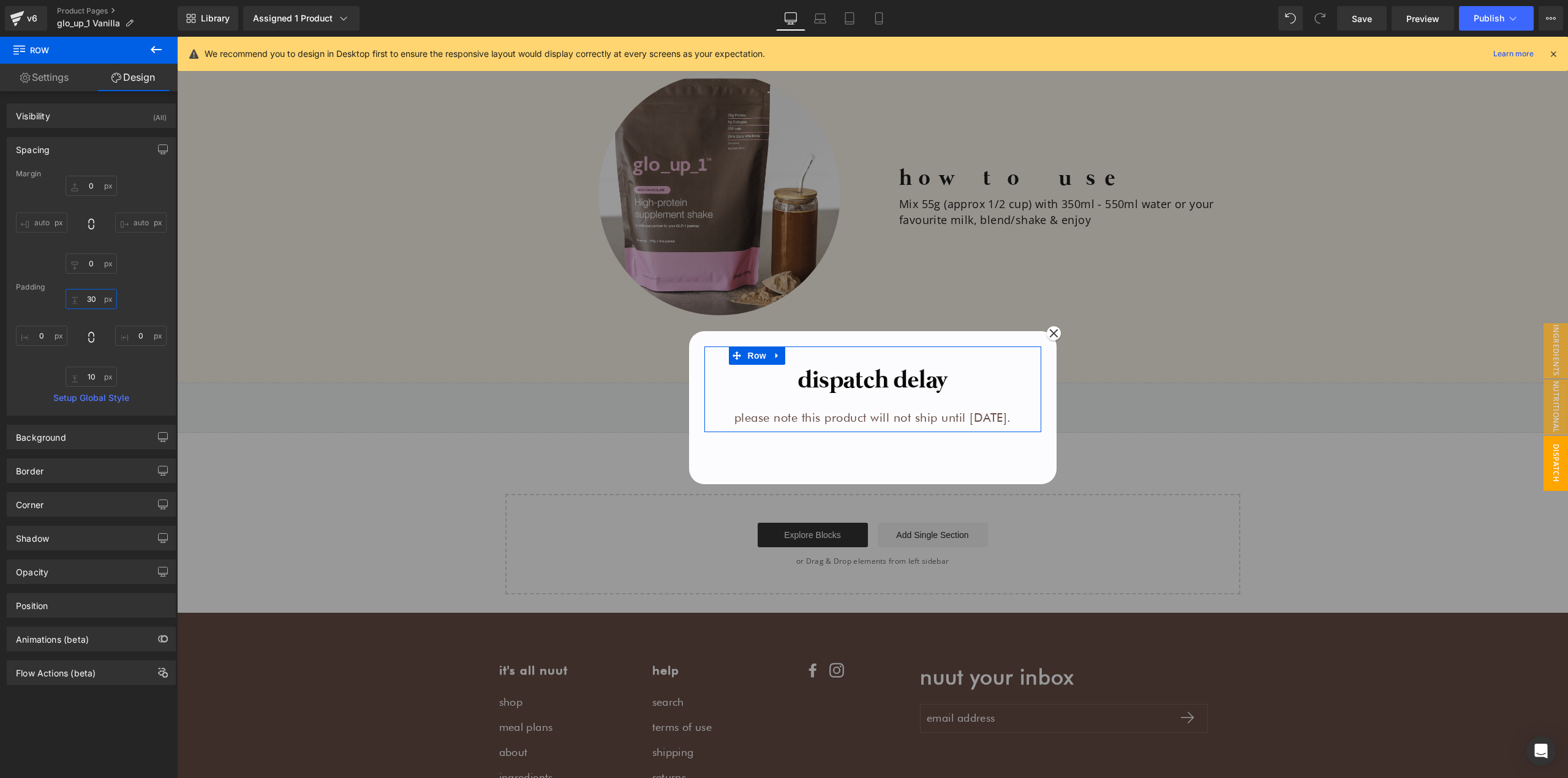
click at [95, 300] on input "30" at bounding box center [91, 299] width 51 height 20
type input "0"
click at [90, 376] on input "10" at bounding box center [91, 377] width 51 height 20
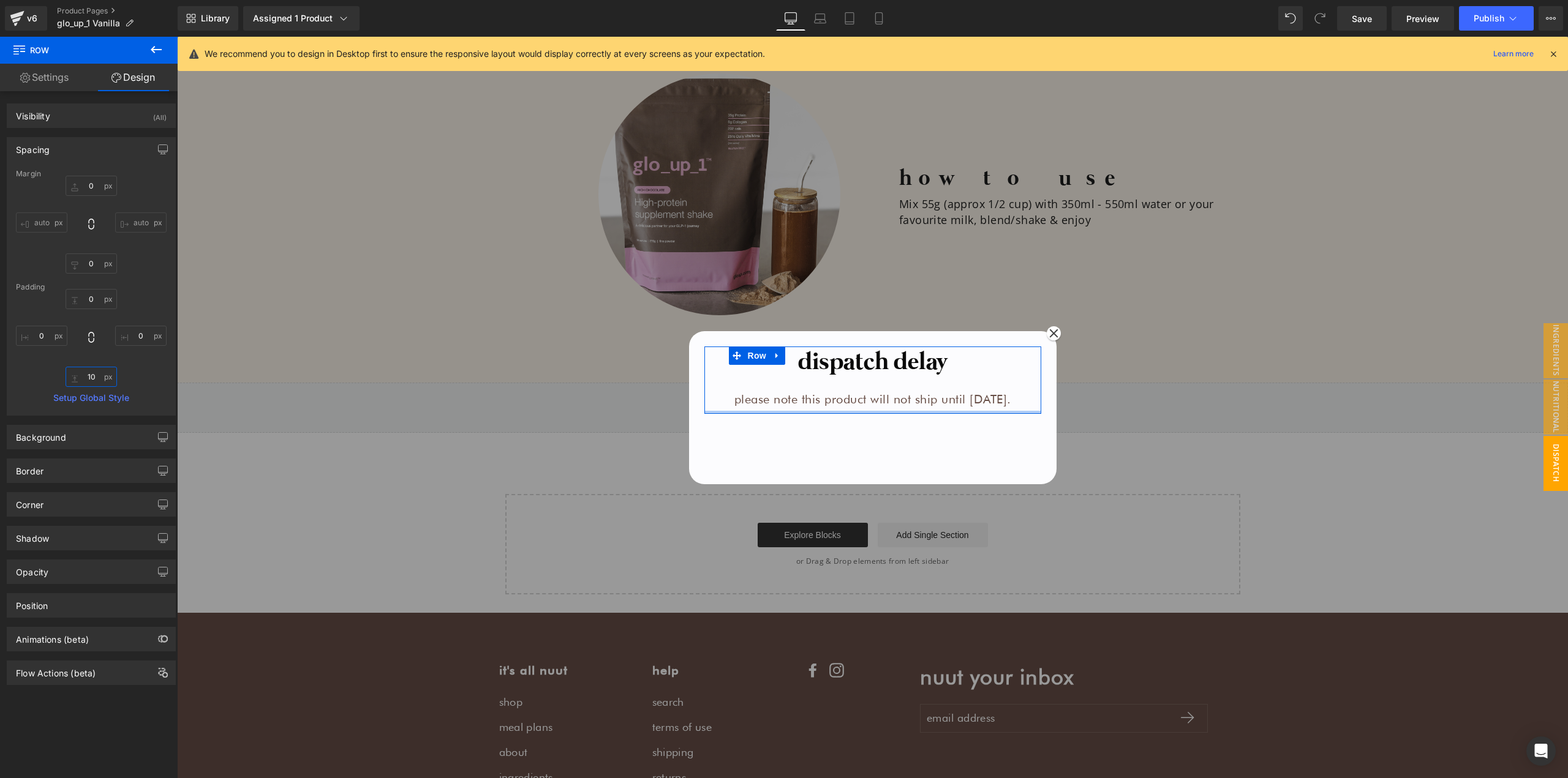
type input "0"
click at [747, 354] on span "Row" at bounding box center [757, 355] width 24 height 19
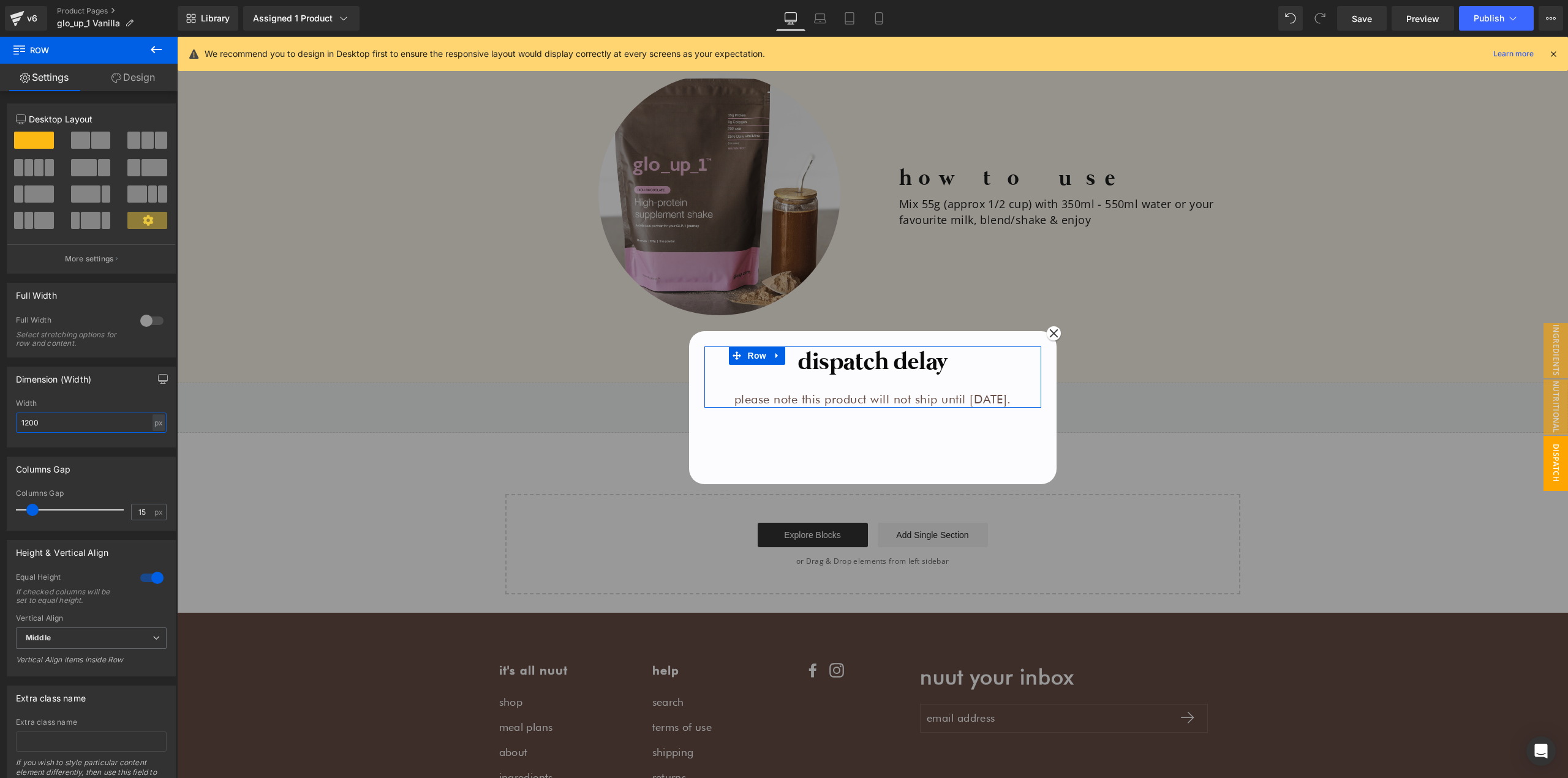
click at [122, 420] on input "1200" at bounding box center [91, 423] width 151 height 20
click at [122, 393] on div "Dimension (Width) auto Width auto - % px" at bounding box center [92, 407] width 169 height 81
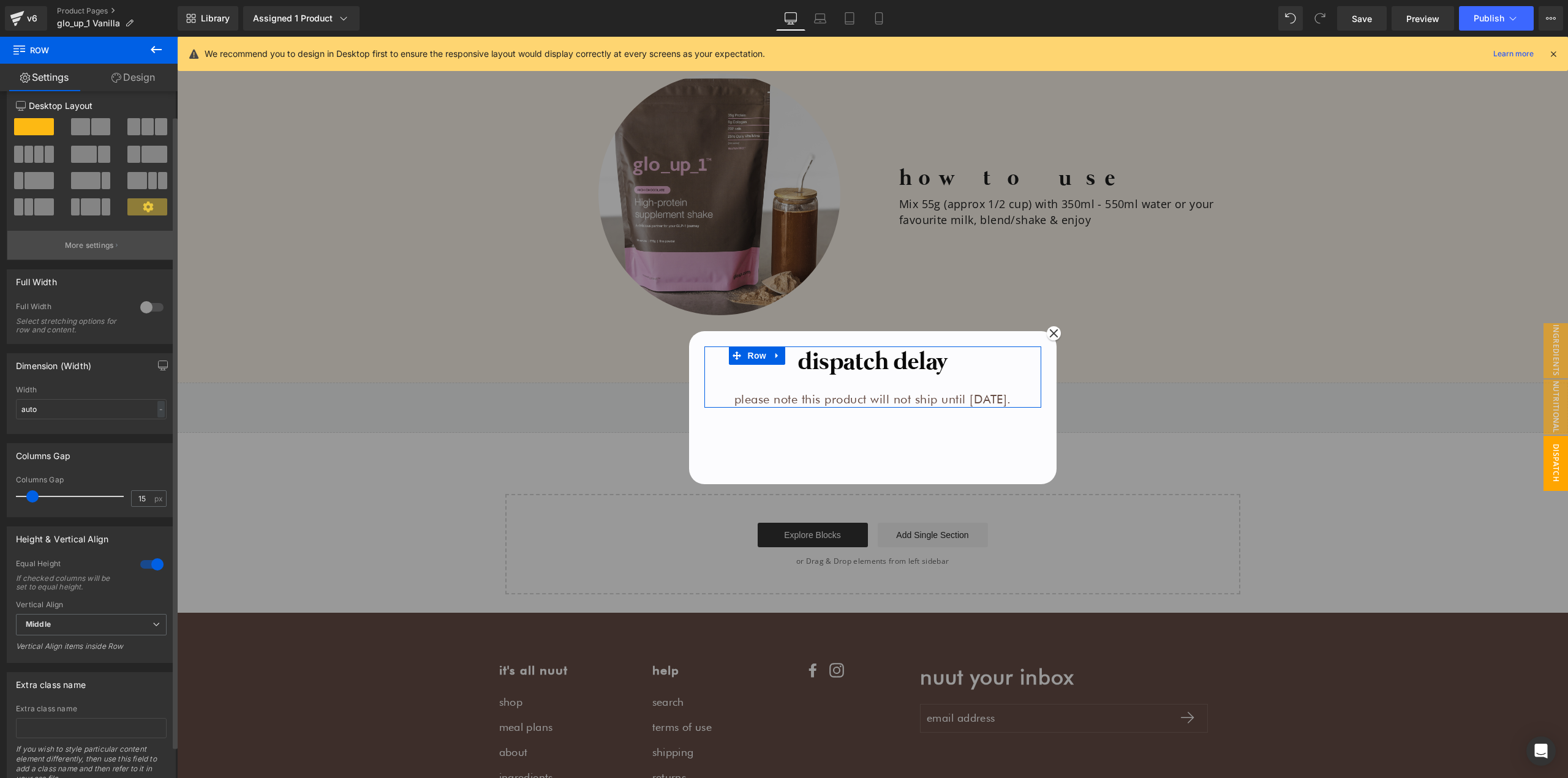
scroll to position [0, 0]
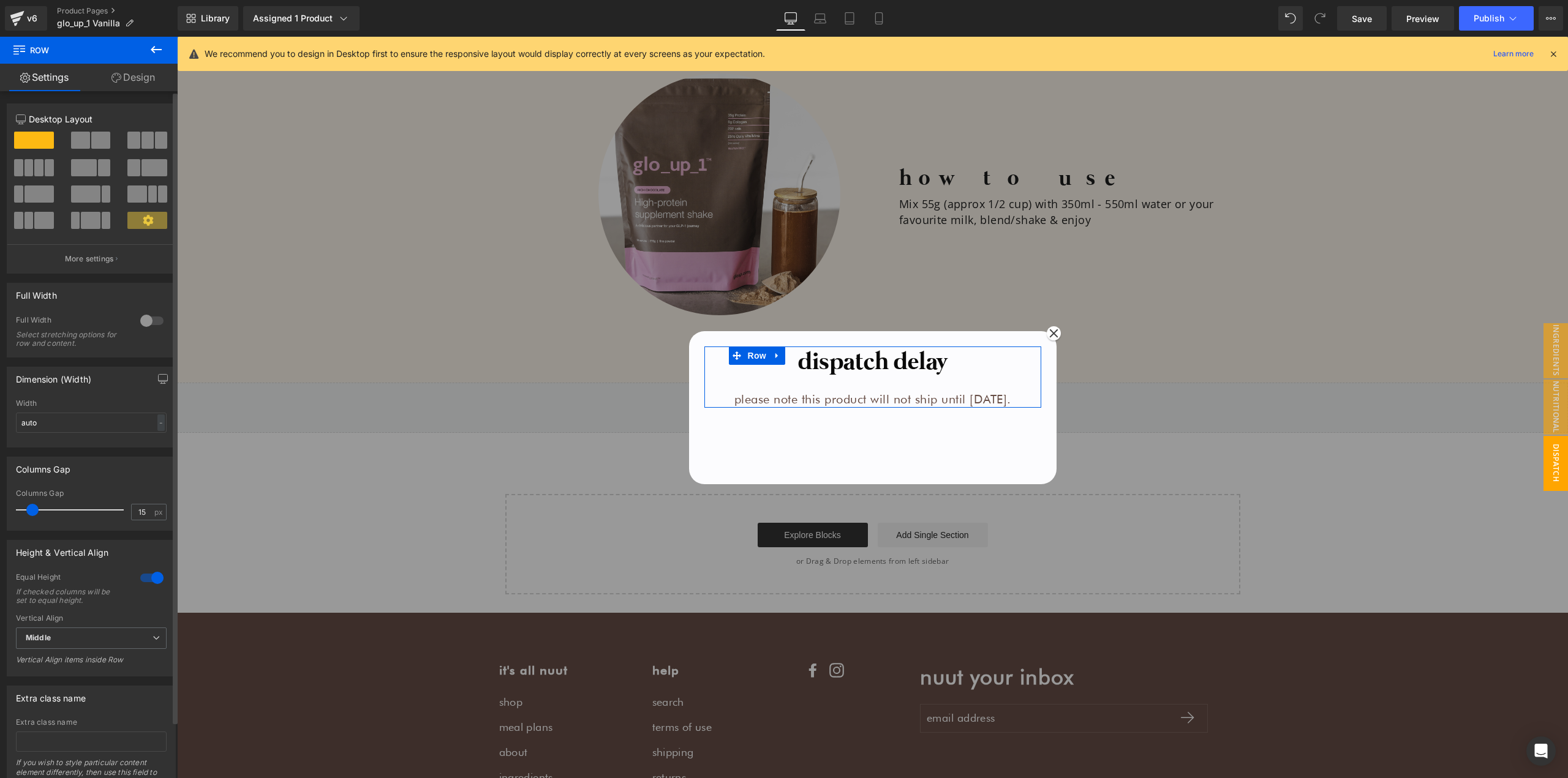
click at [137, 319] on div at bounding box center [152, 321] width 29 height 20
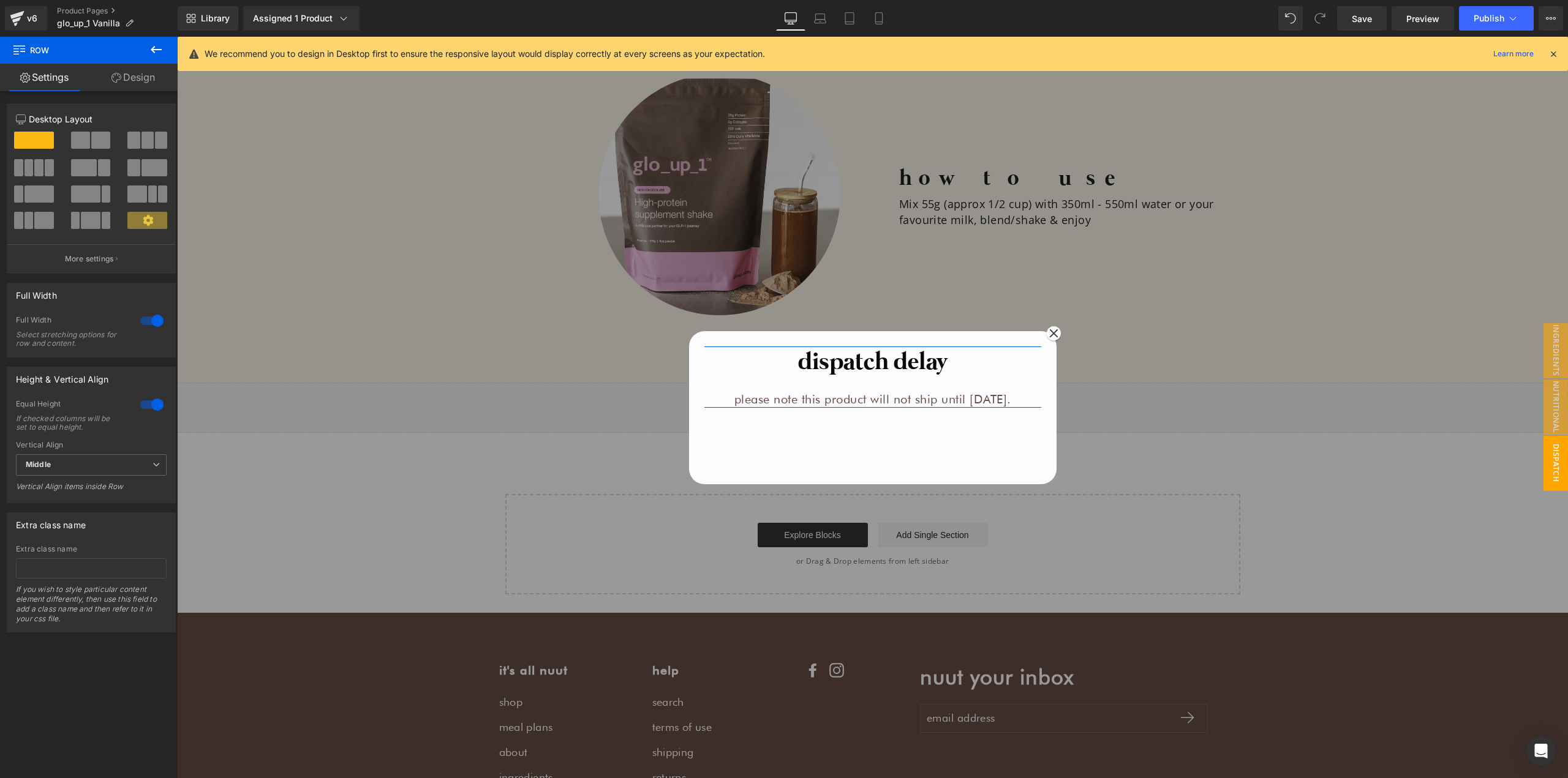
click at [142, 325] on div at bounding box center [152, 321] width 29 height 20
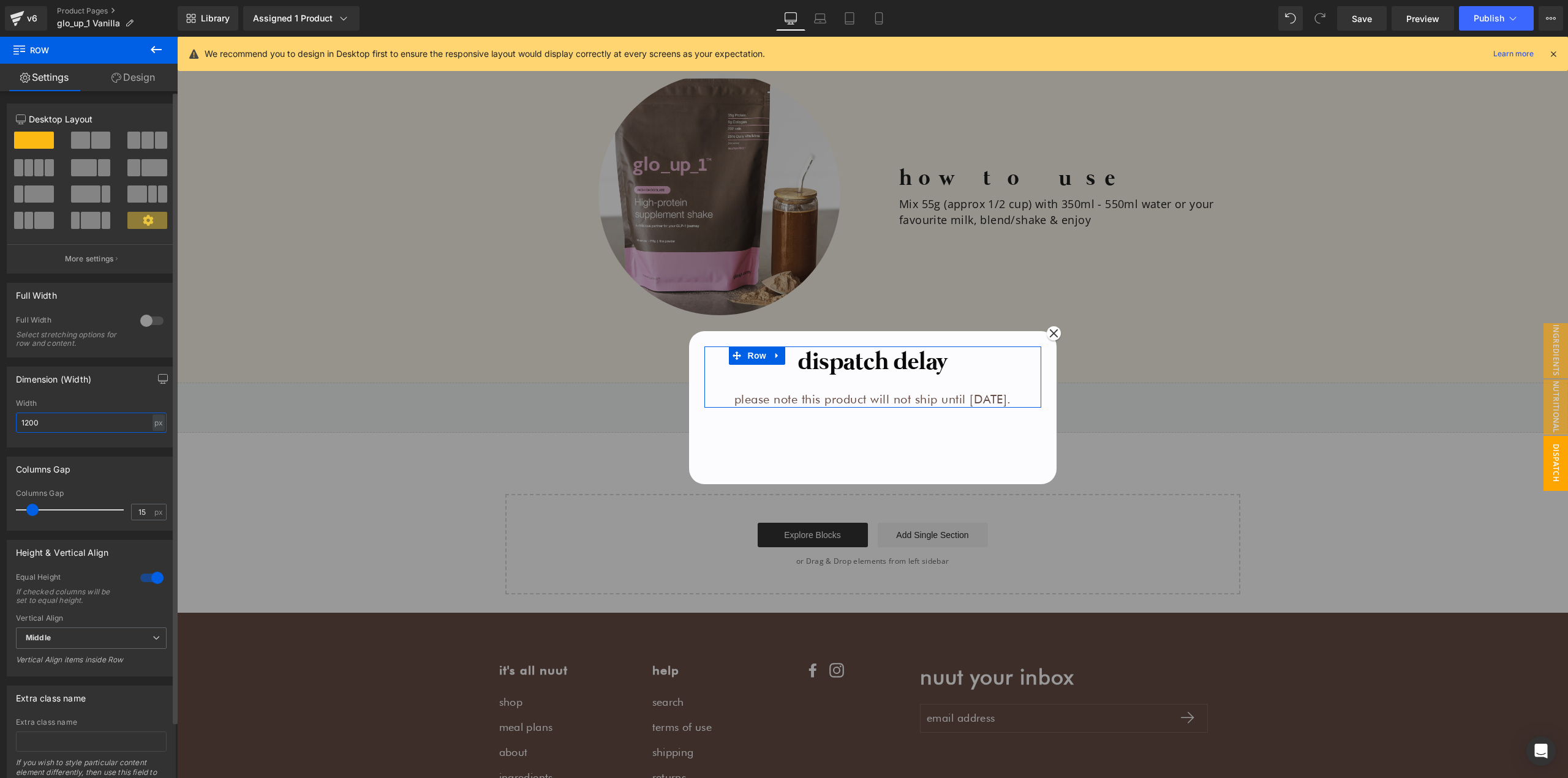
click at [73, 426] on input "1200" at bounding box center [91, 423] width 151 height 20
type input "auto"
click at [125, 84] on link "Design" at bounding box center [133, 77] width 89 height 28
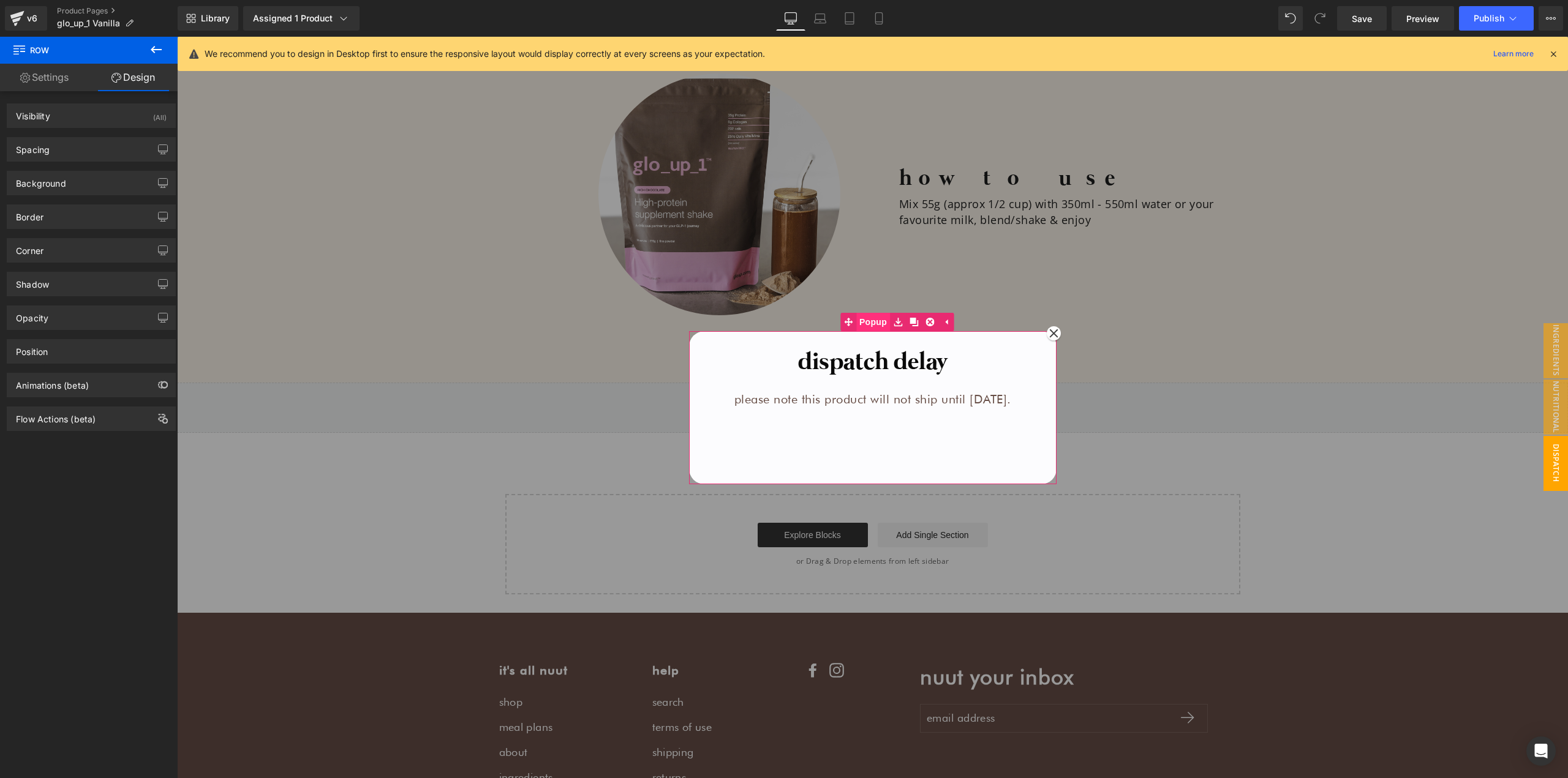
click at [856, 325] on span "Popup" at bounding box center [873, 322] width 34 height 19
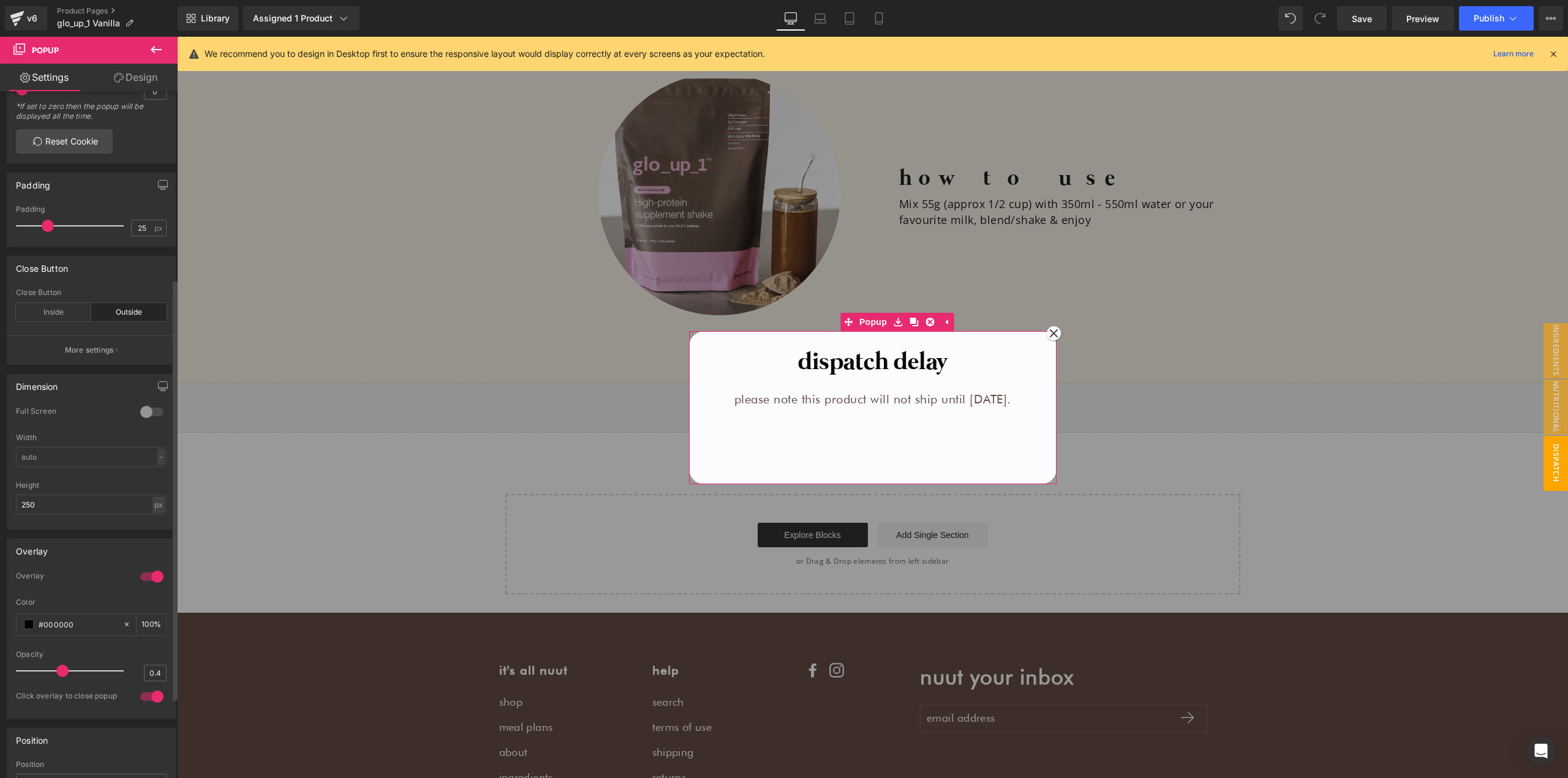
scroll to position [184, 0]
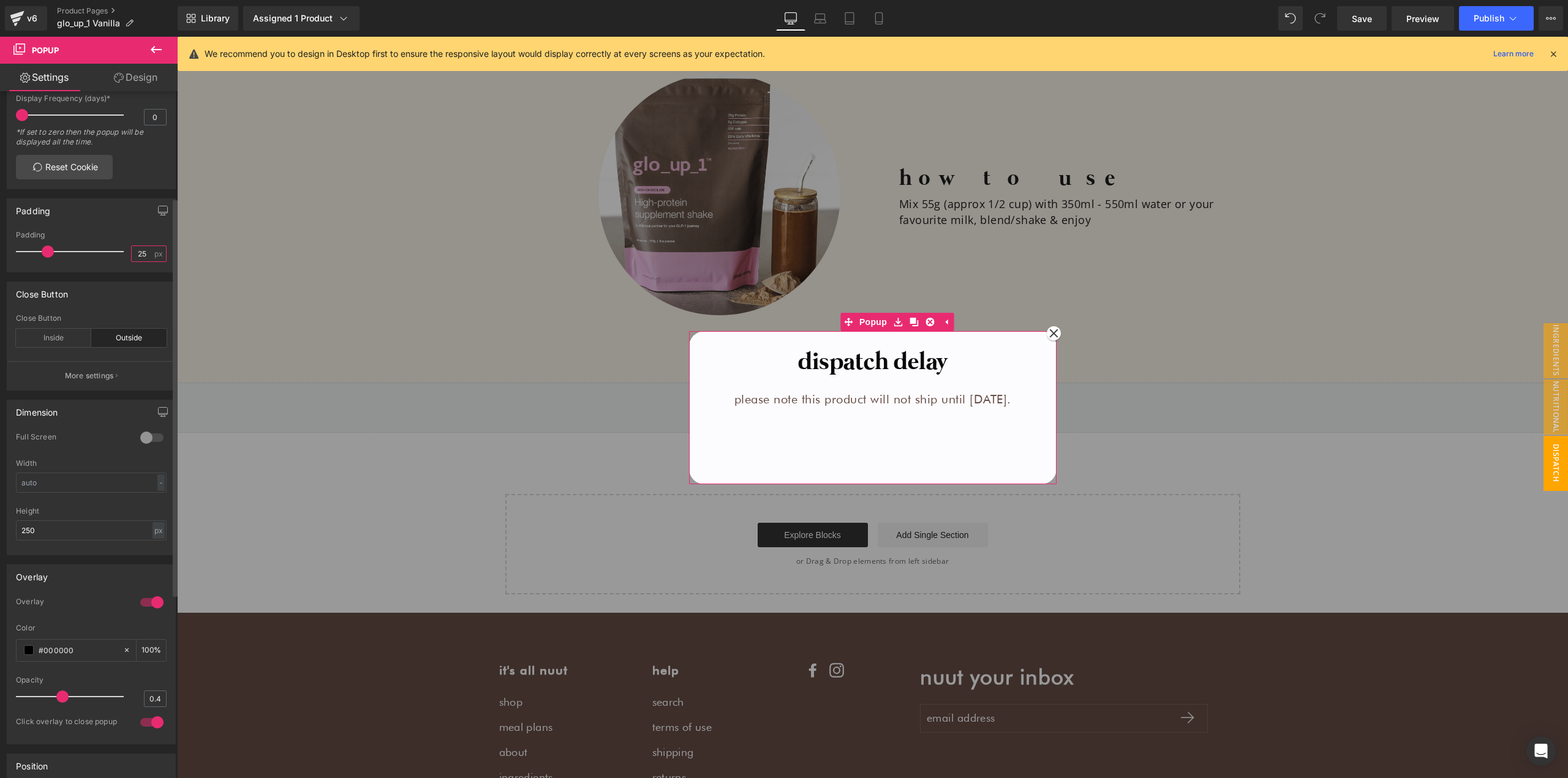
click at [135, 250] on input "25" at bounding box center [142, 254] width 21 height 15
type input "25"
click at [110, 285] on div "Close Button" at bounding box center [91, 294] width 168 height 23
click at [152, 443] on div at bounding box center [152, 437] width 29 height 20
type input "100"
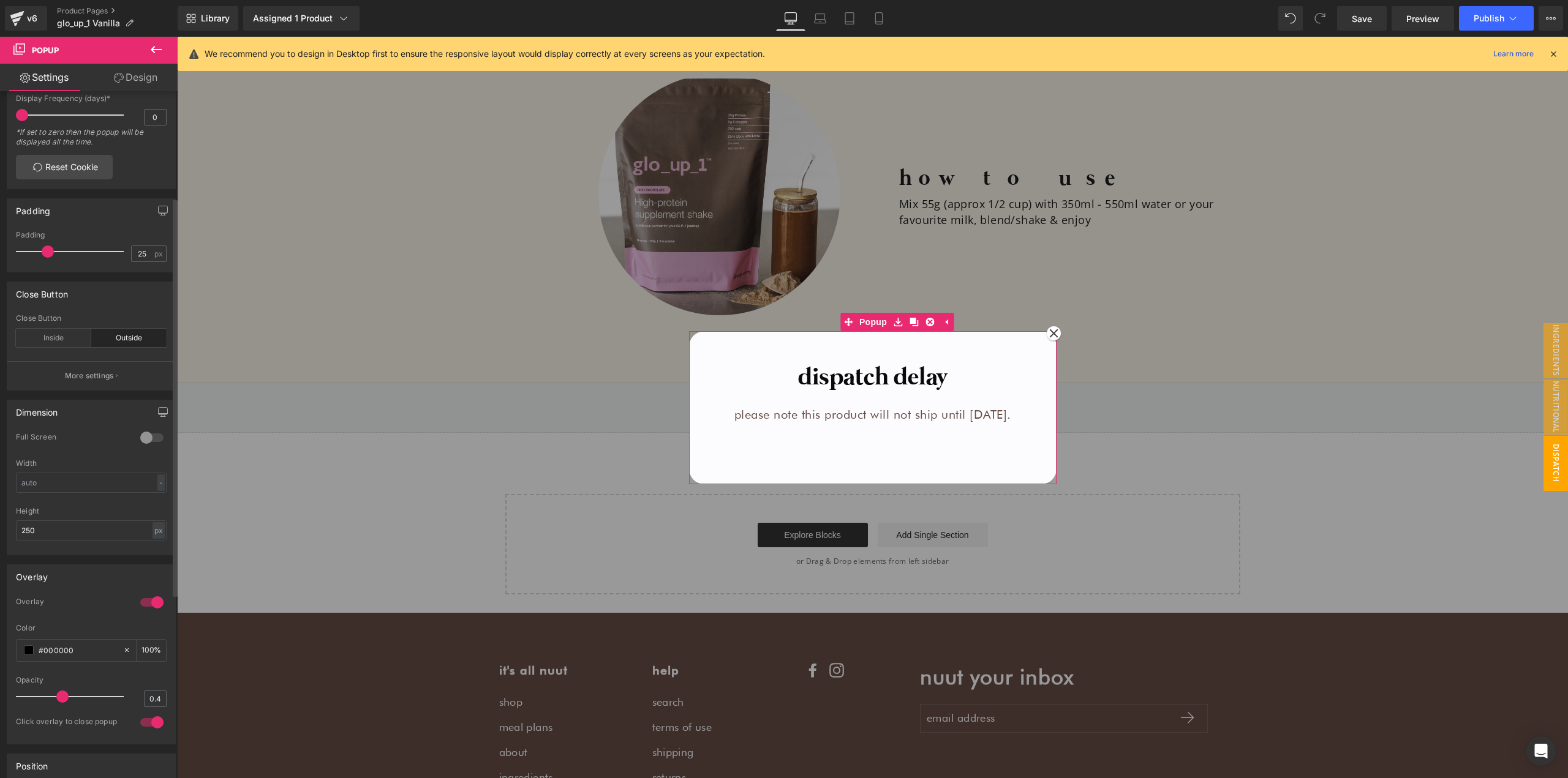
type input "100"
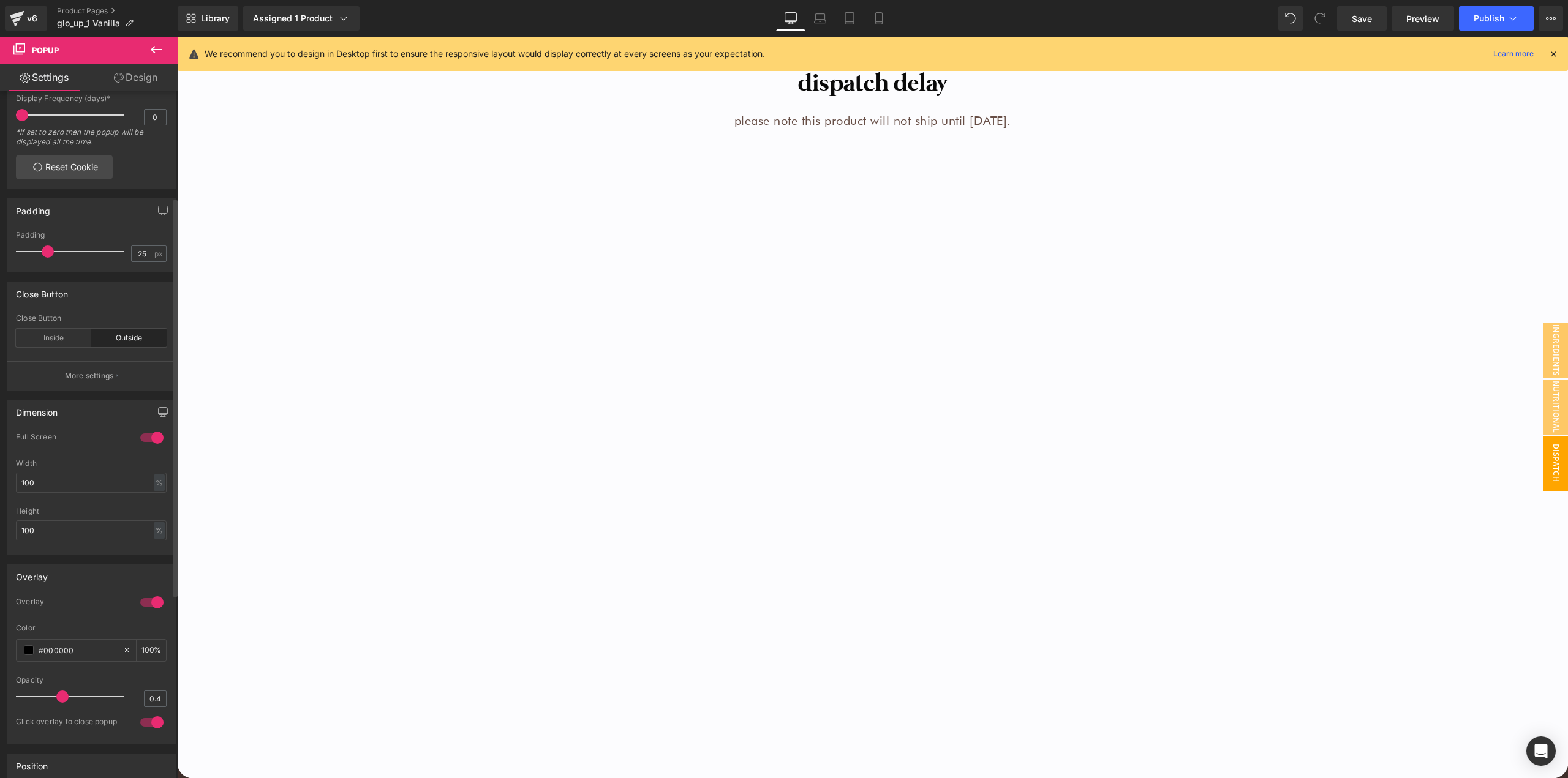
click at [147, 440] on div at bounding box center [152, 437] width 29 height 20
type input "250"
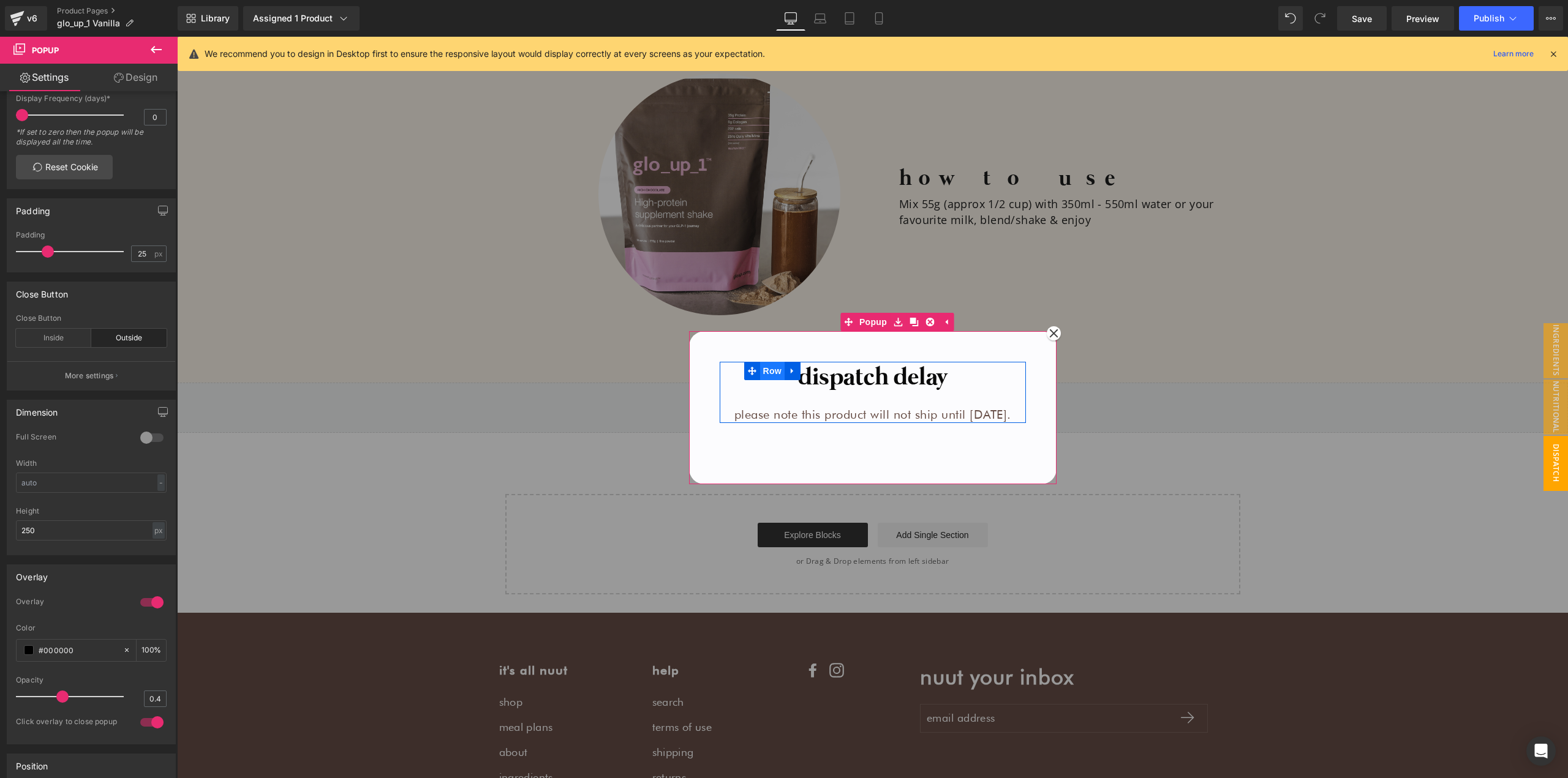
click at [760, 378] on span "Row" at bounding box center [772, 371] width 24 height 19
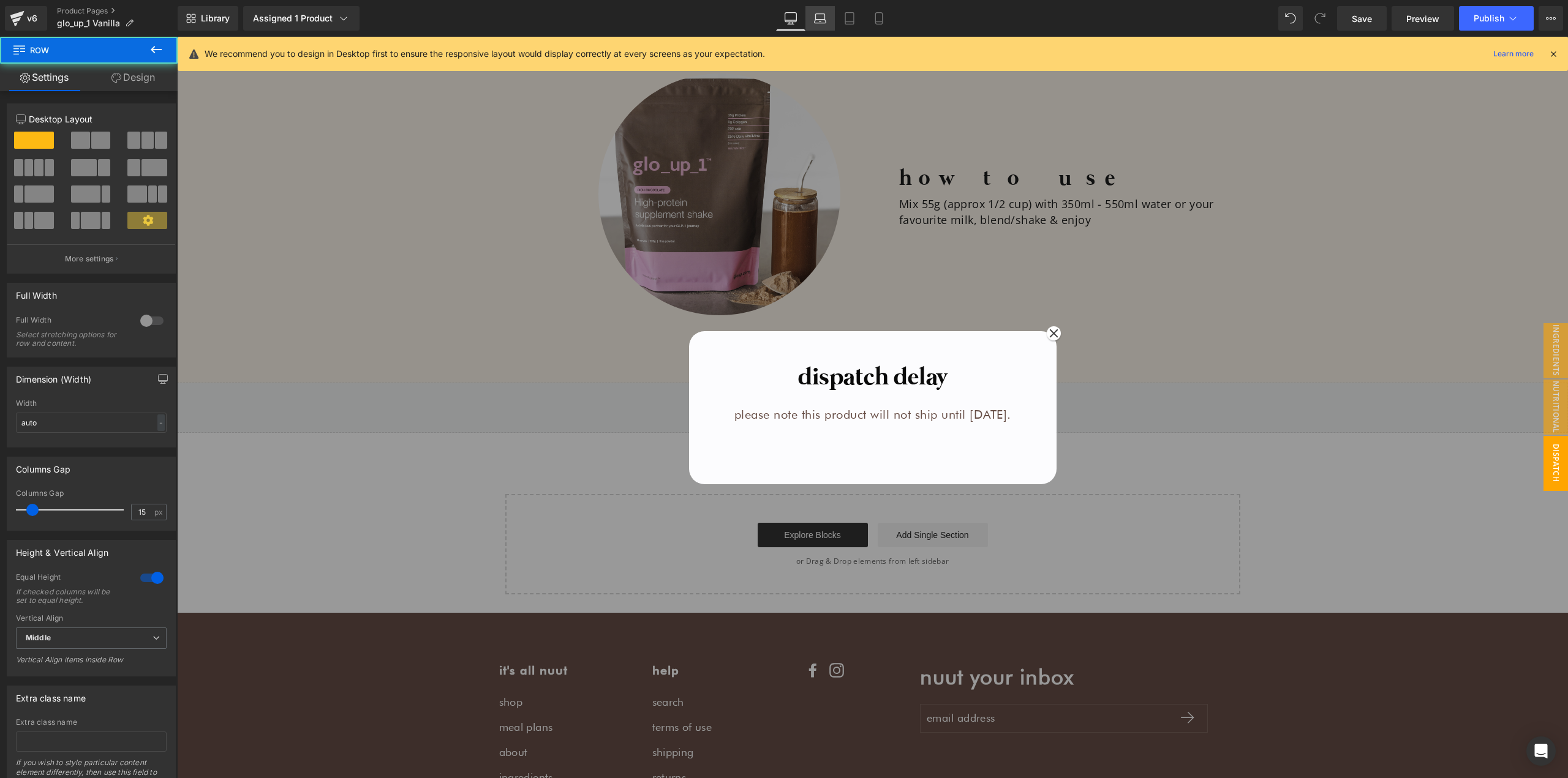
click at [827, 19] on link "Laptop" at bounding box center [820, 19] width 29 height 24
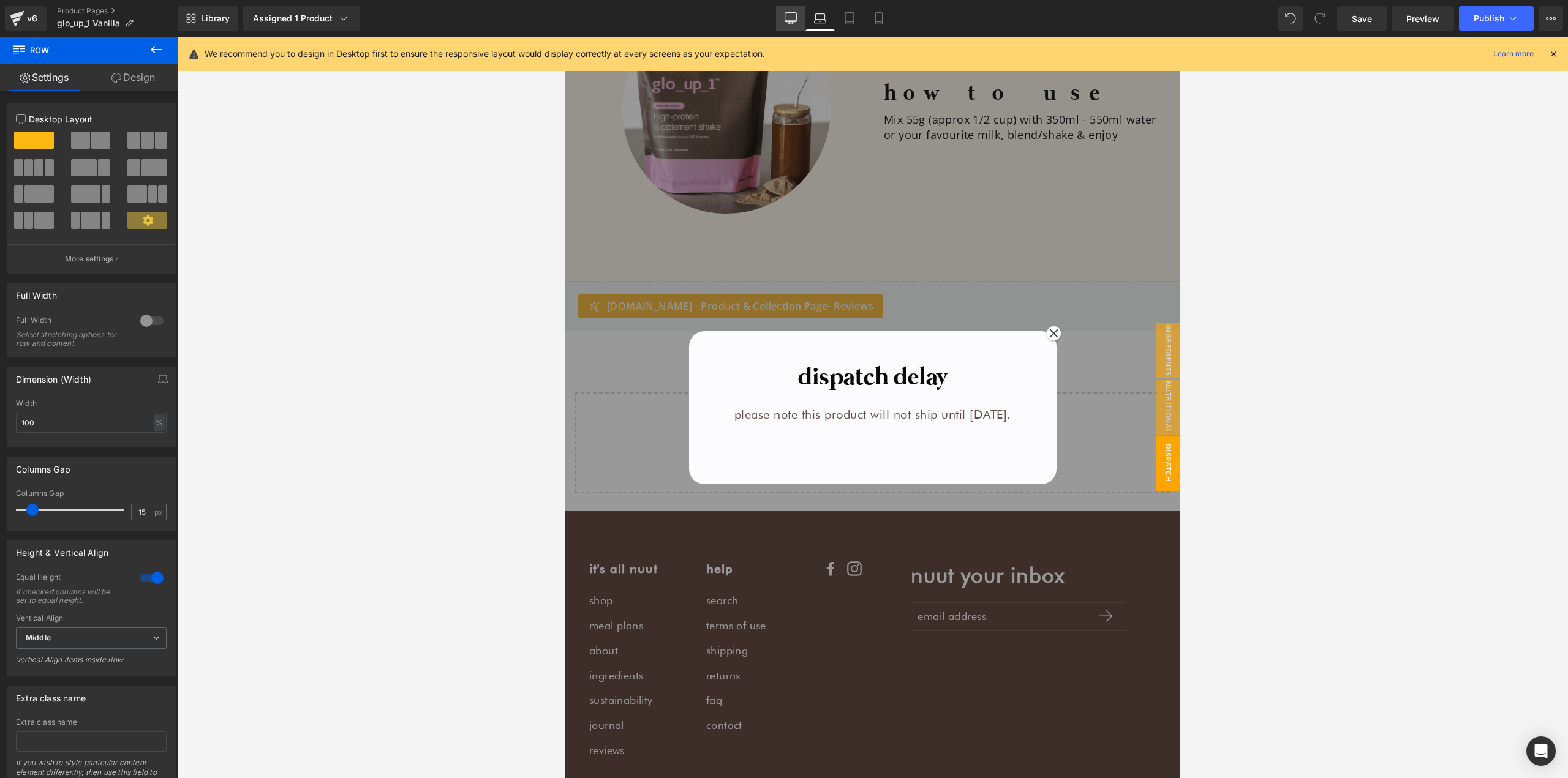
click at [802, 21] on link "Desktop" at bounding box center [790, 19] width 29 height 24
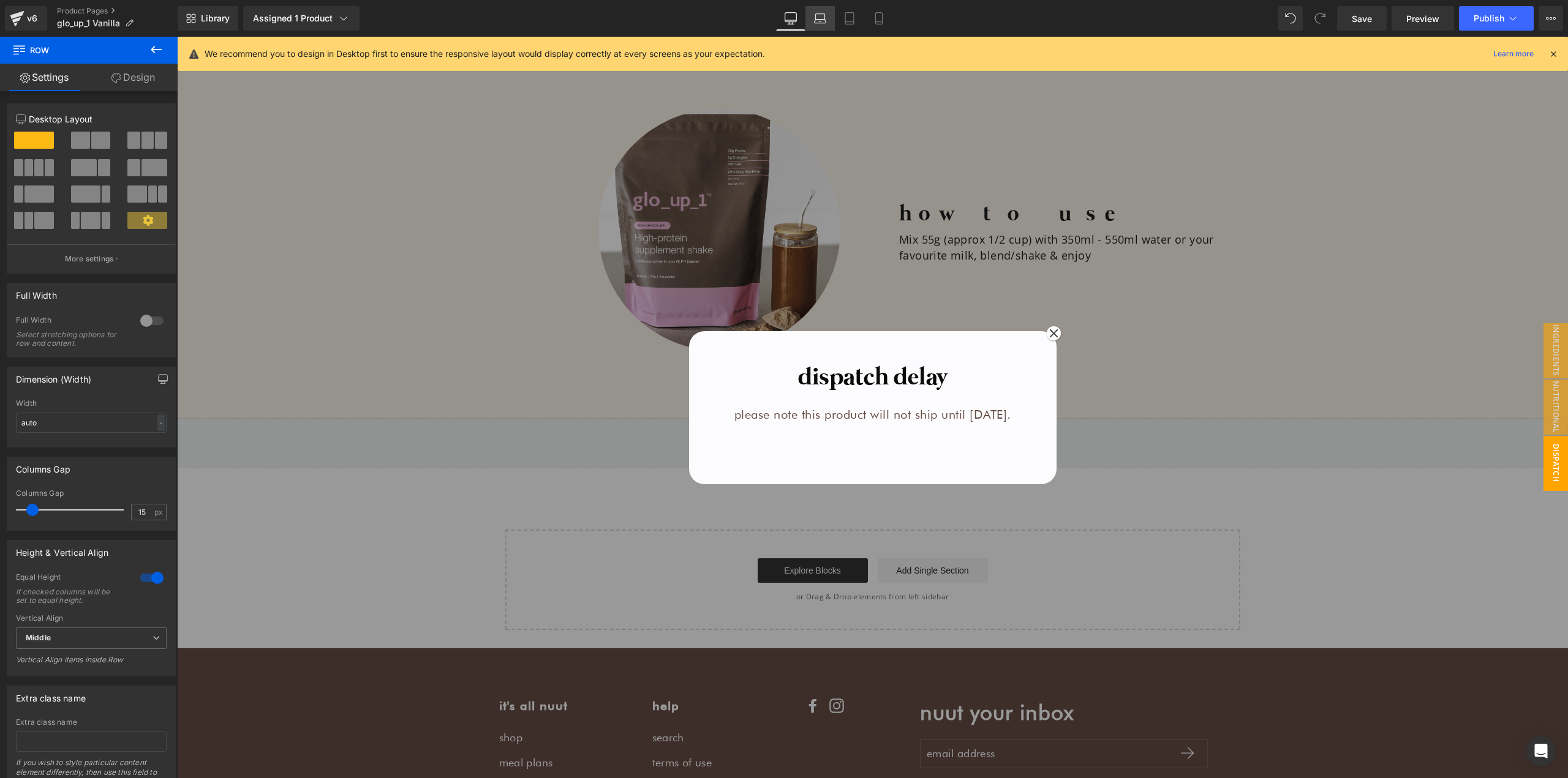
click at [827, 24] on link "Laptop" at bounding box center [820, 19] width 29 height 24
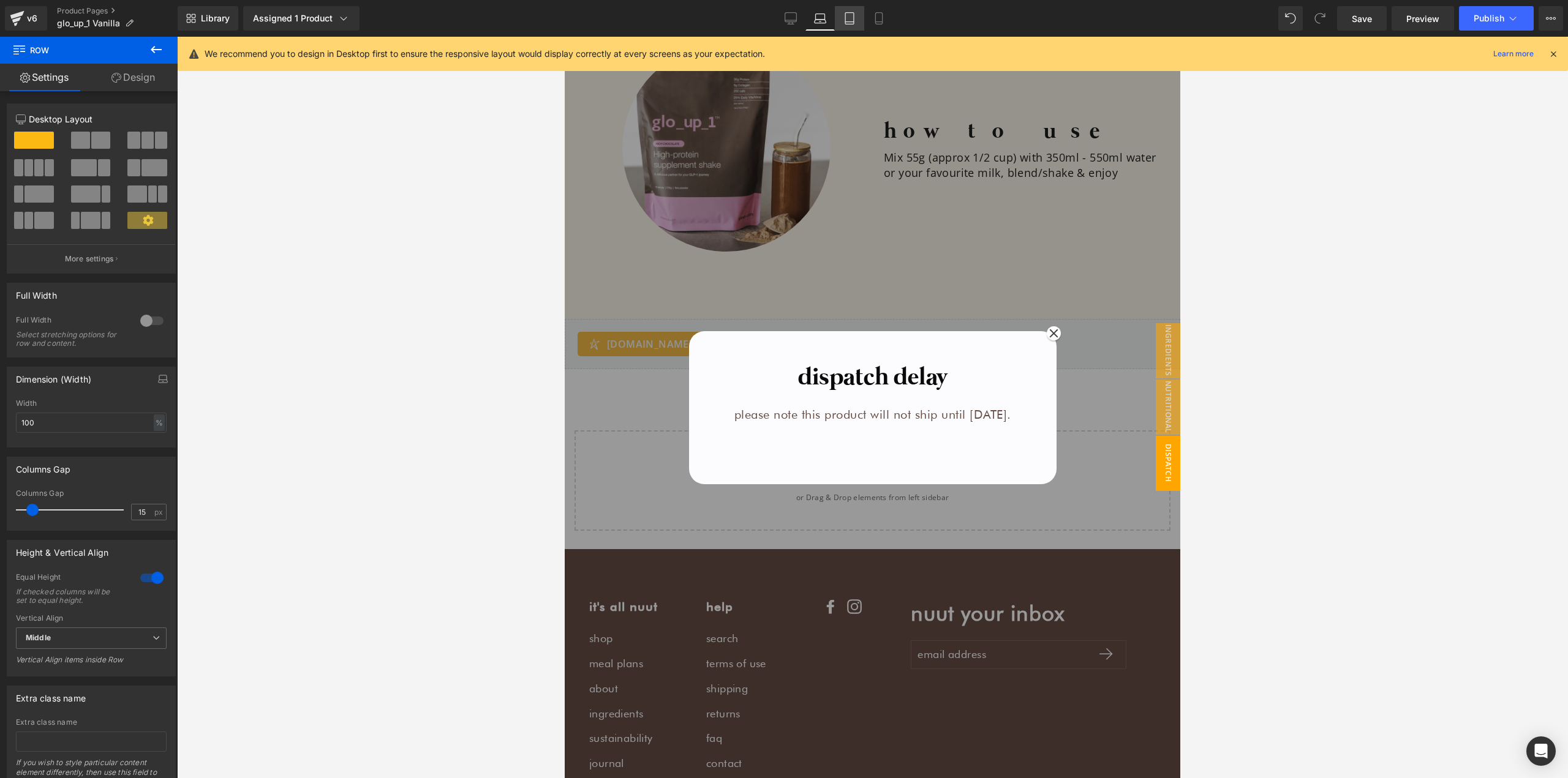
click at [851, 24] on icon at bounding box center [849, 19] width 8 height 12
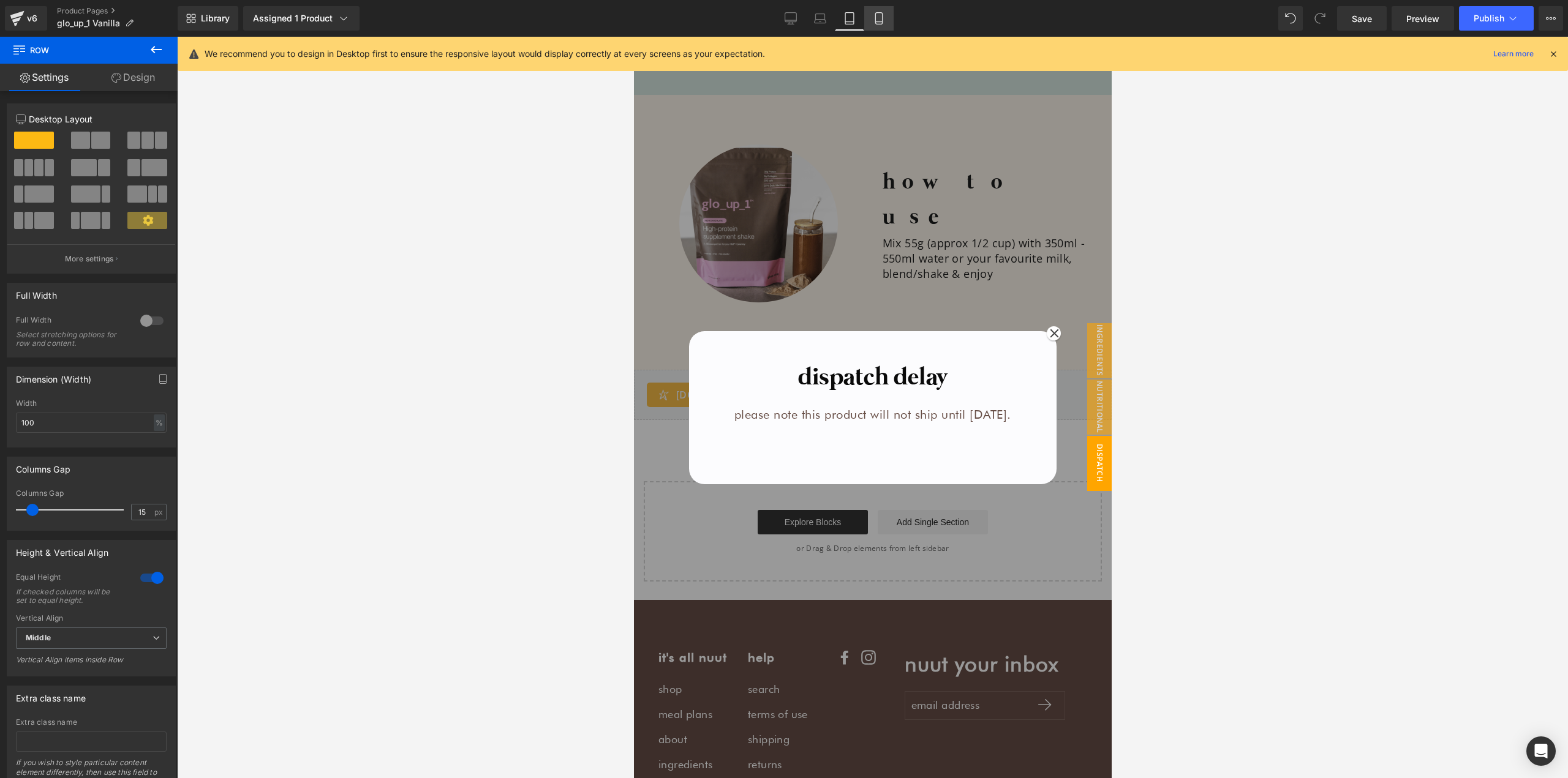
click at [878, 21] on icon at bounding box center [878, 18] width 12 height 12
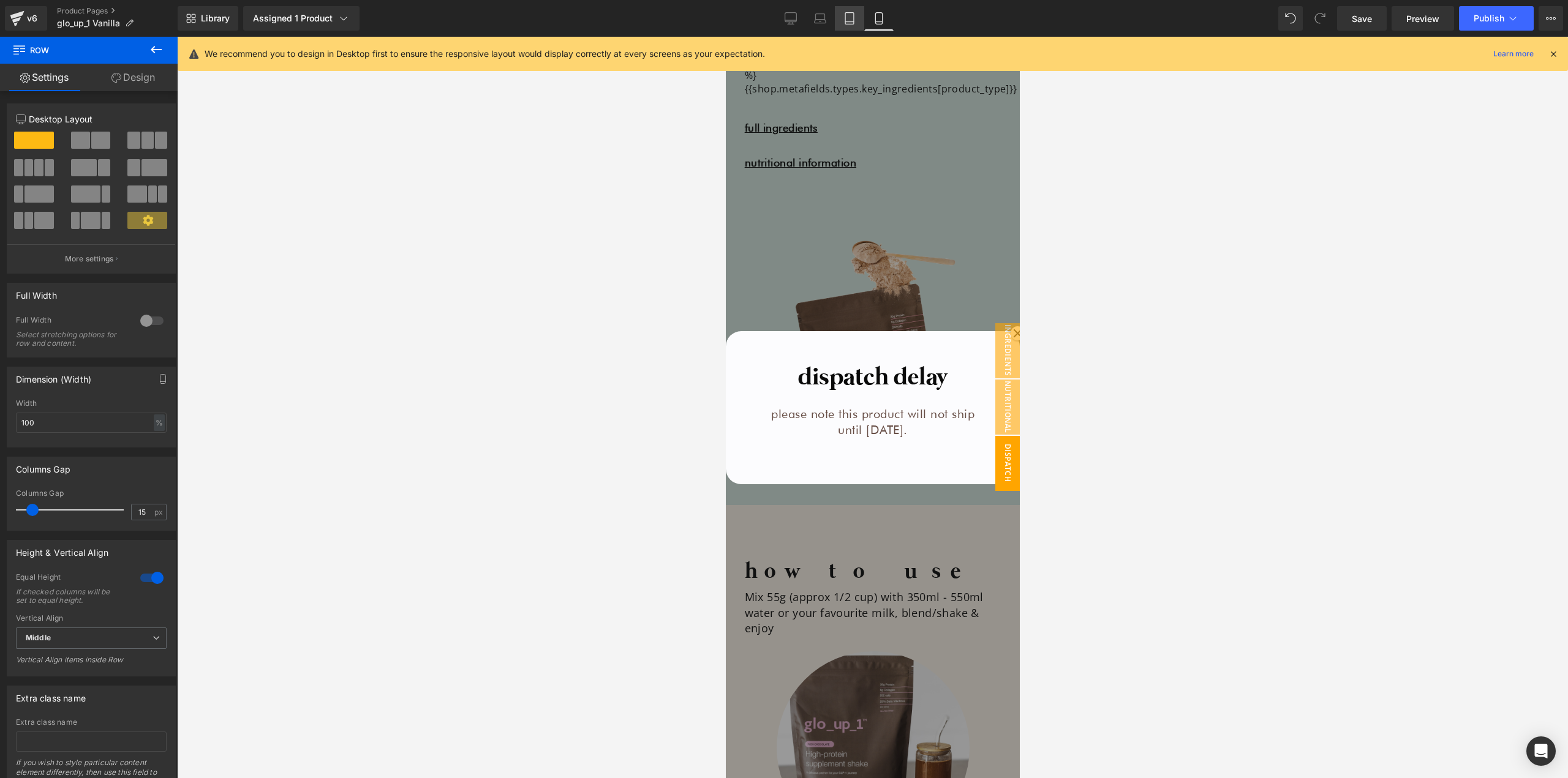
click at [851, 24] on icon at bounding box center [849, 19] width 8 height 12
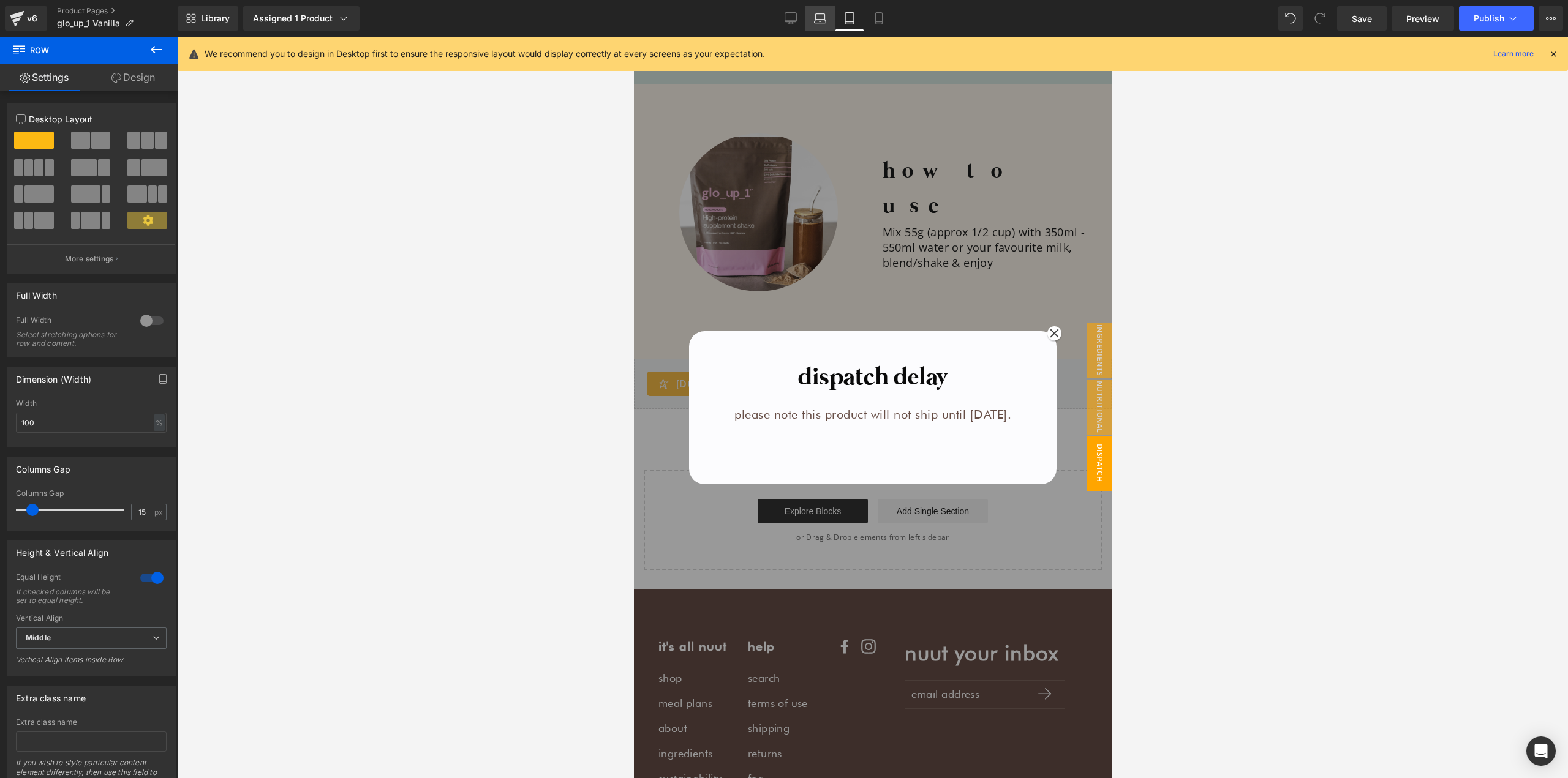
click at [828, 24] on link "Laptop" at bounding box center [820, 19] width 29 height 24
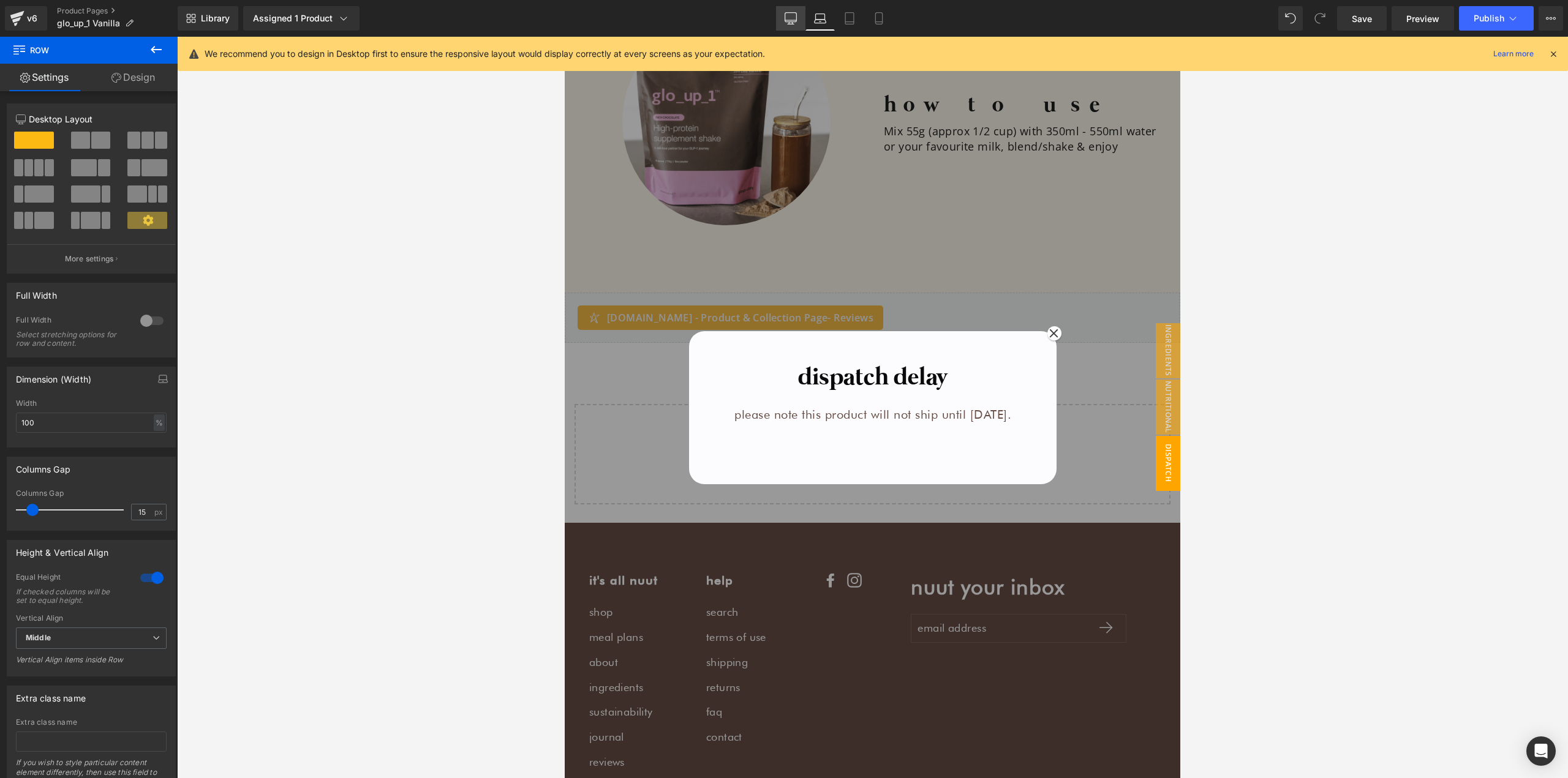
click at [797, 22] on link "Desktop" at bounding box center [790, 19] width 29 height 24
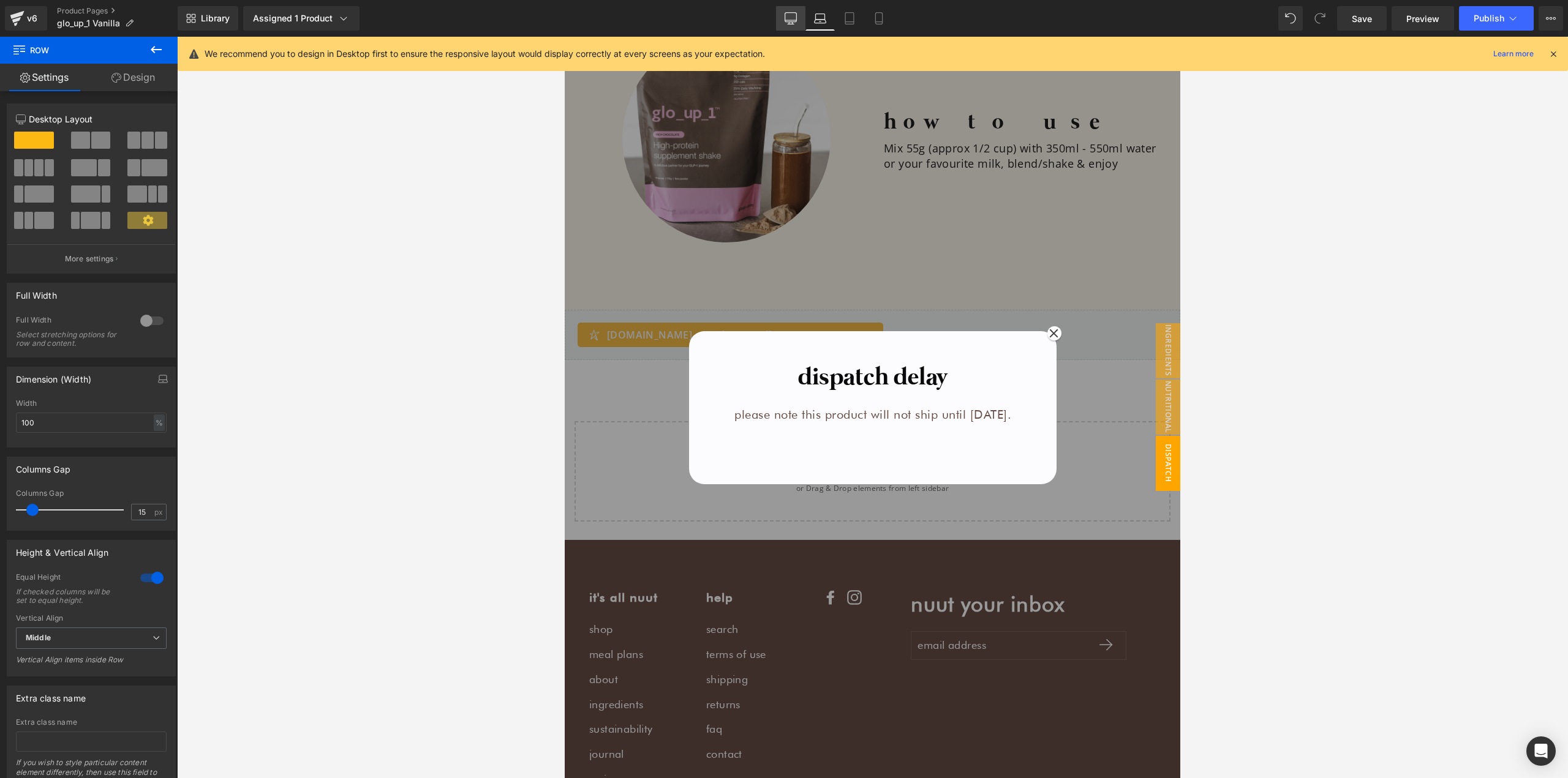
type input "auto"
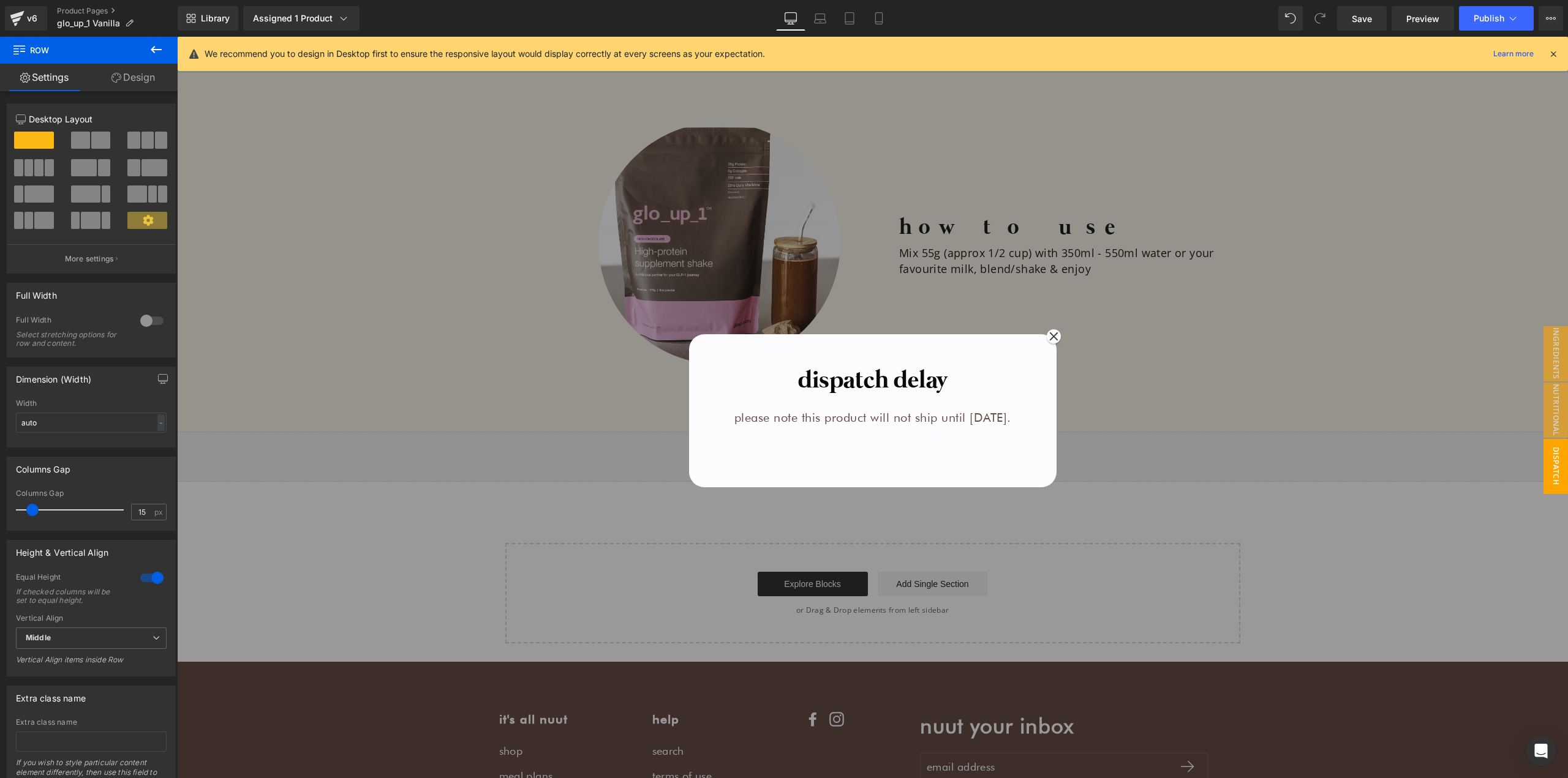
scroll to position [1595, 0]
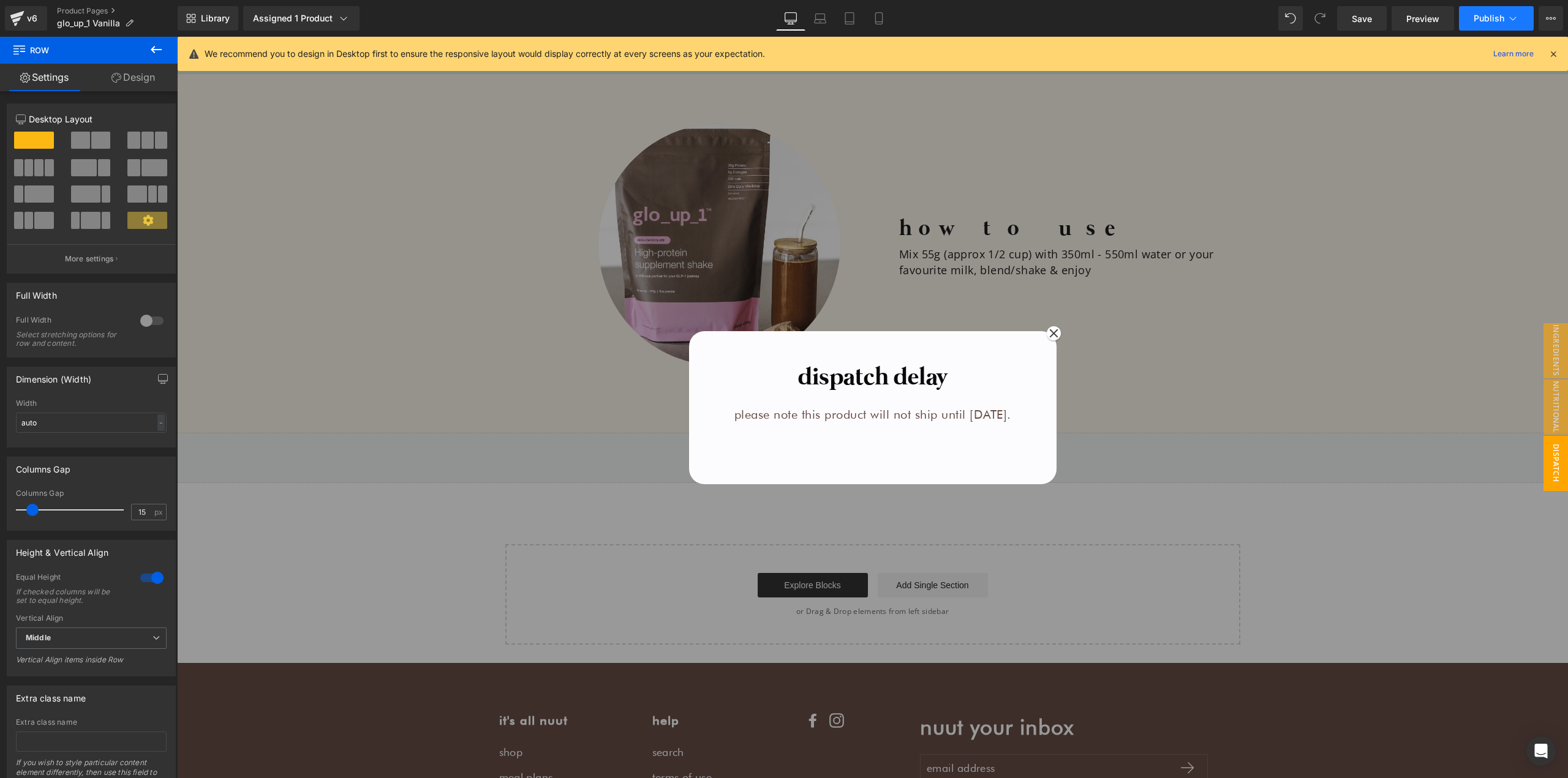
click at [1489, 20] on span "Publish" at bounding box center [1489, 18] width 31 height 10
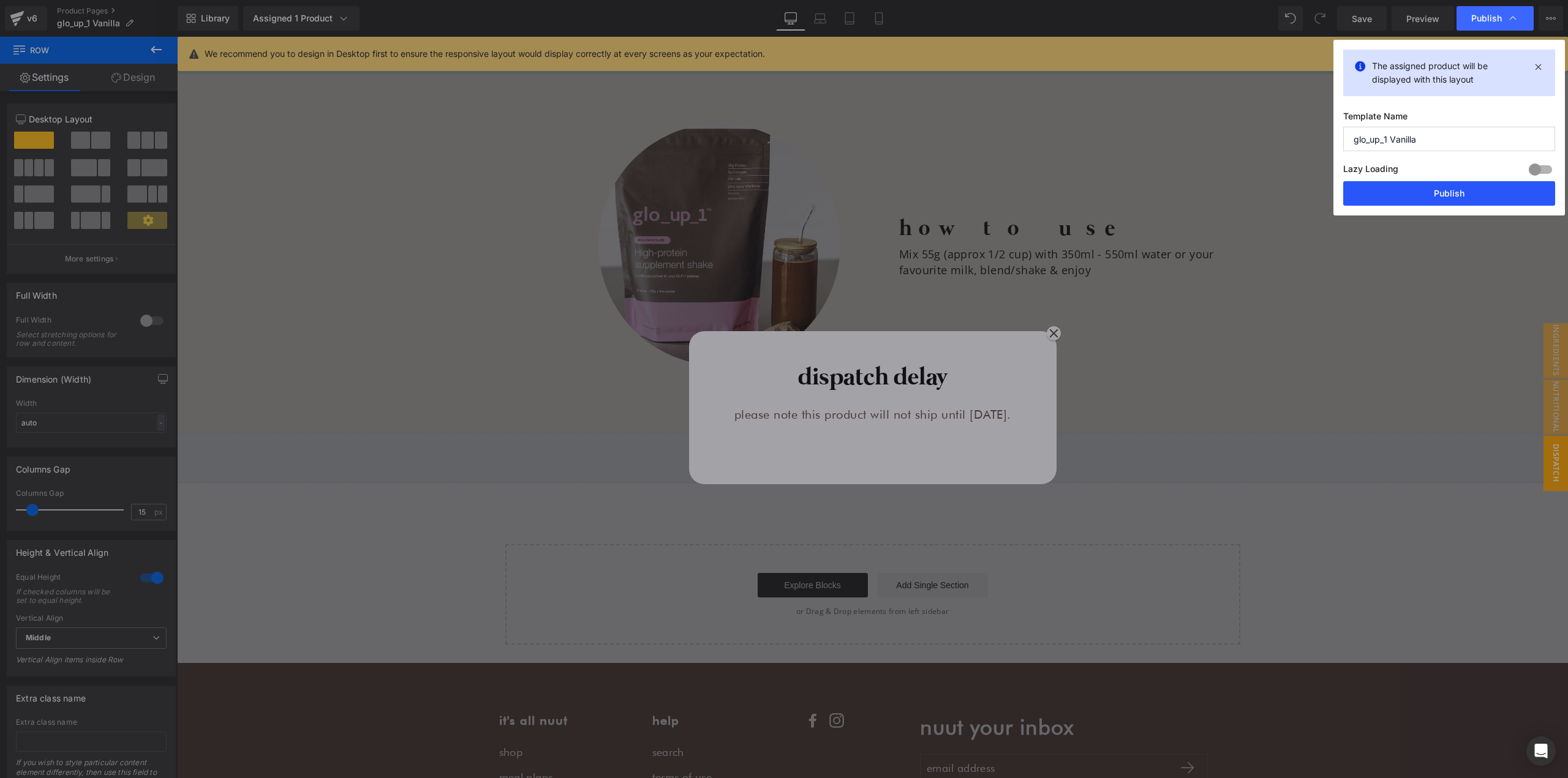
click at [1430, 198] on button "Publish" at bounding box center [1449, 193] width 212 height 24
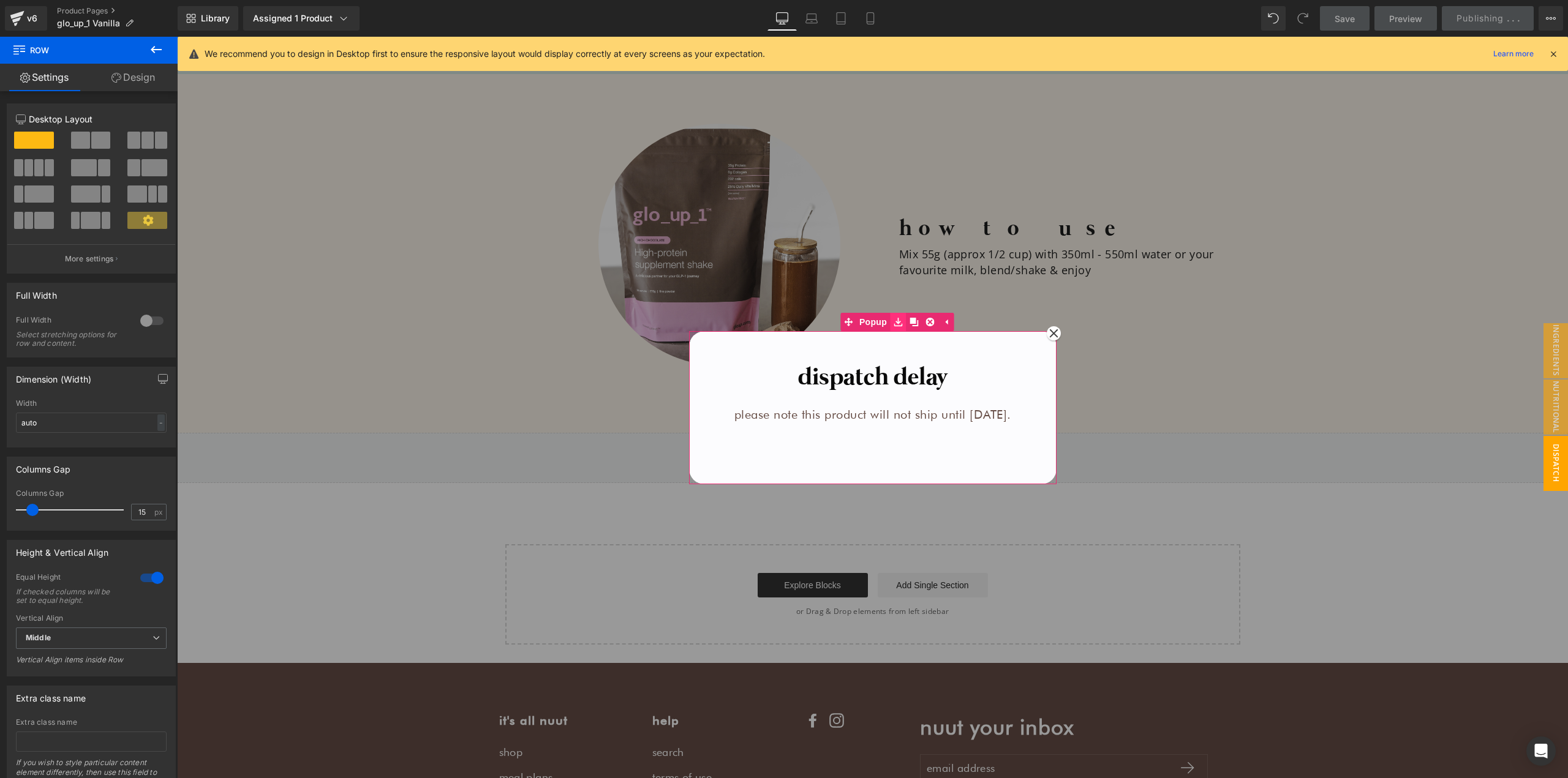
click at [892, 327] on link at bounding box center [897, 322] width 16 height 19
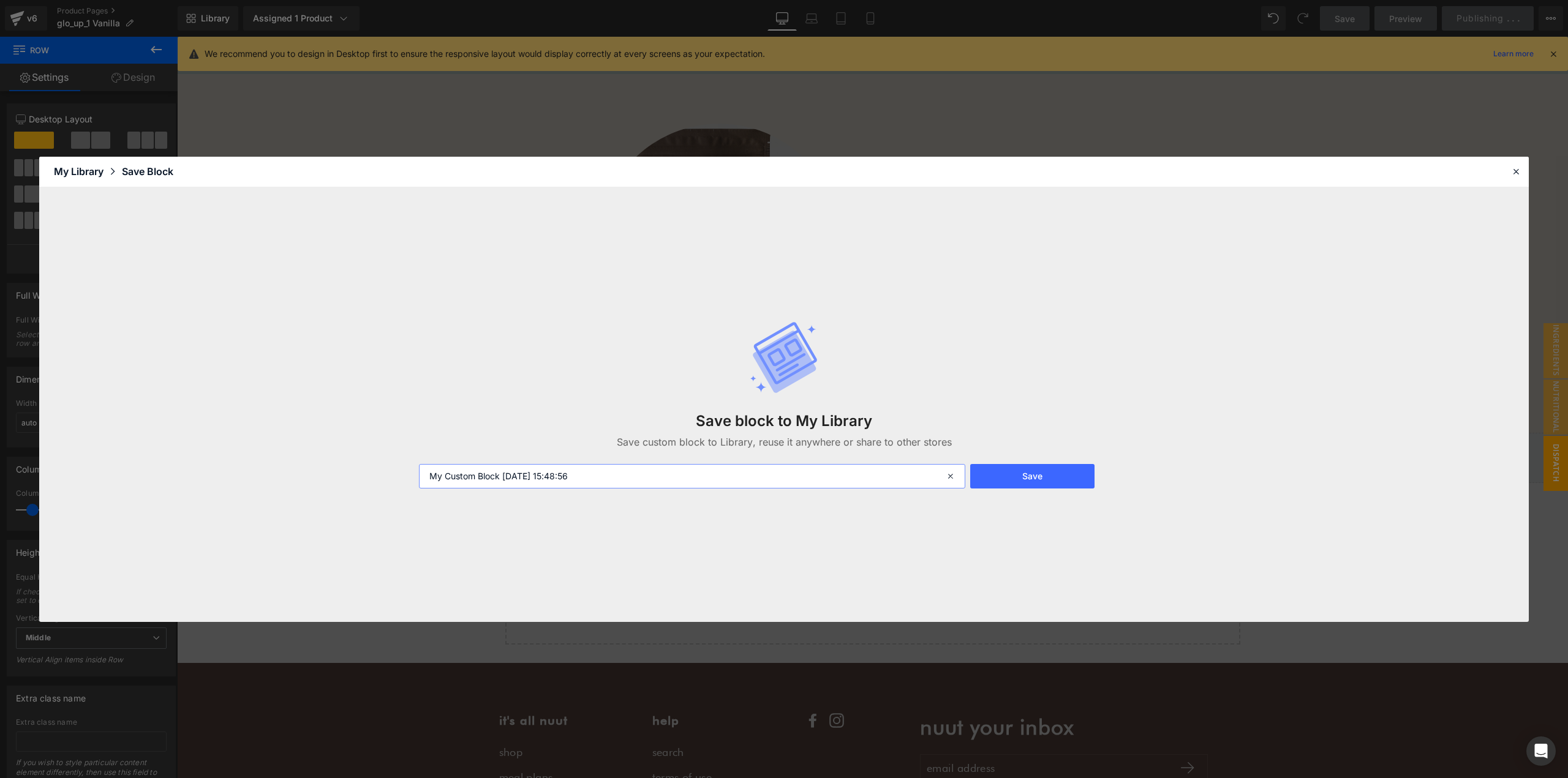
click at [755, 469] on input "My Custom Block [DATE] 15:48:56" at bounding box center [692, 476] width 546 height 24
type input "glo_up_1 dispatch delay"
click at [1018, 468] on button "Save" at bounding box center [1032, 476] width 124 height 24
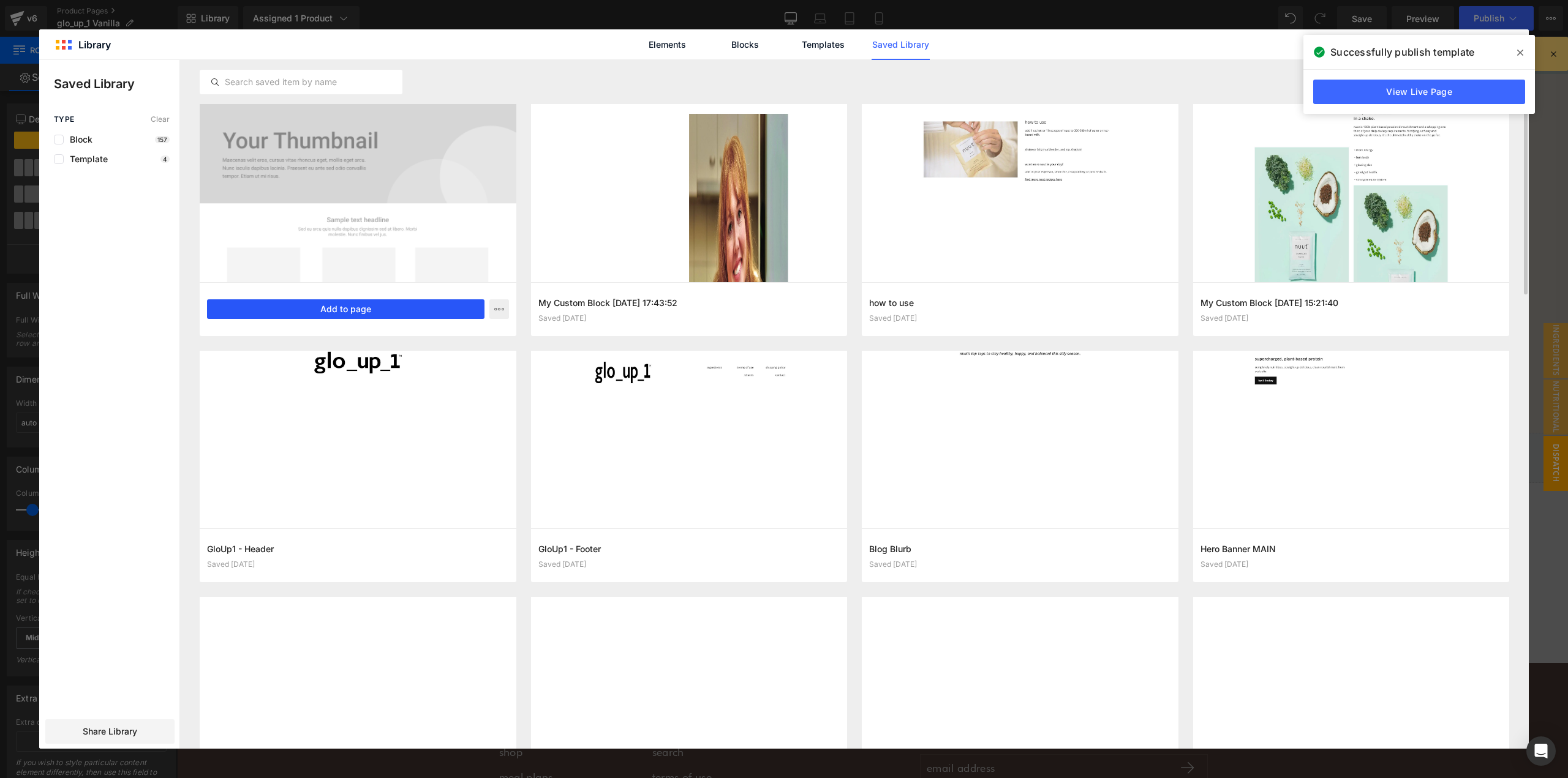
click at [368, 312] on button "Add to page" at bounding box center [345, 309] width 277 height 20
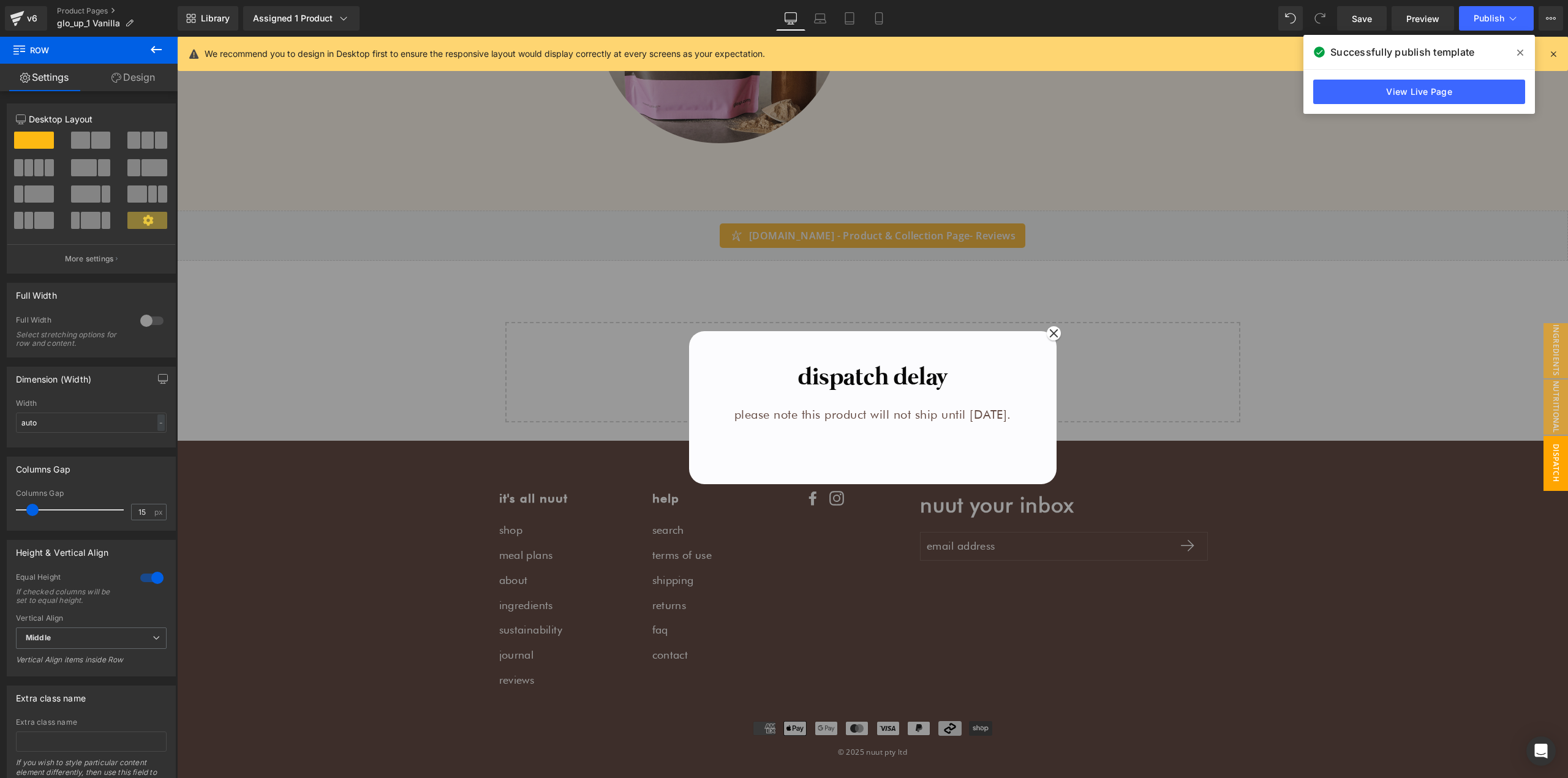
scroll to position [1834, 0]
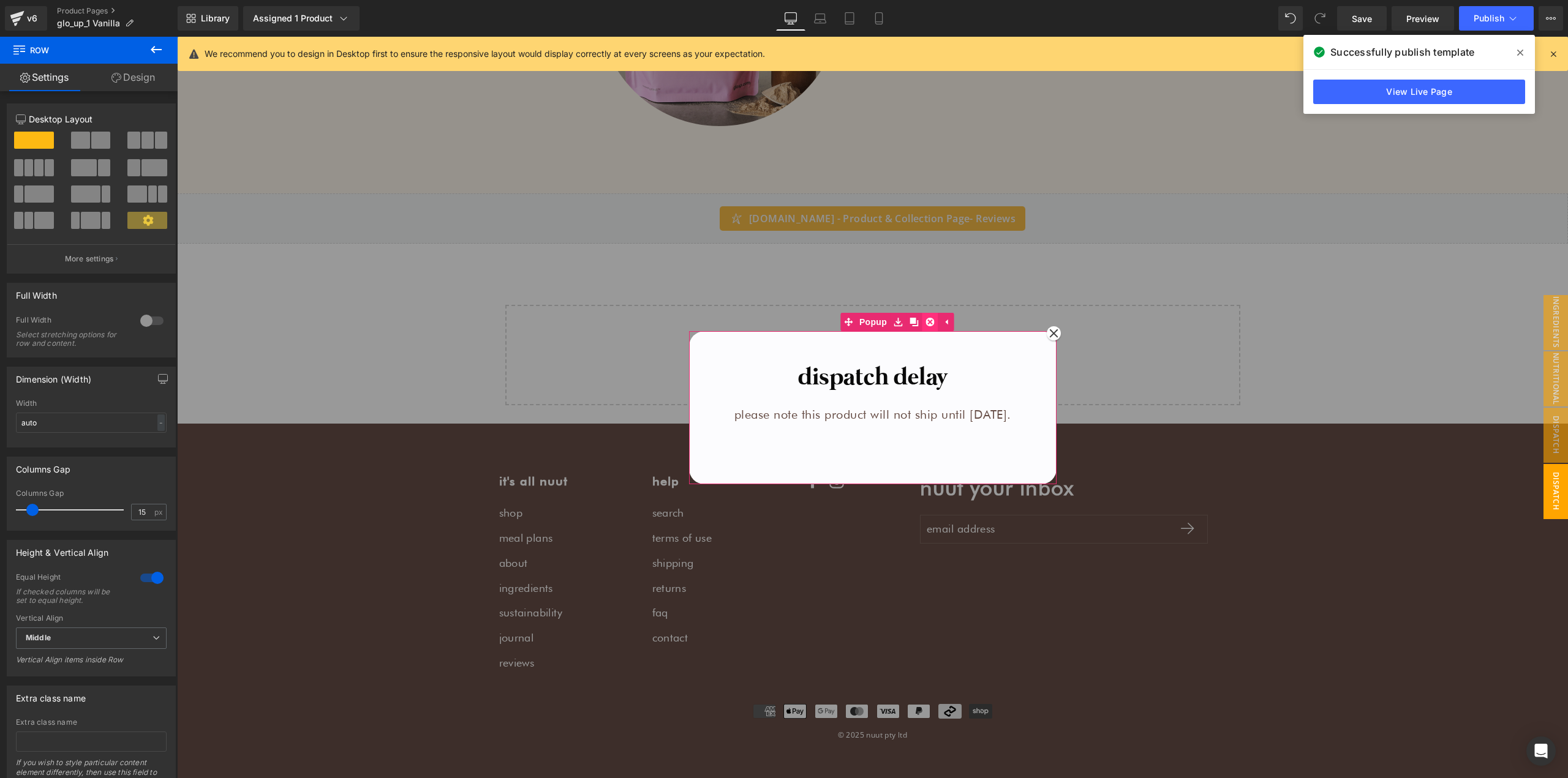
click at [926, 327] on link at bounding box center [929, 322] width 16 height 19
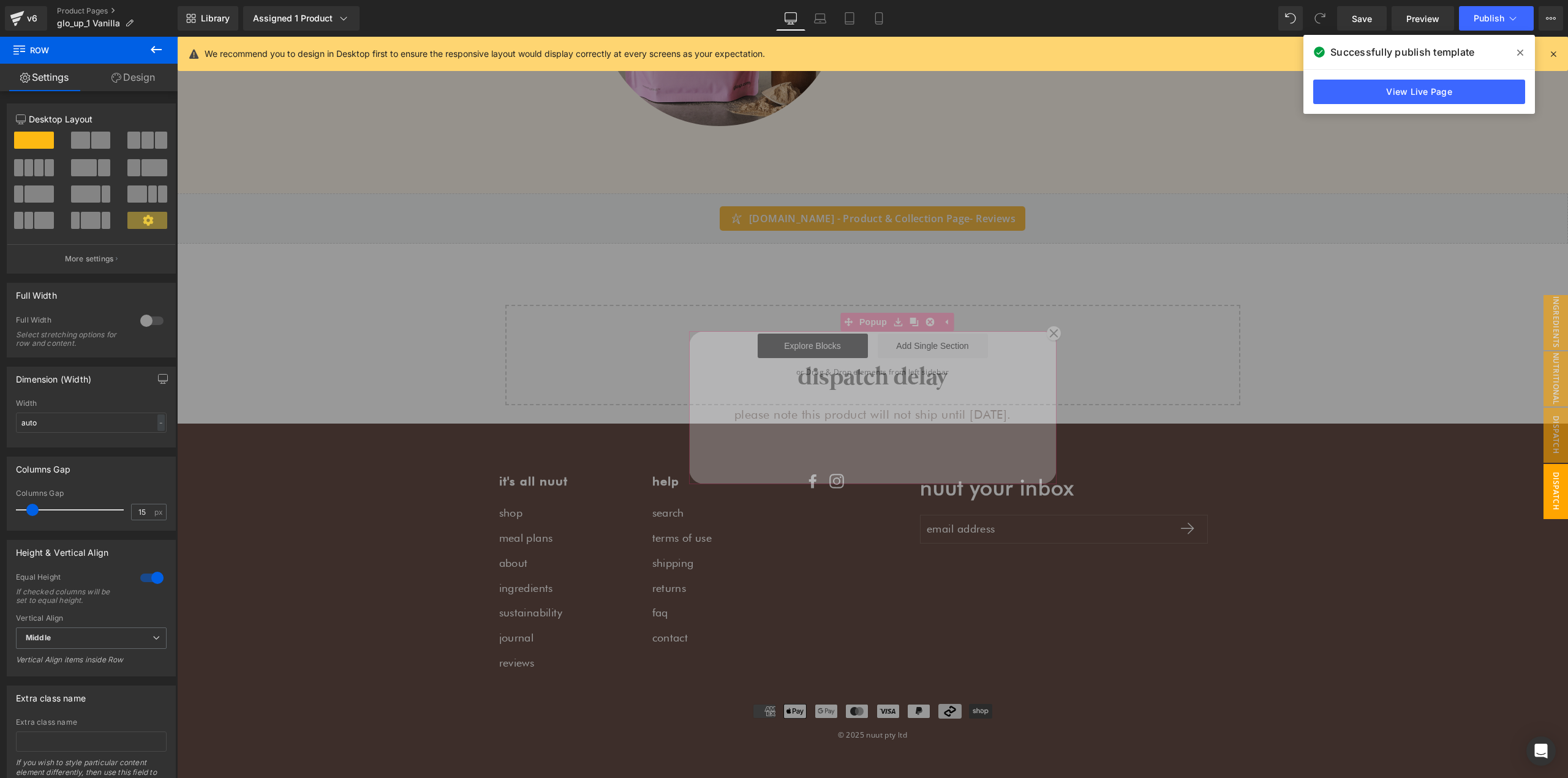
scroll to position [1828, 0]
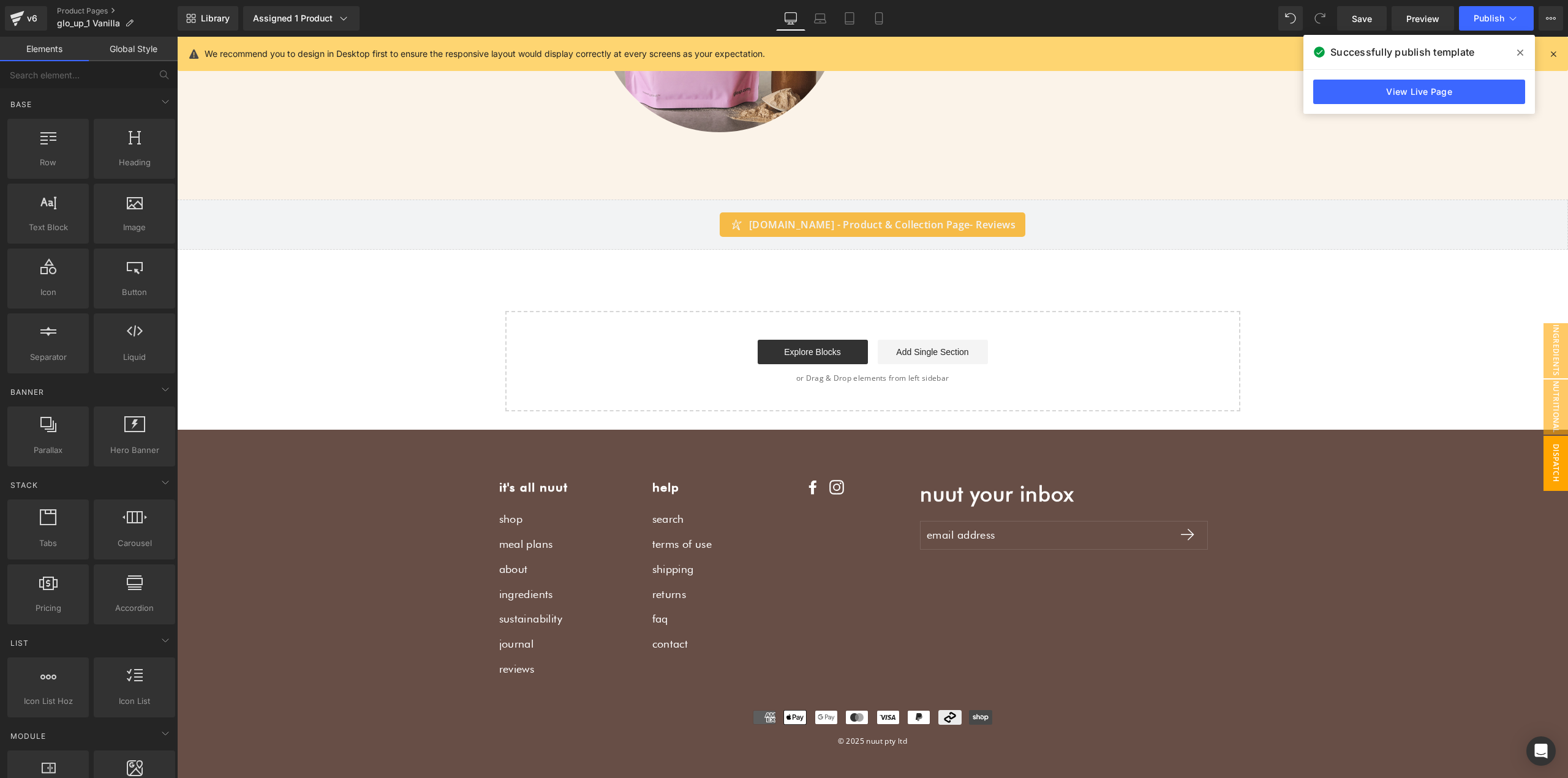
click at [1541, 459] on span "dispatch delay" at bounding box center [1543, 464] width 49 height 55
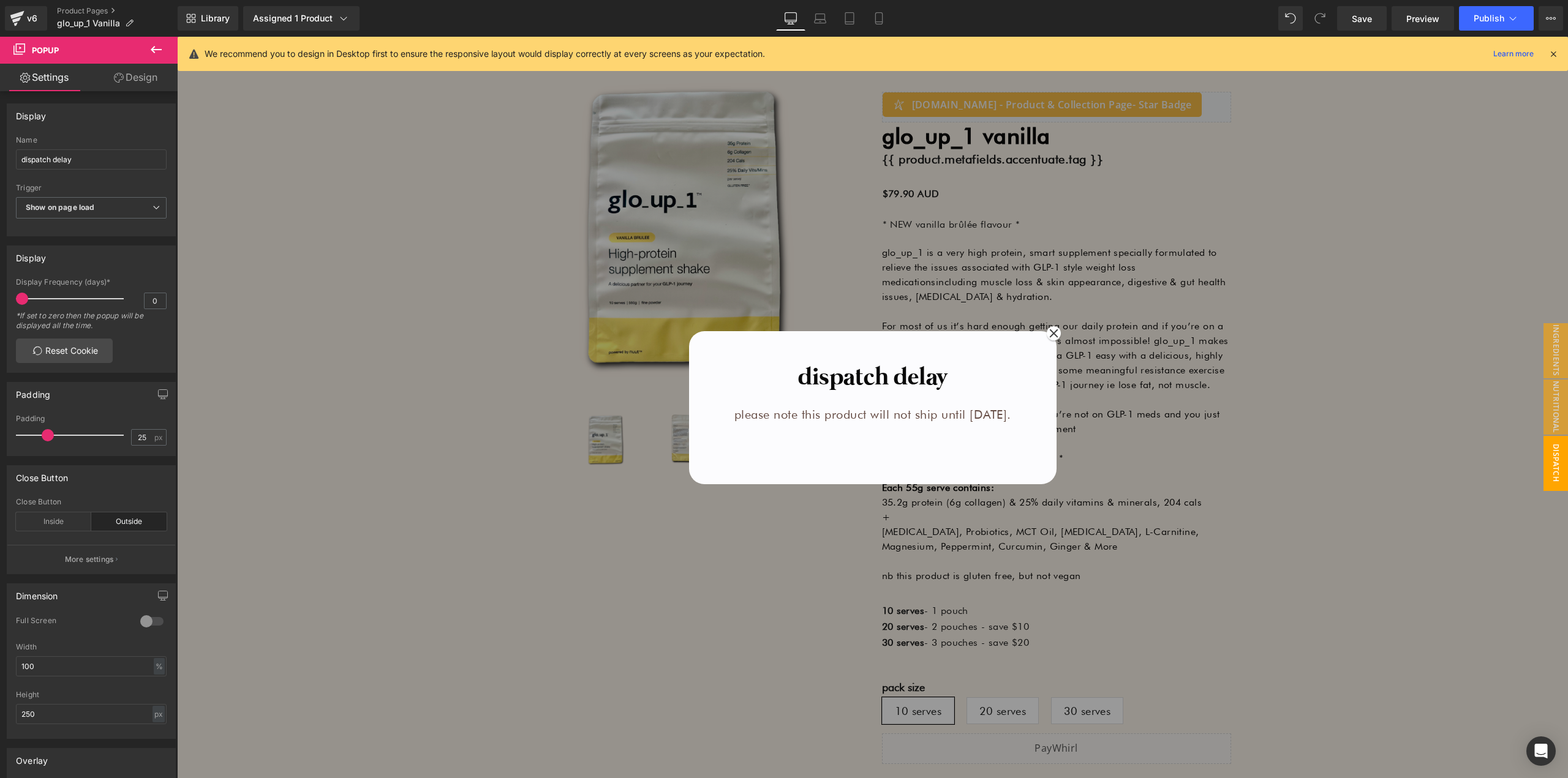
scroll to position [0, 0]
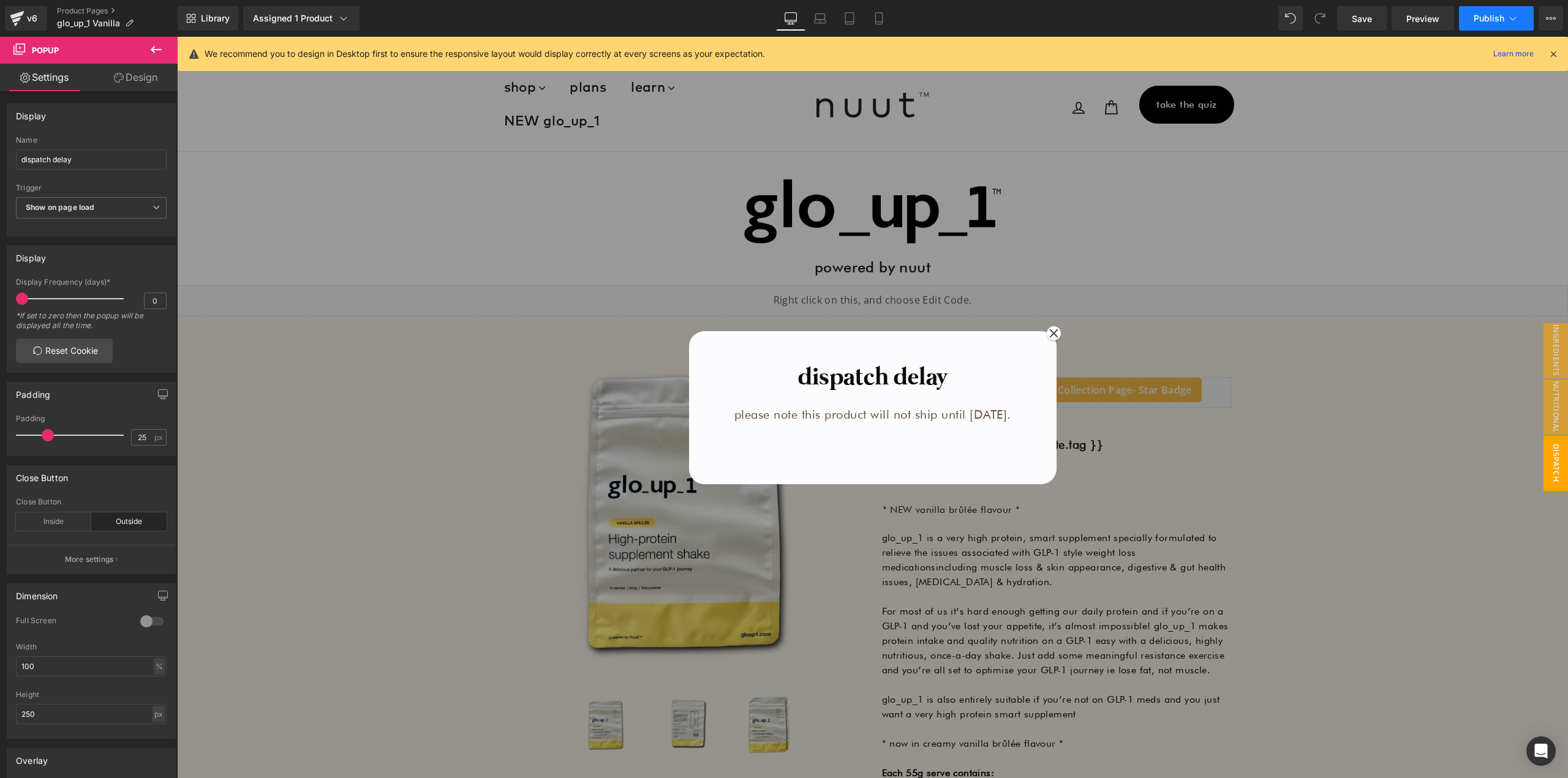
click at [1482, 10] on button "Publish" at bounding box center [1496, 19] width 75 height 24
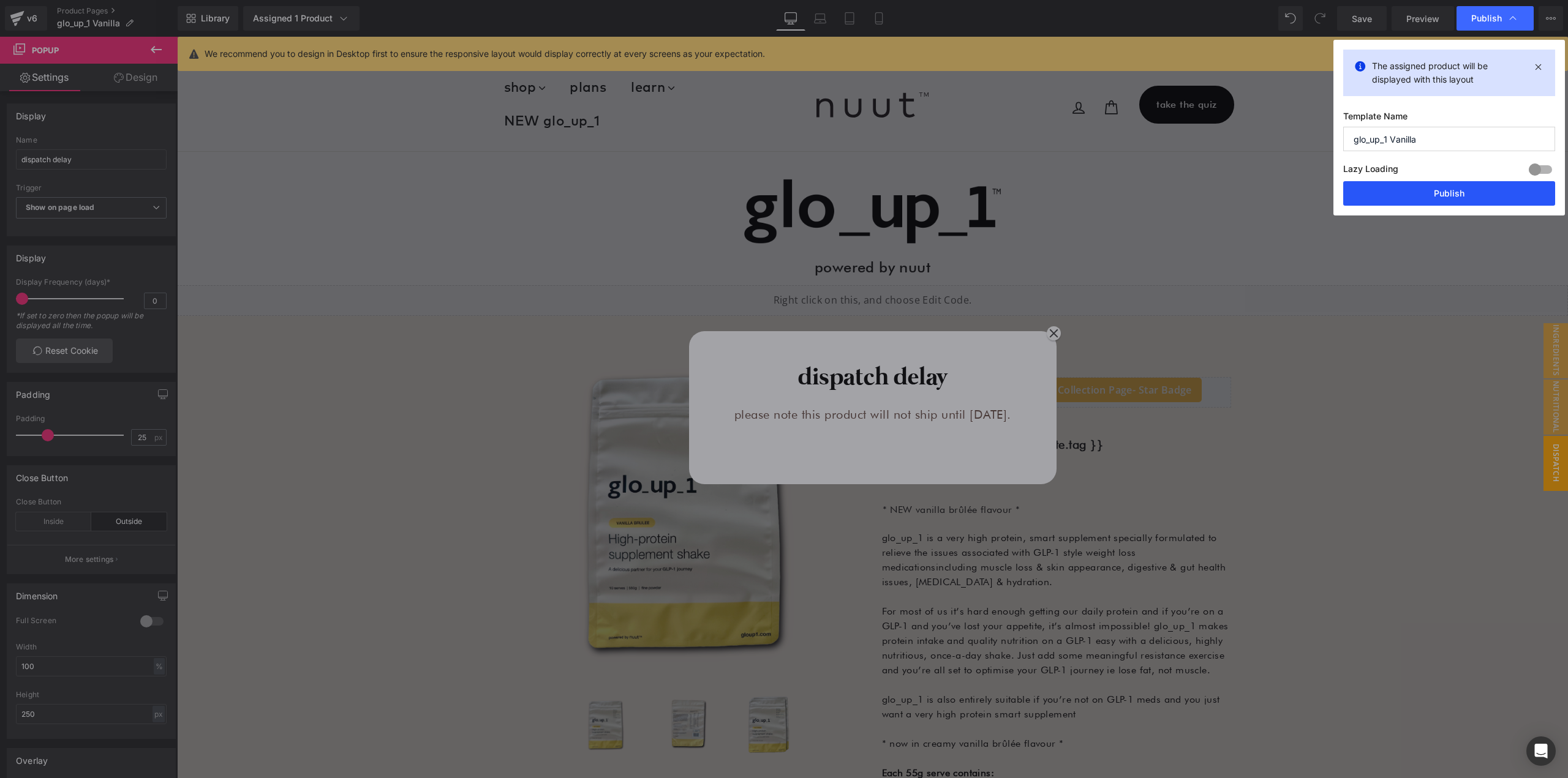
click at [1444, 191] on button "Publish" at bounding box center [1449, 193] width 212 height 24
